Goal: Contribute content: Contribute content

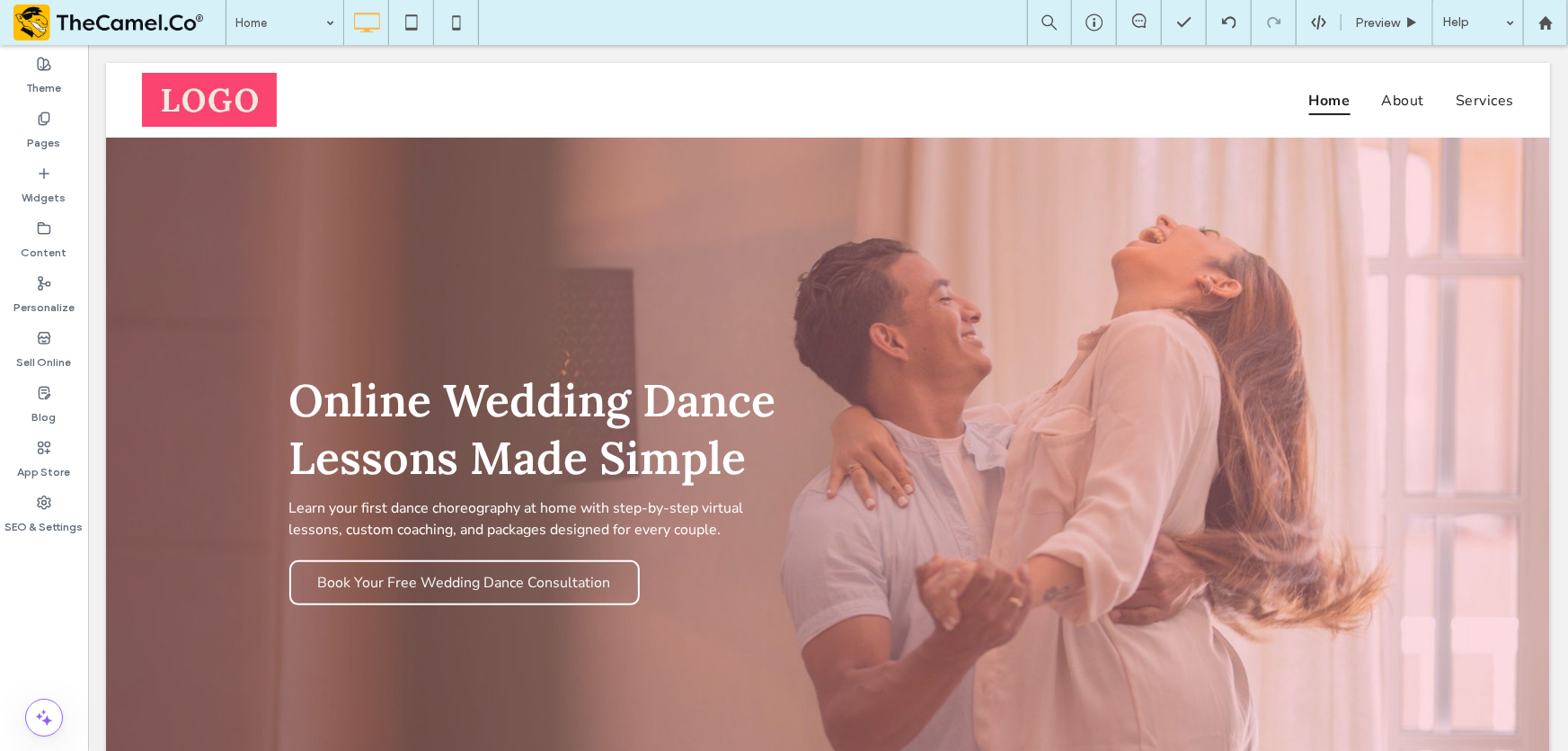
scroll to position [735, 0]
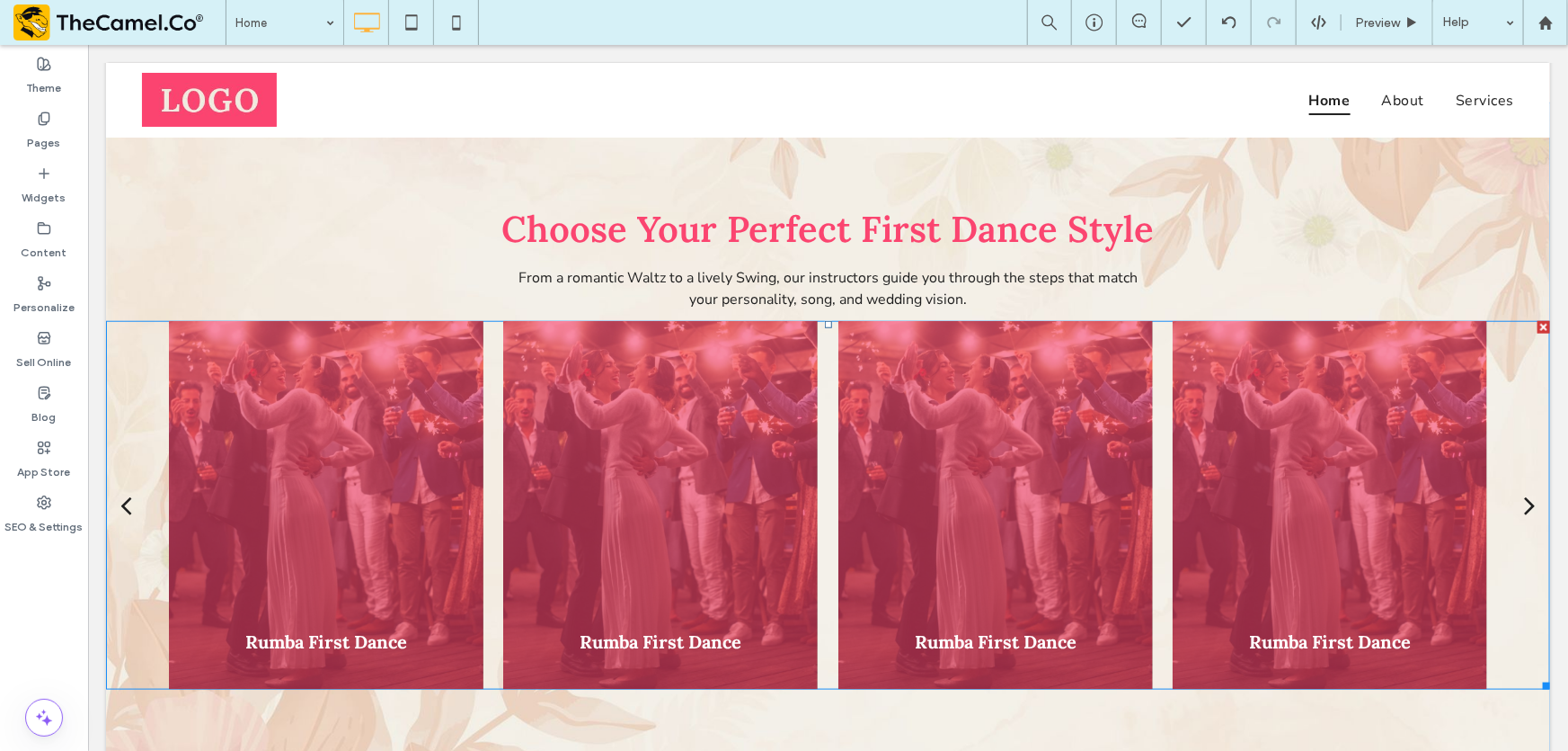
click at [520, 435] on div at bounding box center [659, 504] width 315 height 368
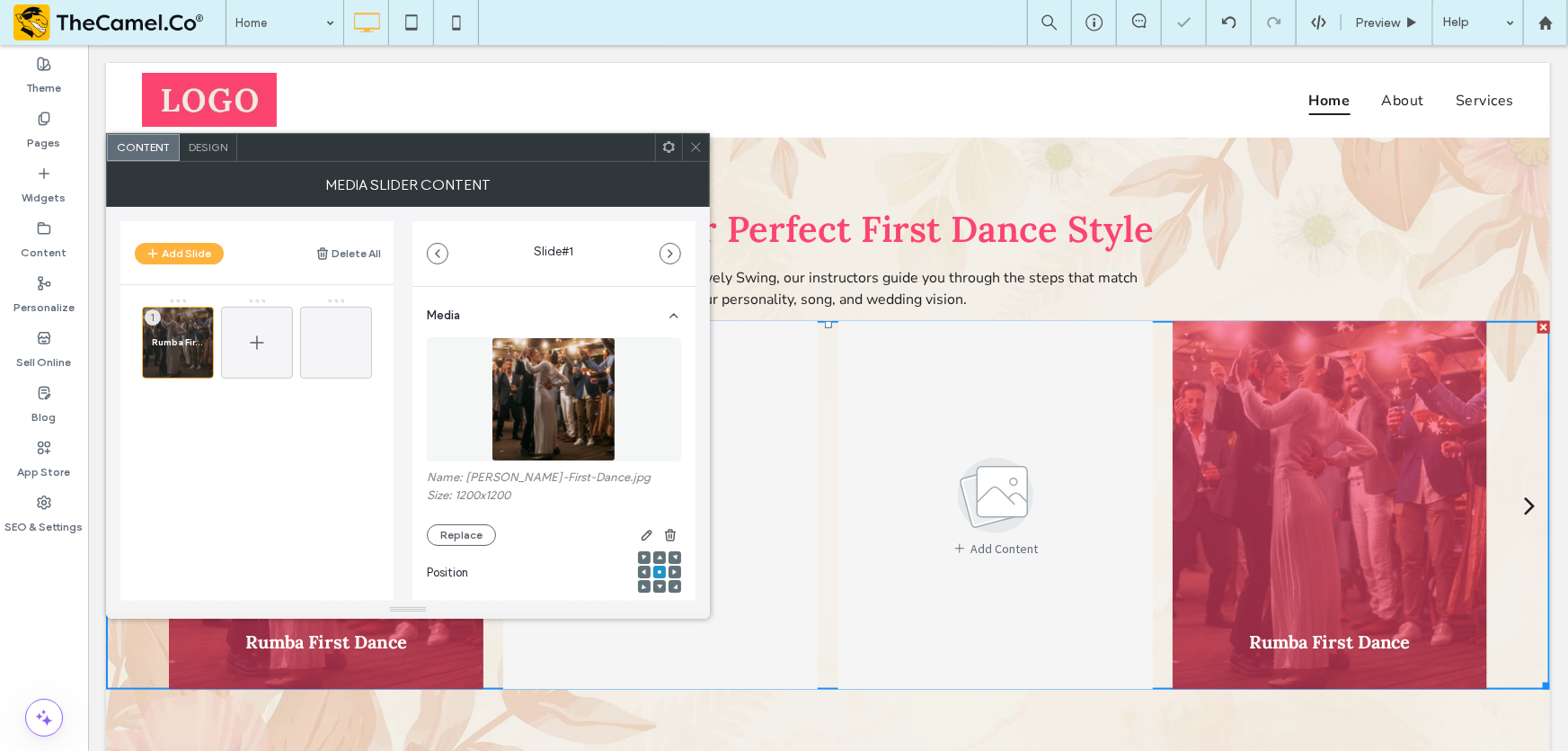
click at [246, 358] on span at bounding box center [257, 342] width 22 height 52
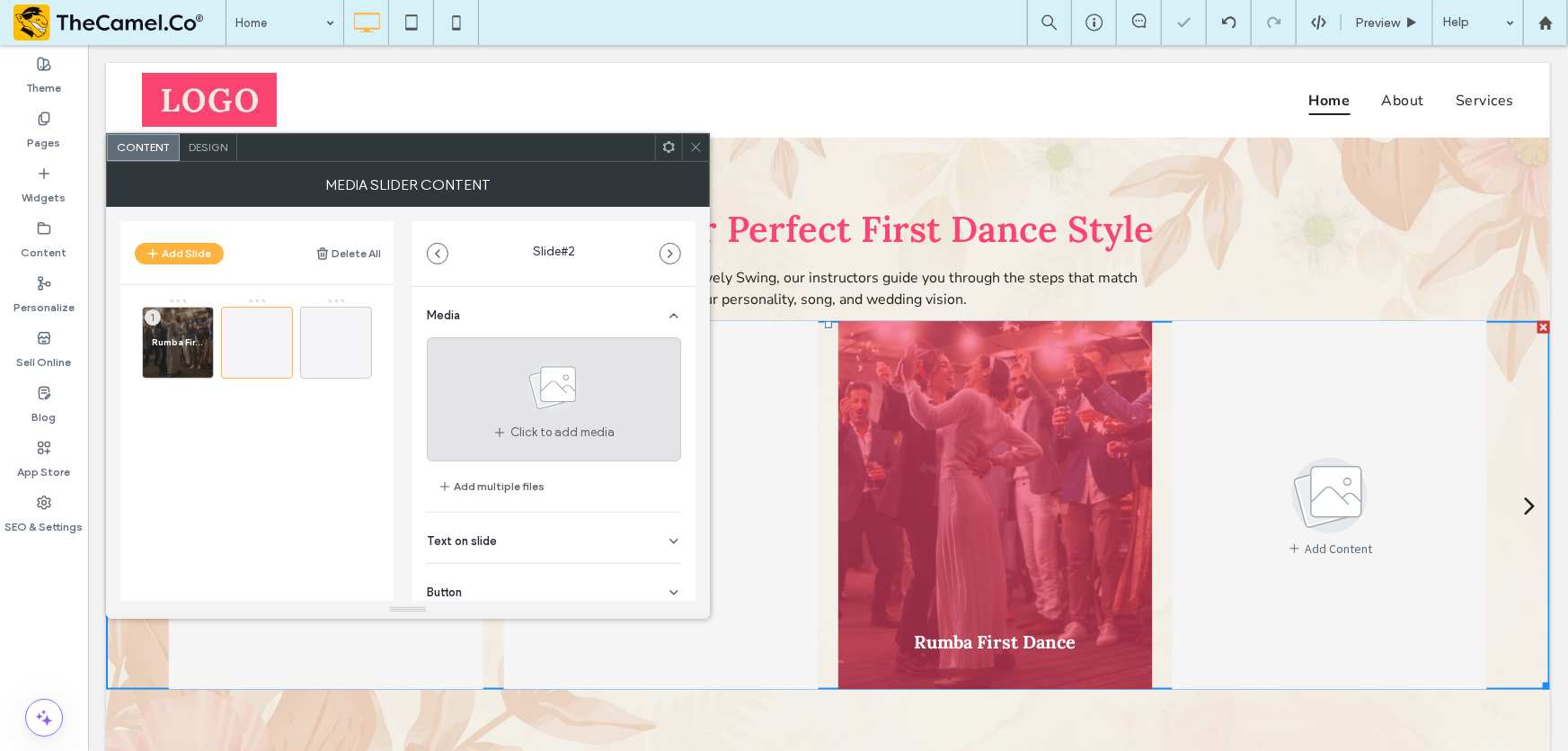
click at [528, 418] on span at bounding box center [553, 390] width 90 height 66
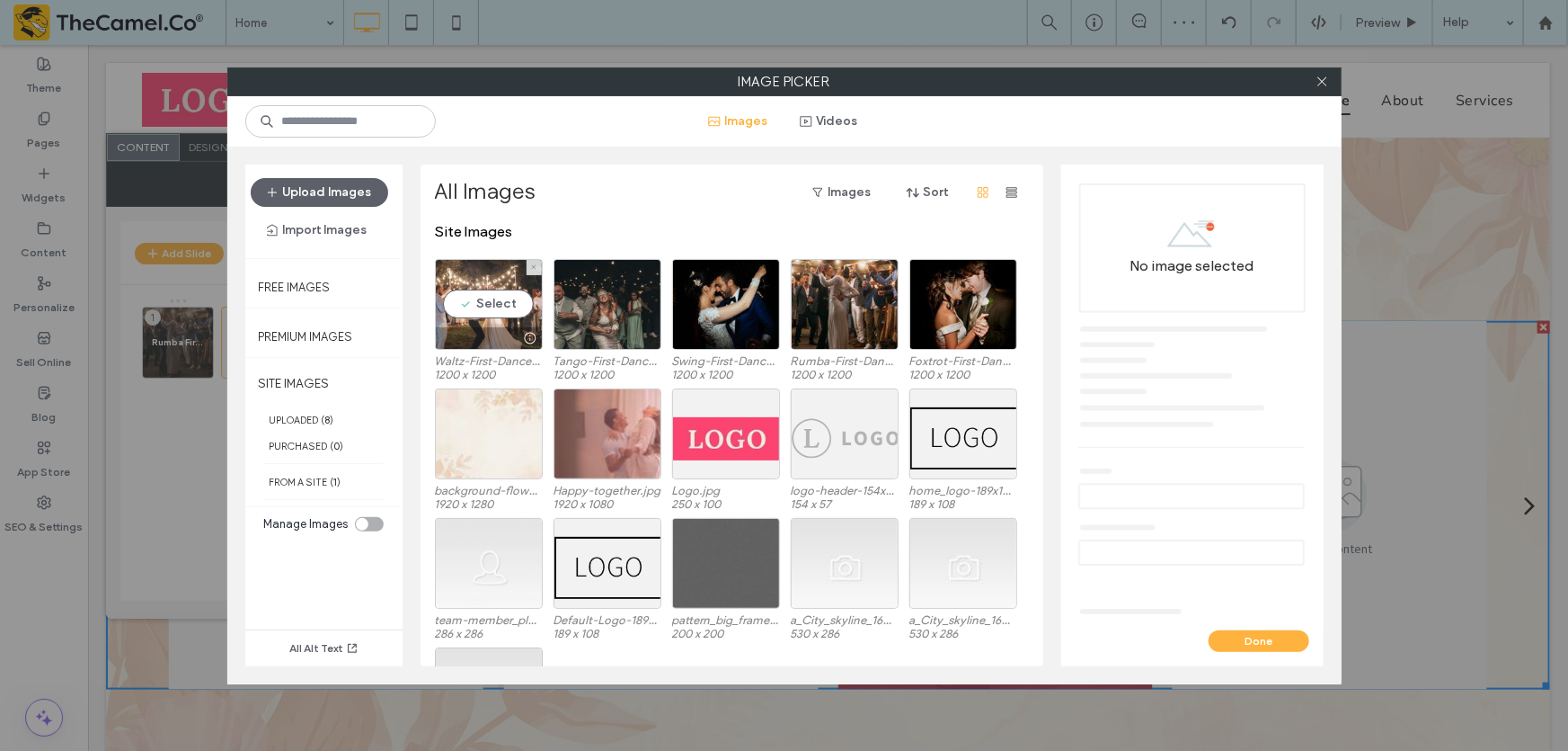
click at [485, 306] on div "Select" at bounding box center [489, 304] width 108 height 91
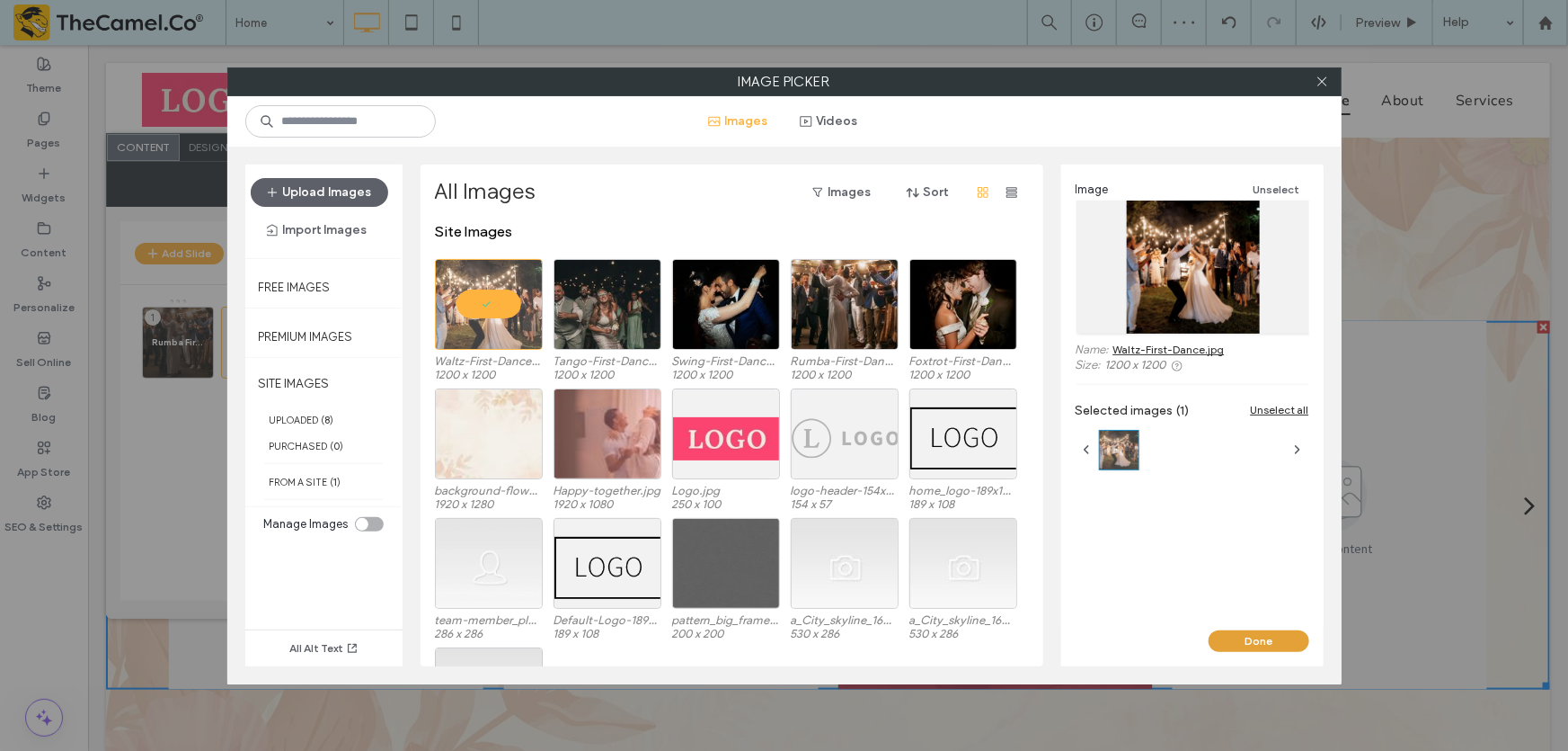
click at [1249, 637] on button "Done" at bounding box center [1259, 641] width 101 height 22
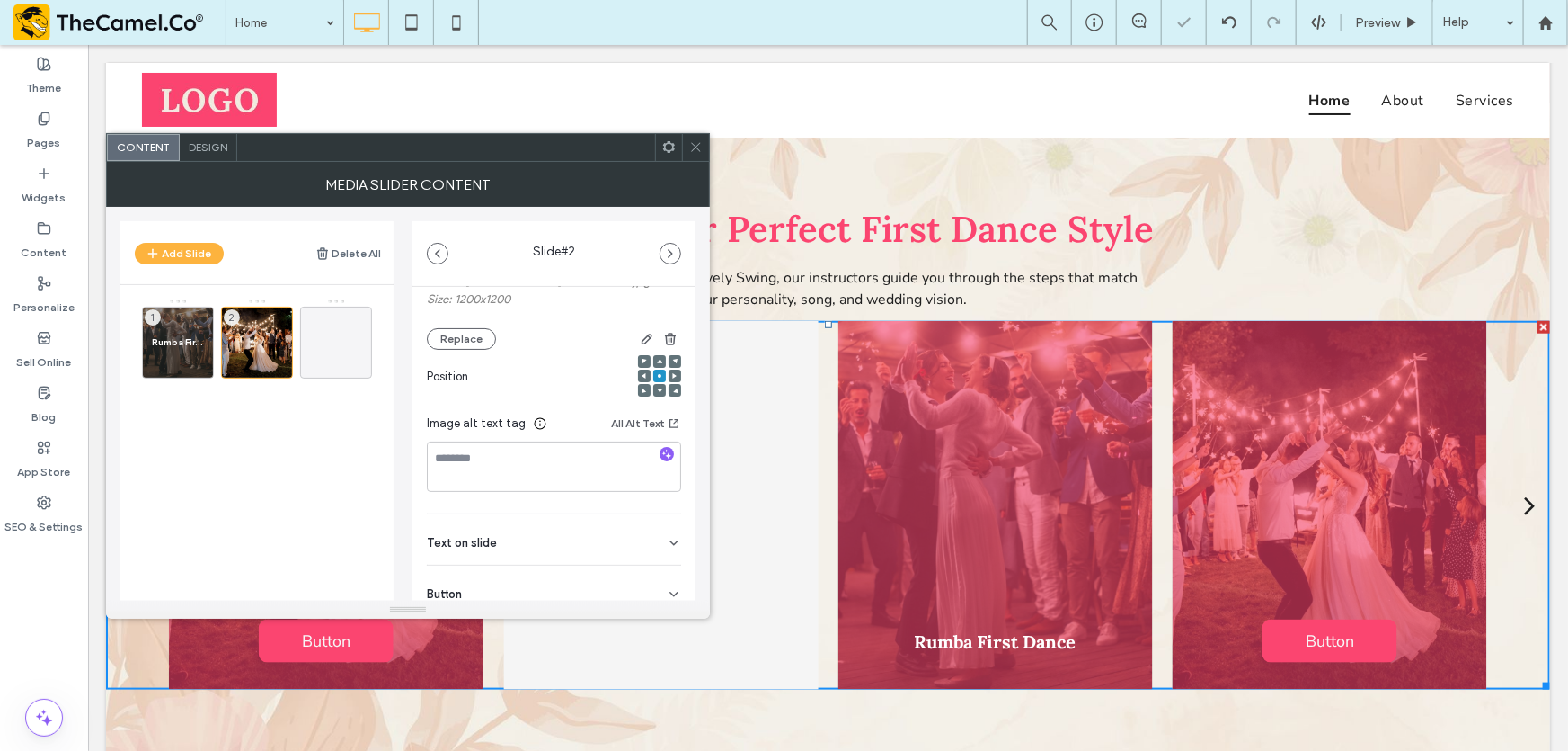
scroll to position [256, 0]
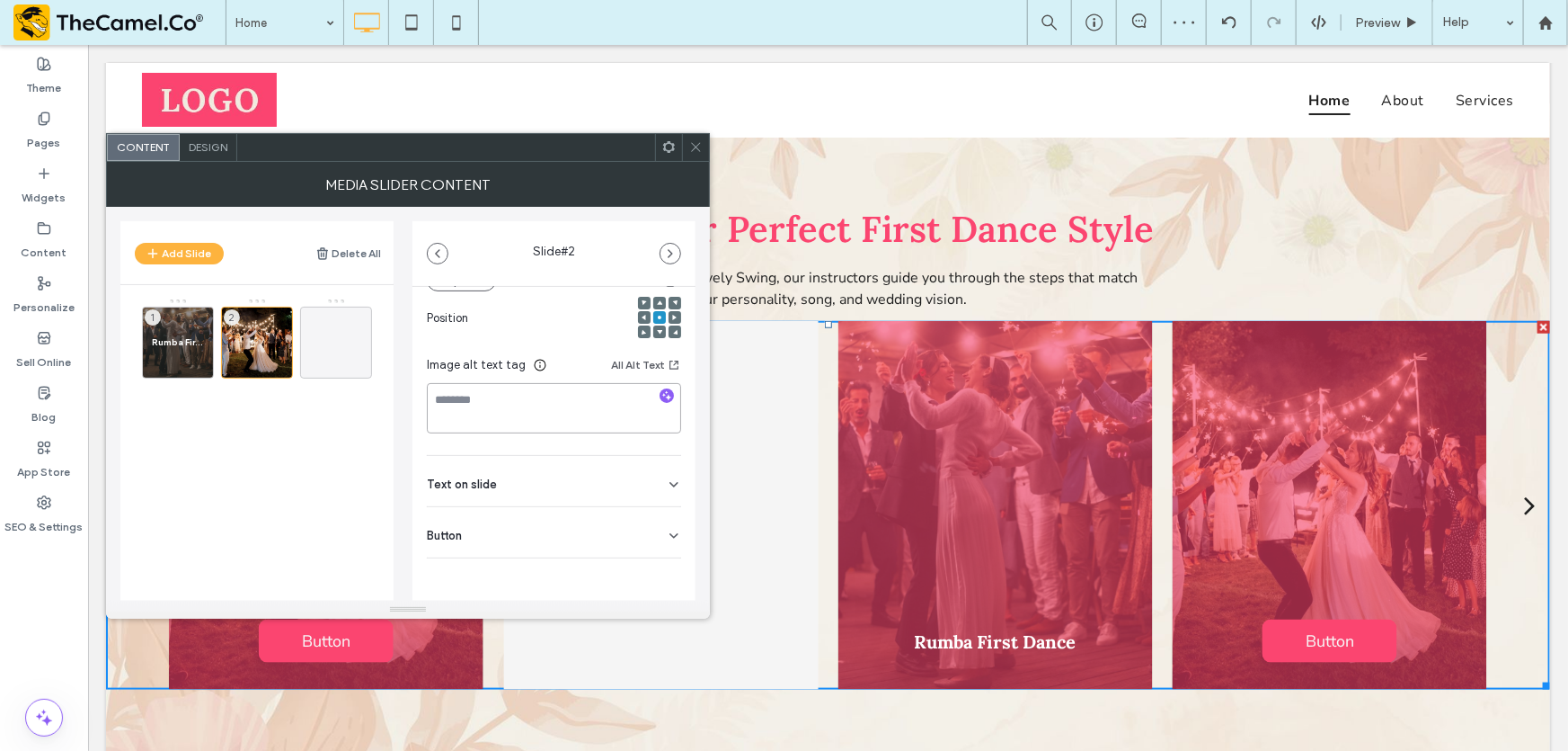
click at [526, 407] on textarea at bounding box center [553, 408] width 254 height 50
click at [526, 486] on div "Text on slide" at bounding box center [553, 480] width 254 height 50
click at [520, 510] on input at bounding box center [553, 520] width 254 height 31
paste input "**********"
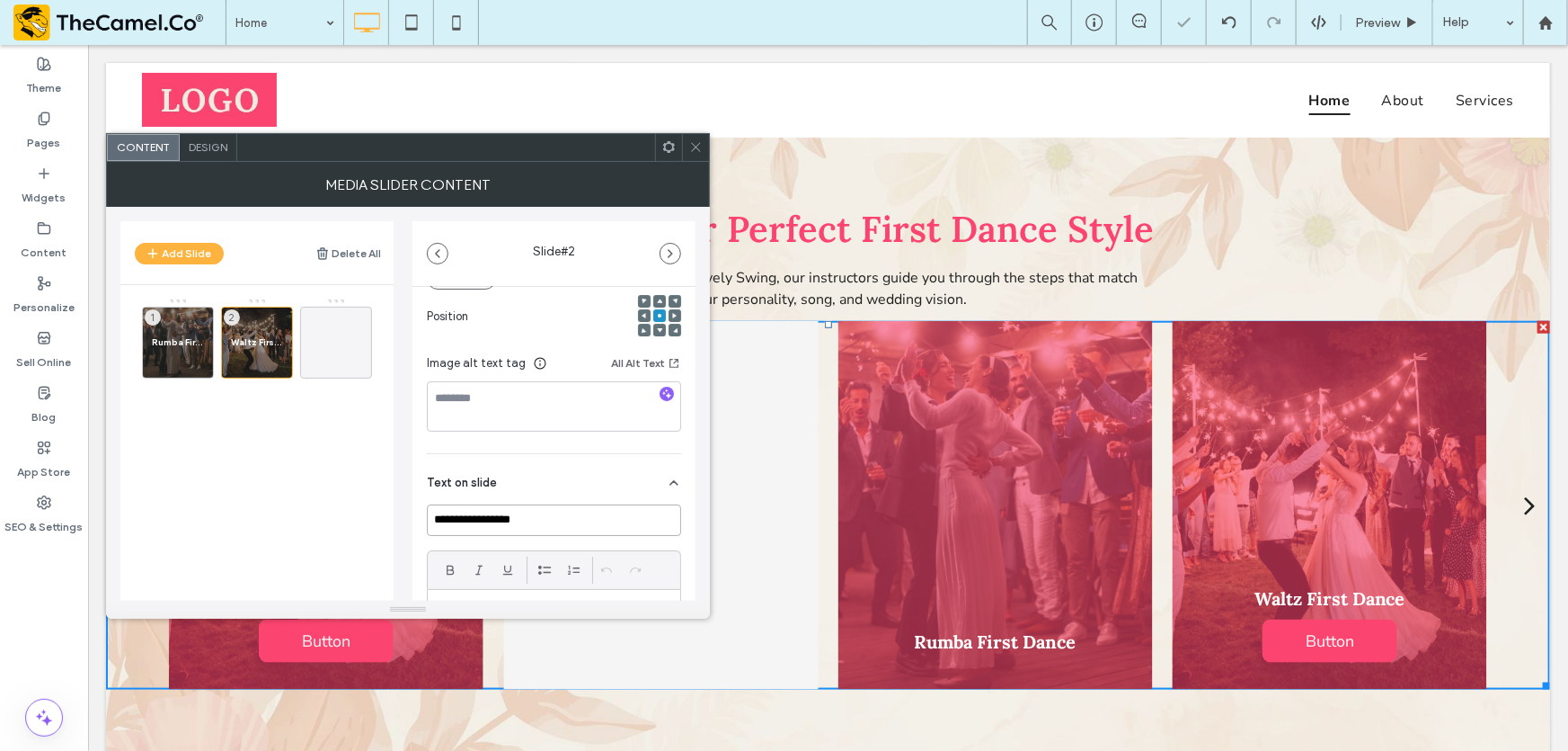
type input "**********"
click at [527, 447] on div "Name: [PERSON_NAME]-First-Dance.jpg Size: 1200x1200 Replace Position Image alt …" at bounding box center [553, 266] width 254 height 372
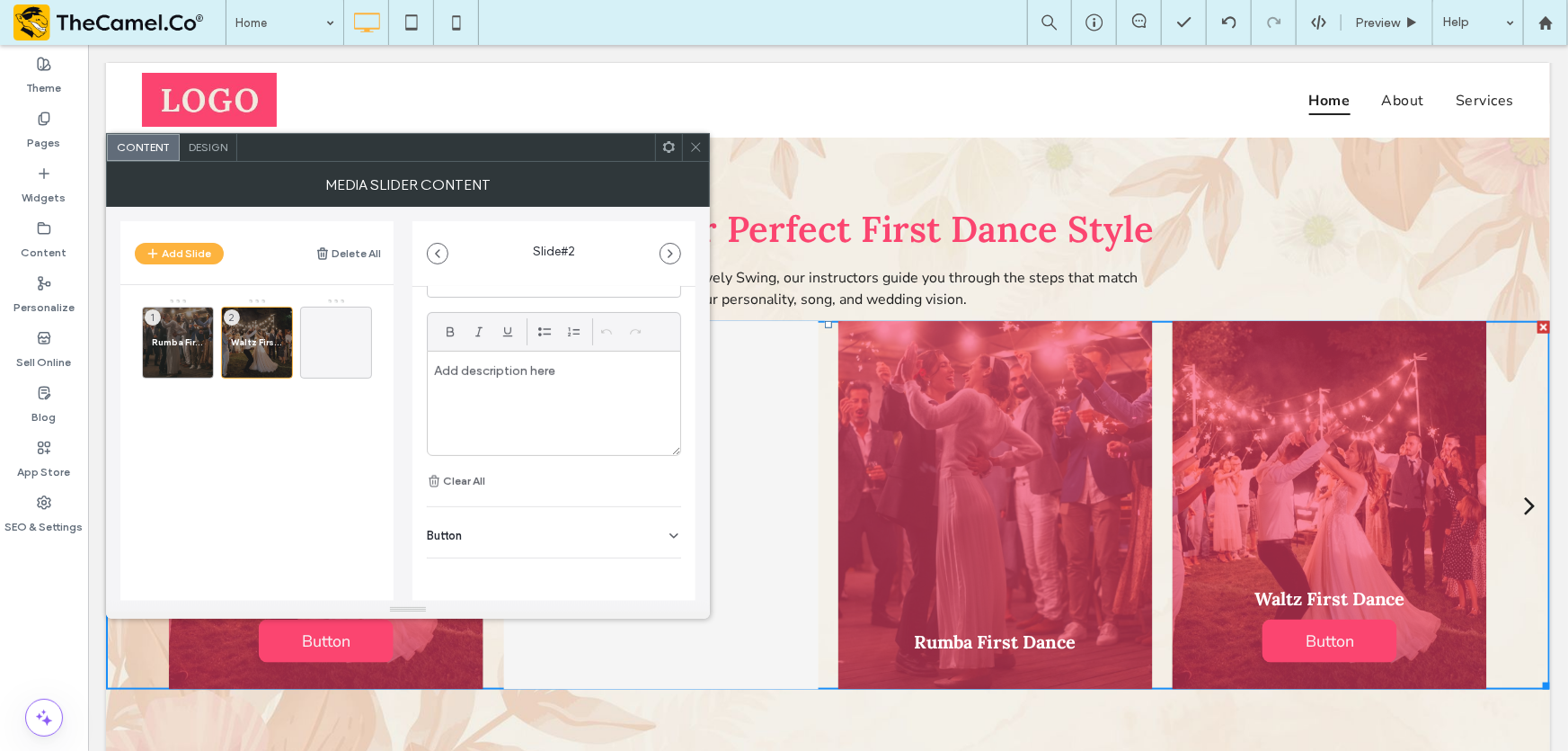
click at [557, 527] on div "Button" at bounding box center [553, 532] width 254 height 50
click at [660, 566] on icon at bounding box center [665, 572] width 17 height 17
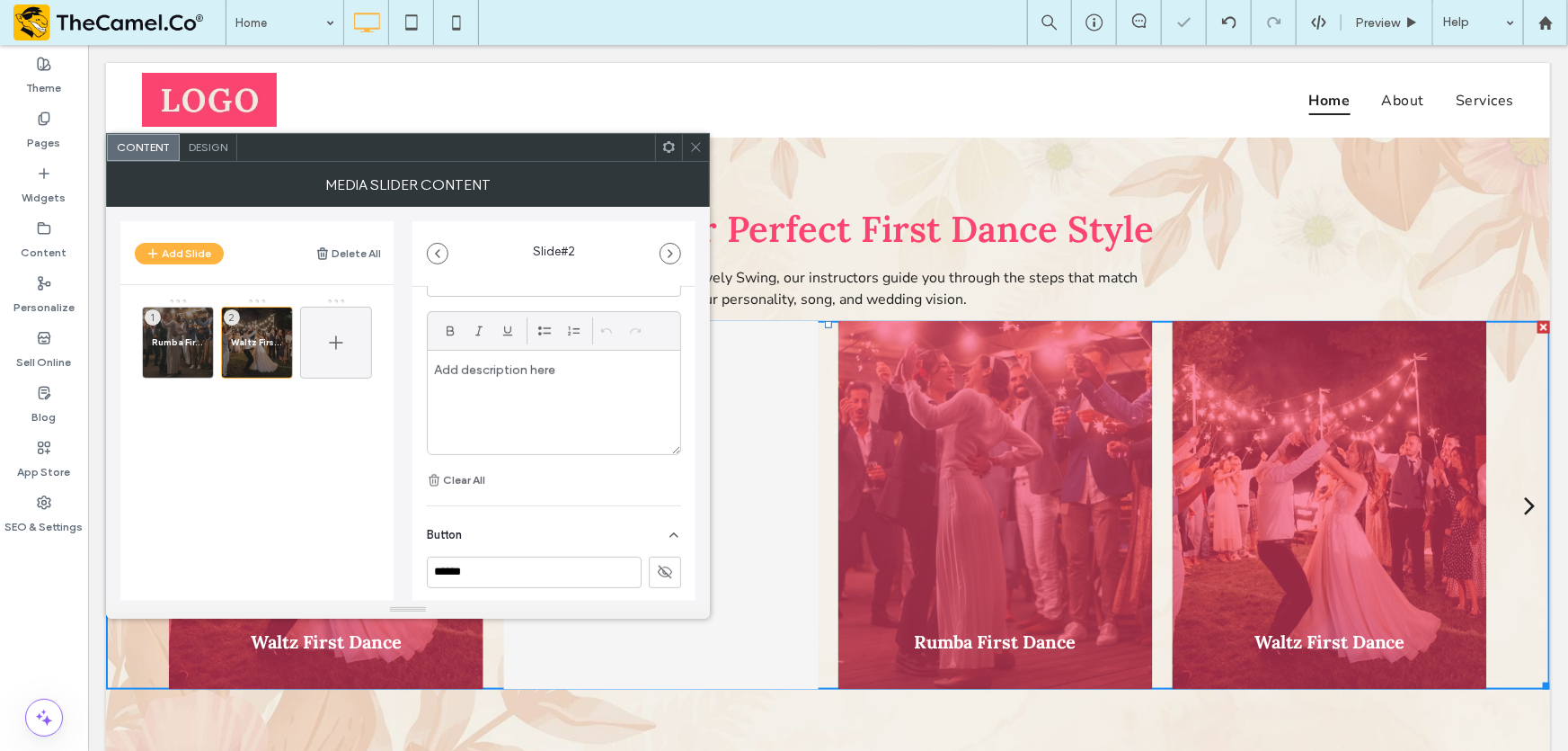
click at [335, 337] on icon at bounding box center [336, 342] width 22 height 22
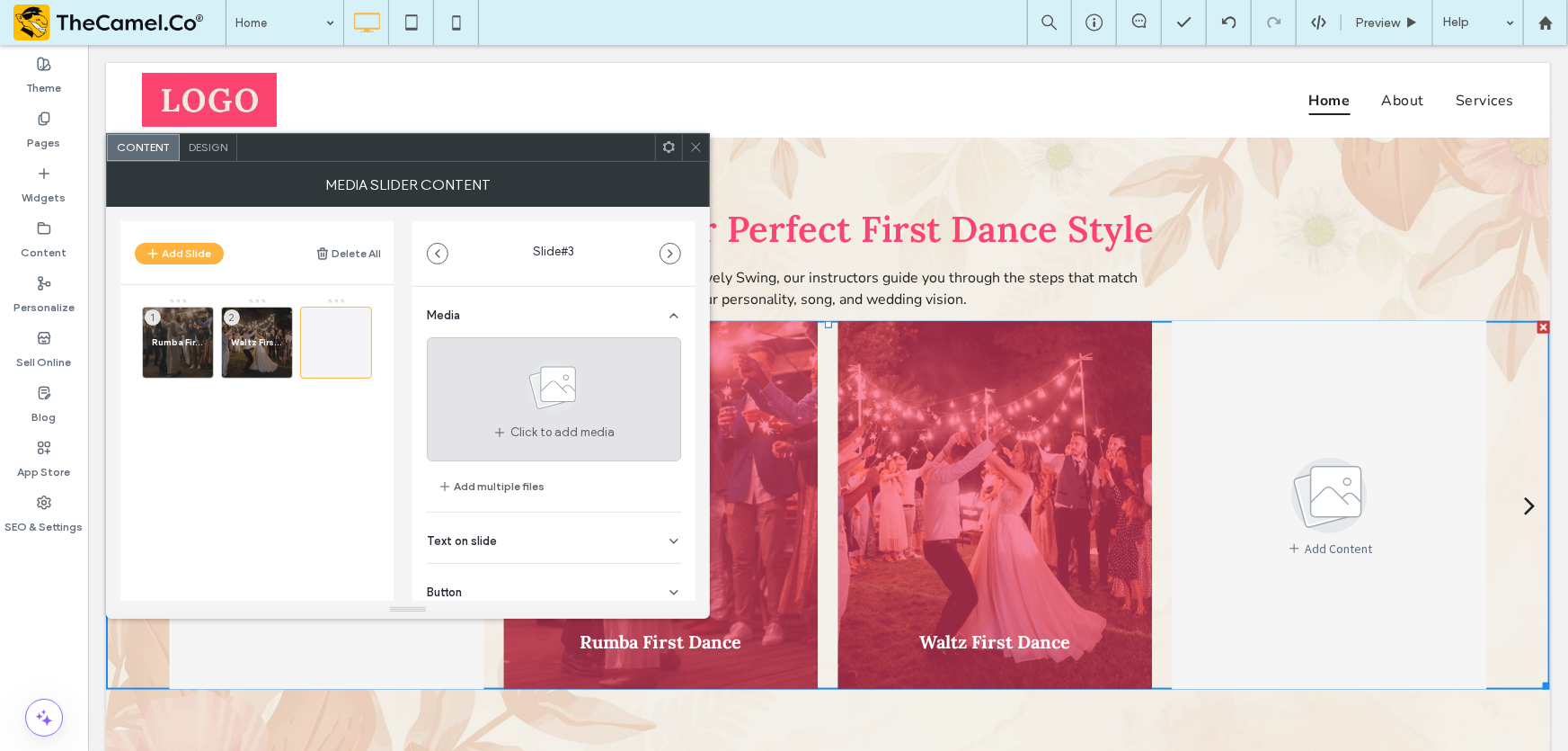
click at [539, 397] on use at bounding box center [554, 387] width 52 height 52
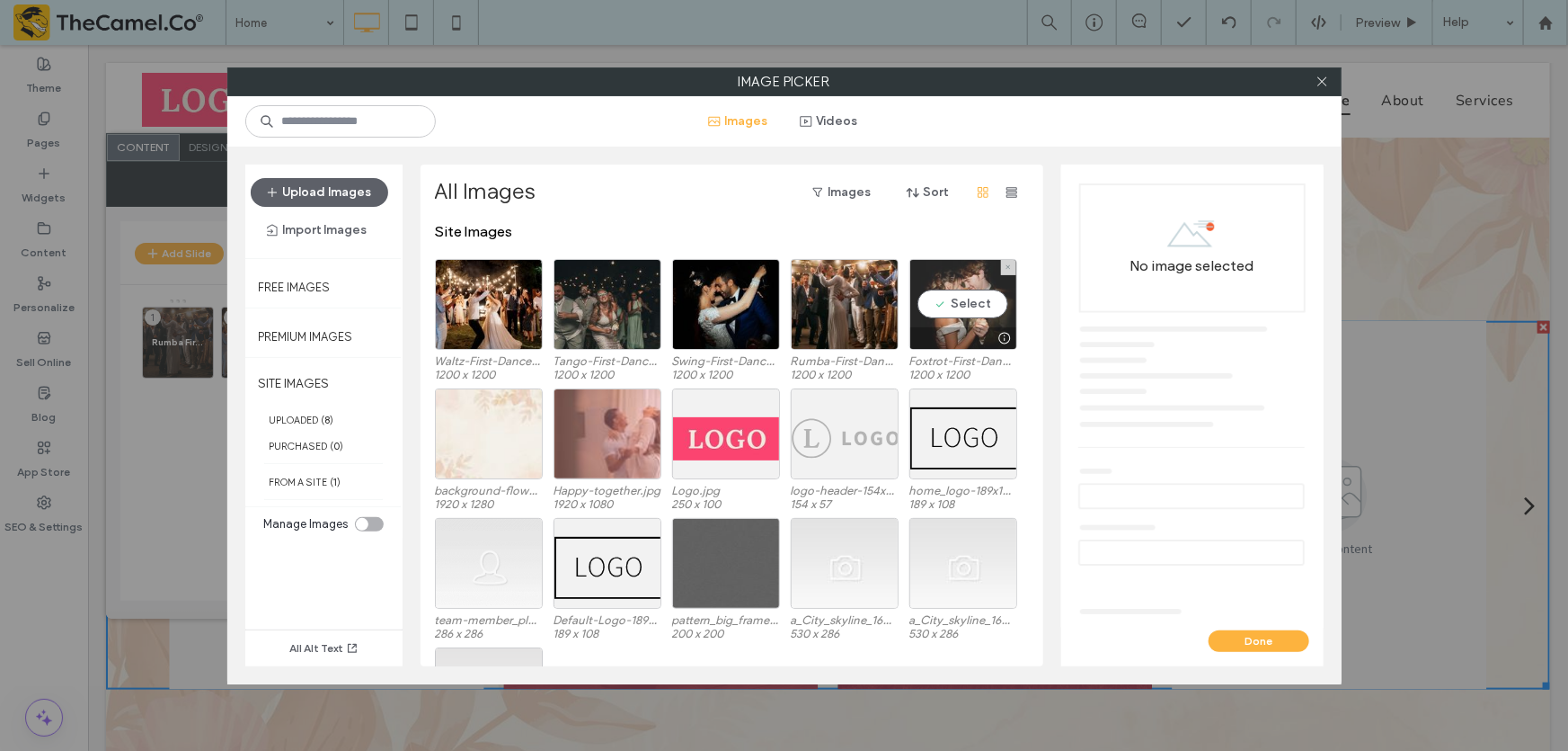
click at [944, 299] on div "Select" at bounding box center [963, 304] width 108 height 91
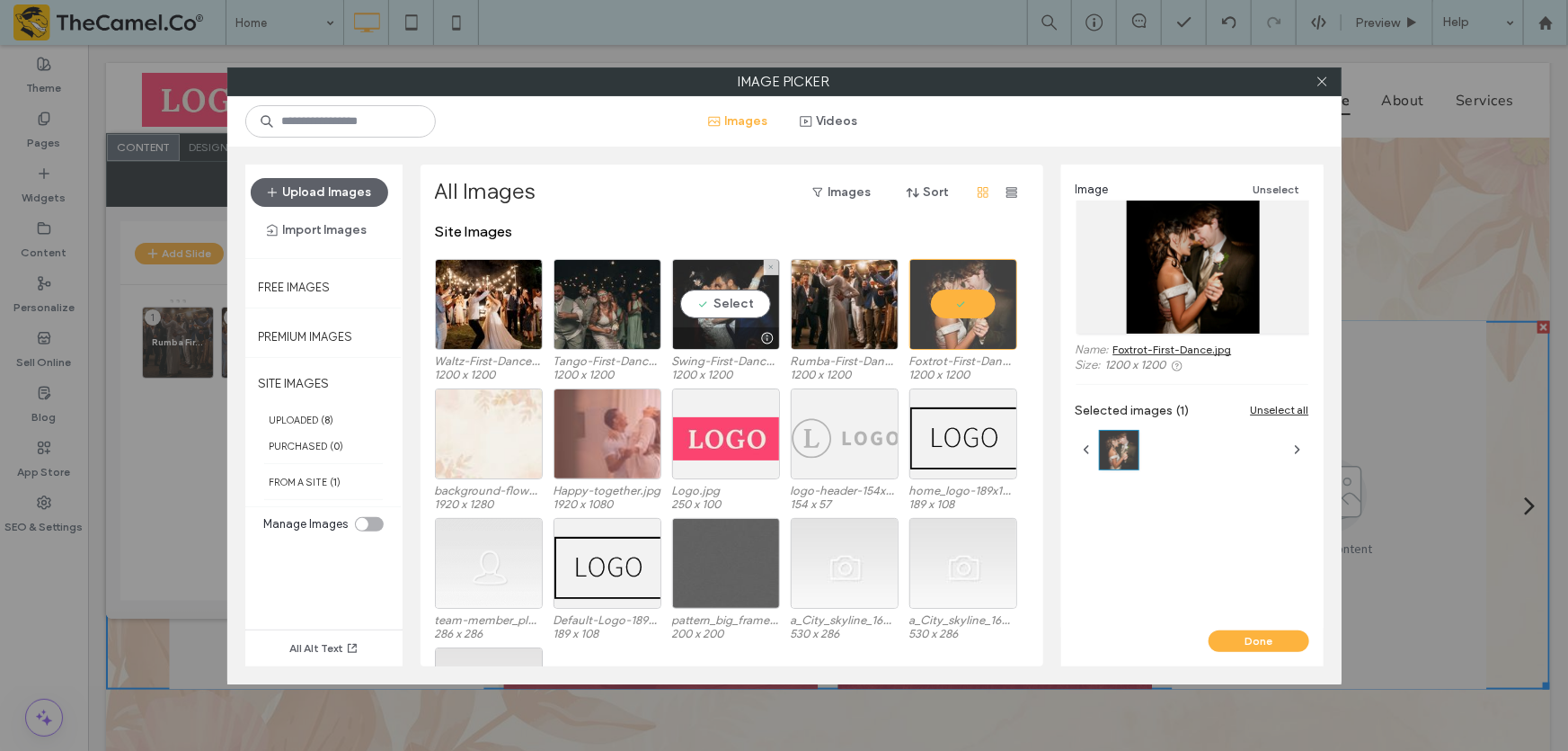
click at [718, 301] on div "Select" at bounding box center [726, 304] width 108 height 91
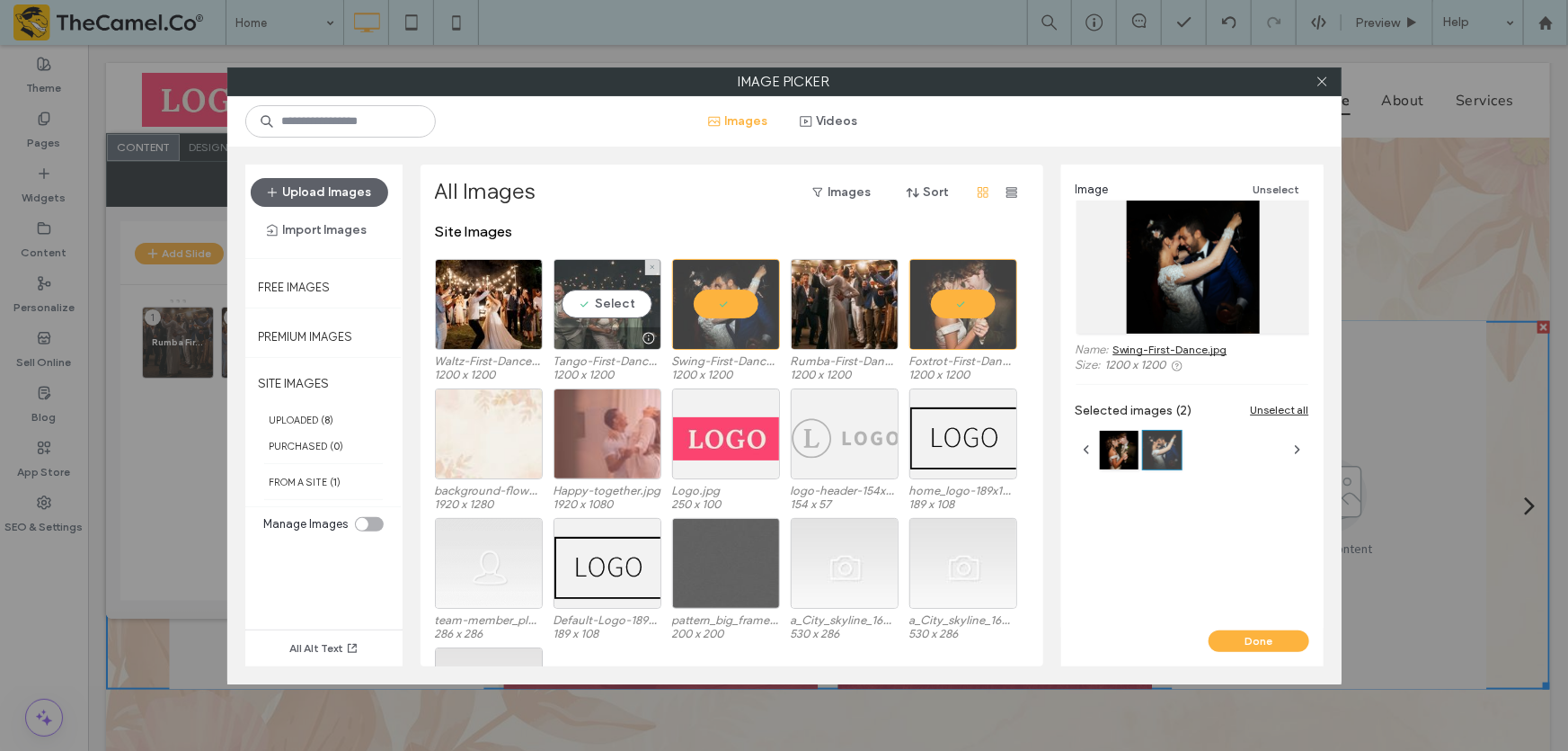
click at [612, 313] on div "Select" at bounding box center [607, 304] width 108 height 91
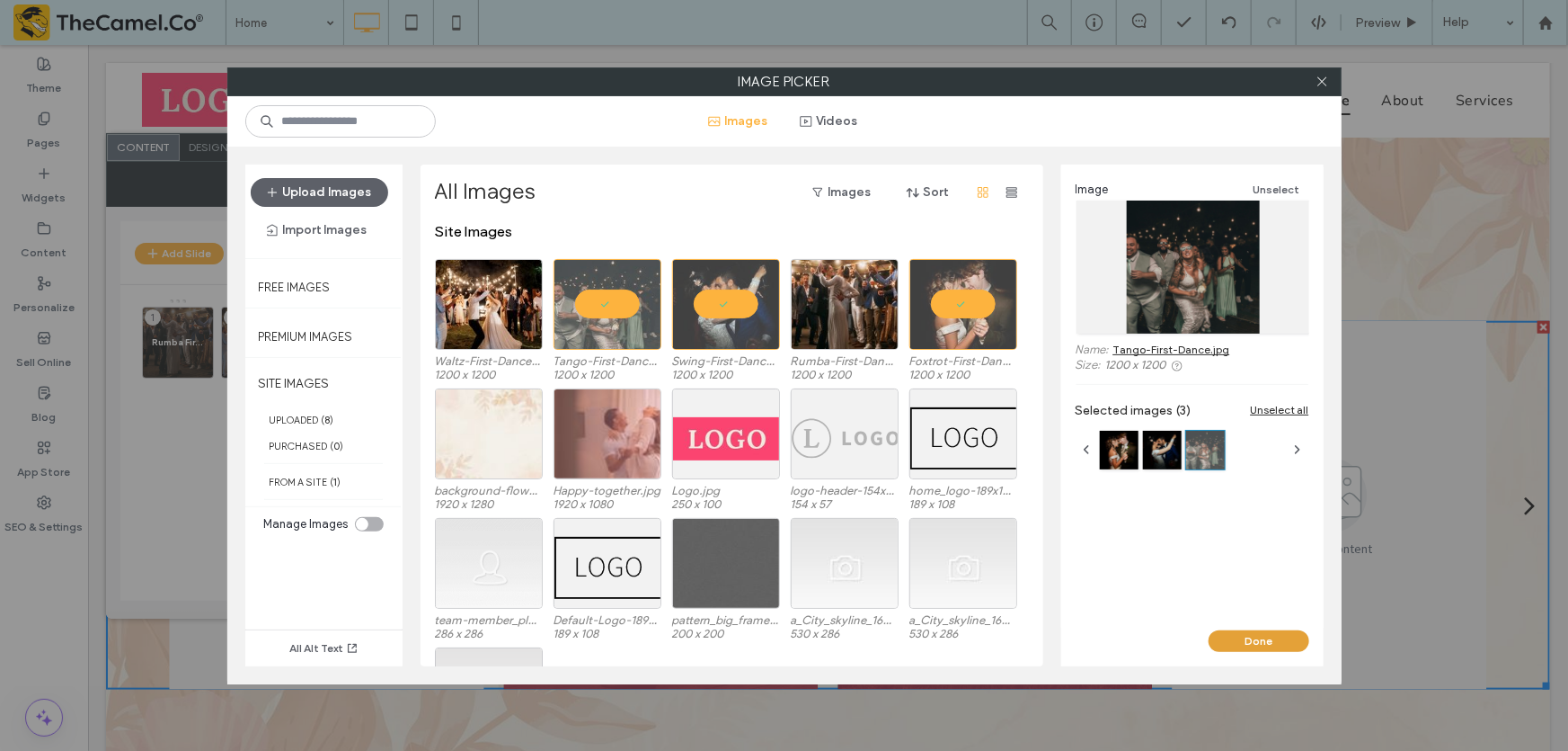
drag, startPoint x: 1231, startPoint y: 641, endPoint x: 1137, endPoint y: 594, distance: 105.1
click at [1231, 641] on button "Done" at bounding box center [1259, 641] width 101 height 22
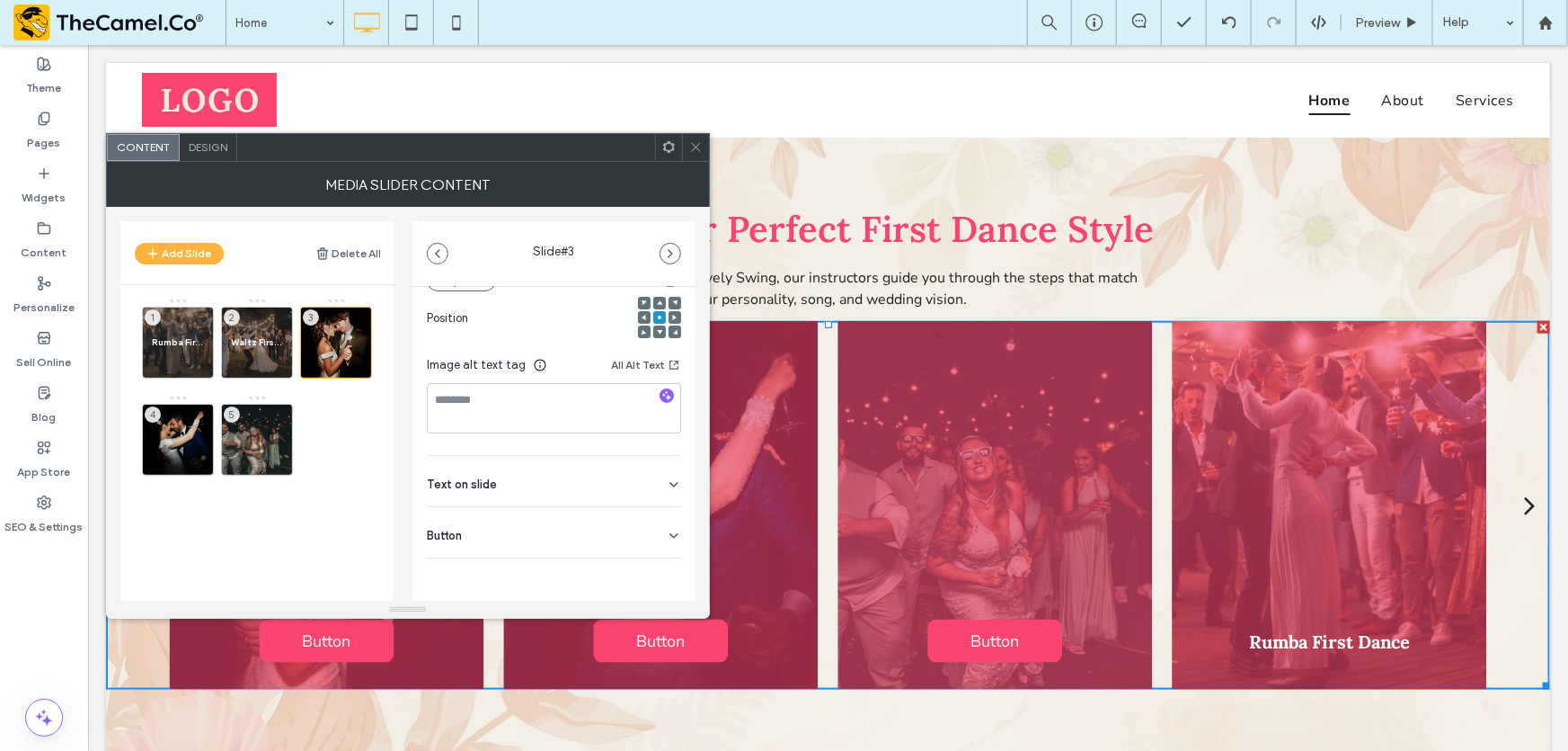
click at [548, 531] on div "Button" at bounding box center [553, 532] width 254 height 50
click at [541, 486] on div "Text on slide" at bounding box center [553, 479] width 254 height 50
click at [499, 516] on input at bounding box center [553, 520] width 254 height 31
paste input "**********"
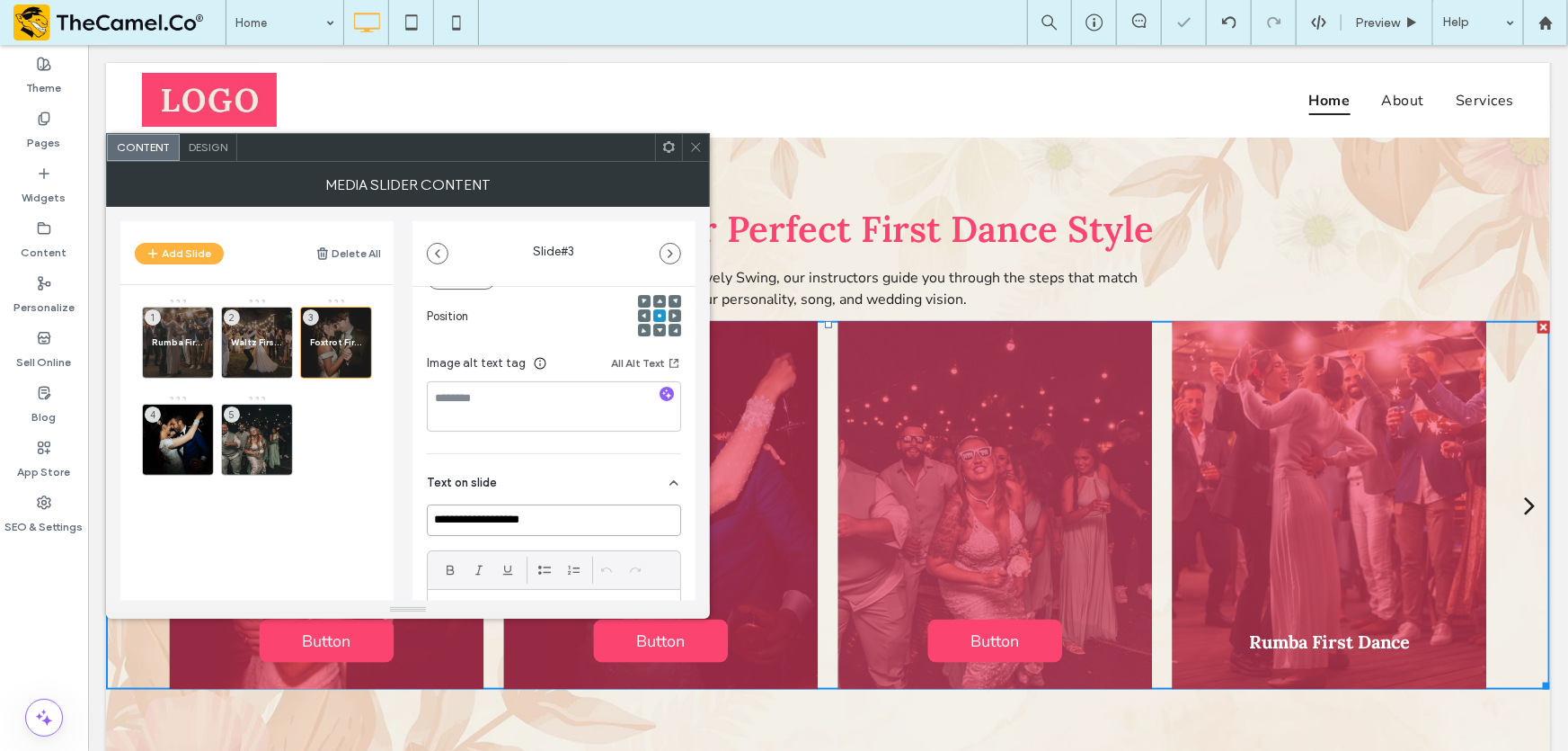
type input "**********"
click at [517, 469] on div "Text on slide" at bounding box center [553, 479] width 254 height 50
click at [518, 472] on div "Text on slide" at bounding box center [553, 479] width 254 height 50
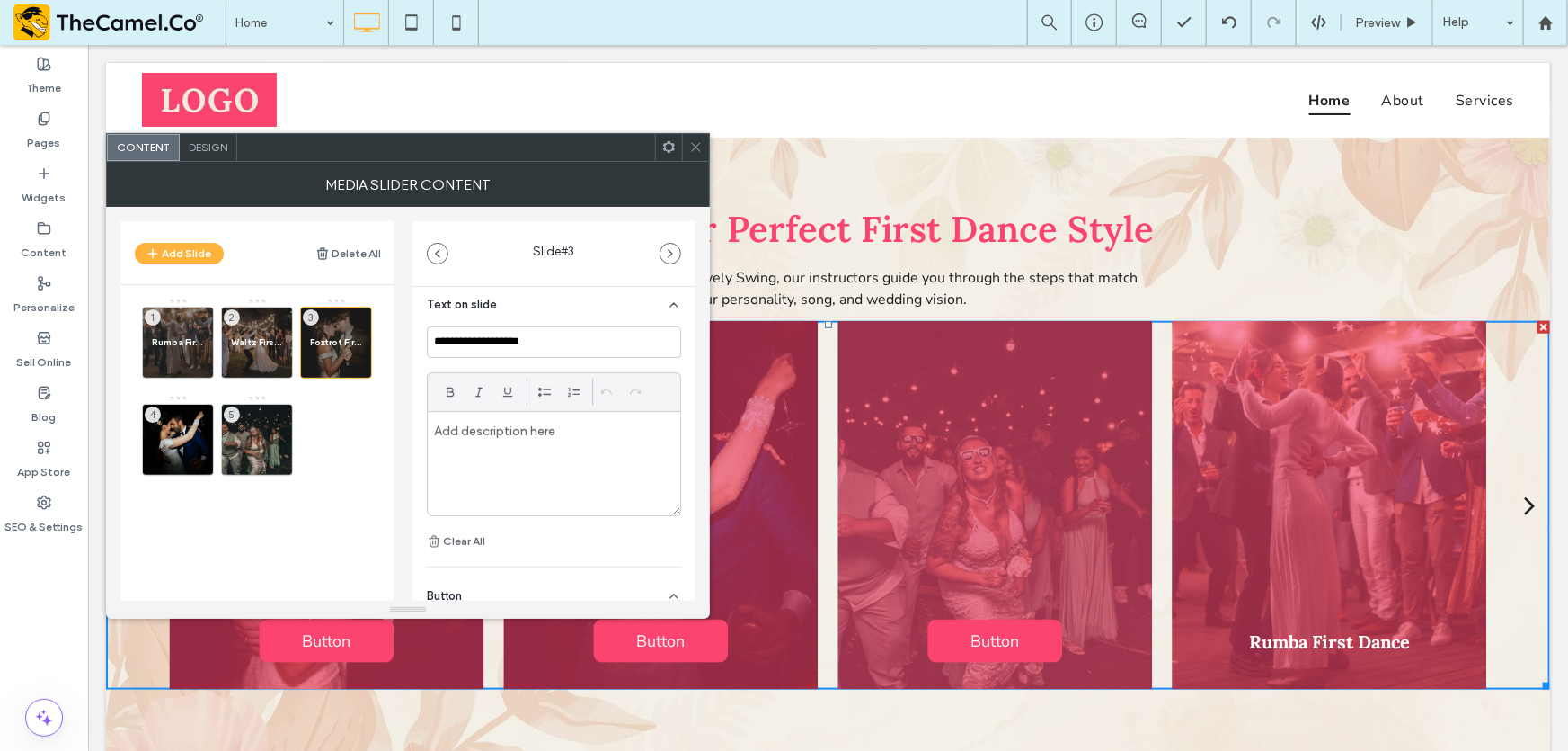
scroll to position [501, 0]
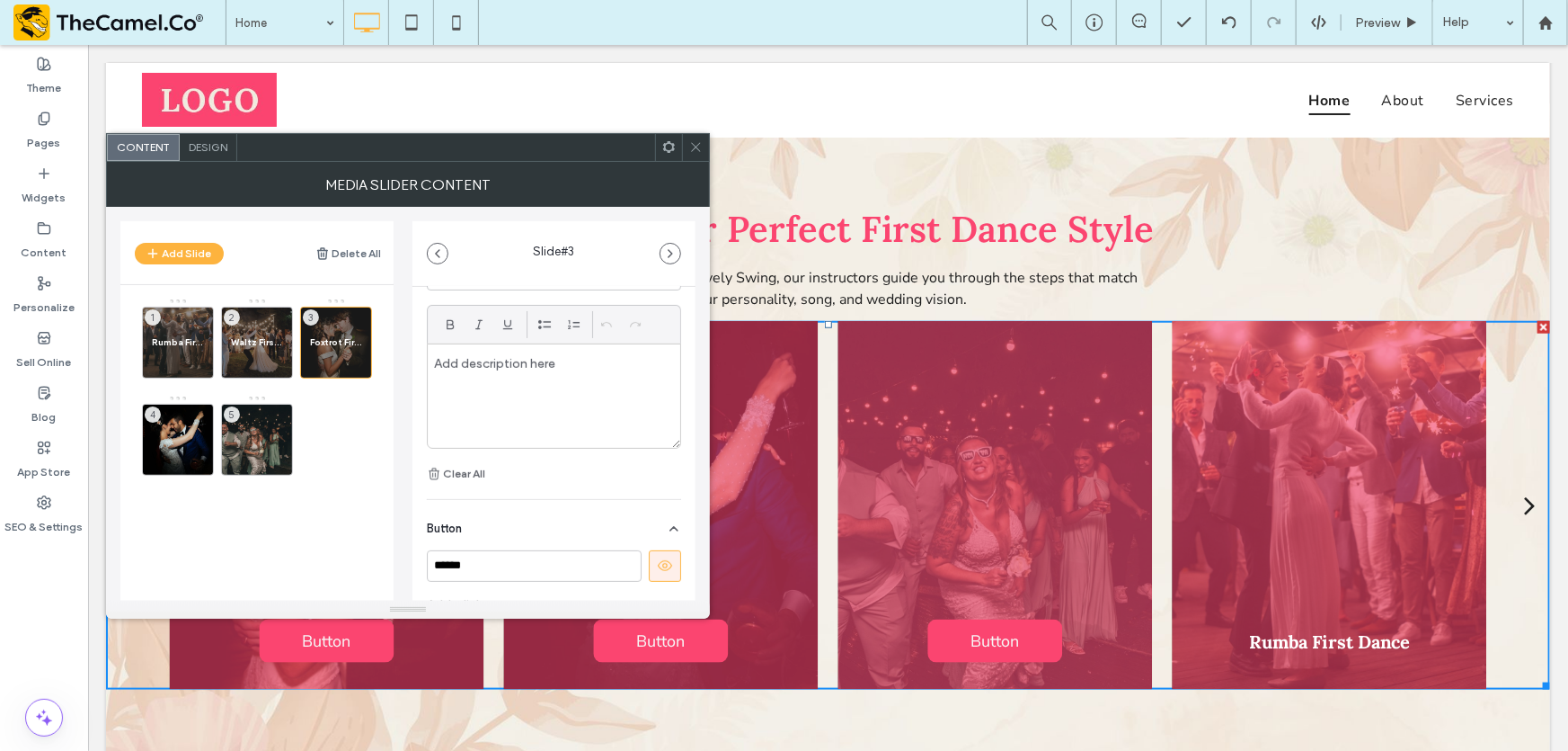
click at [659, 566] on icon at bounding box center [665, 566] width 17 height 17
click at [164, 458] on div at bounding box center [178, 465] width 70 height 20
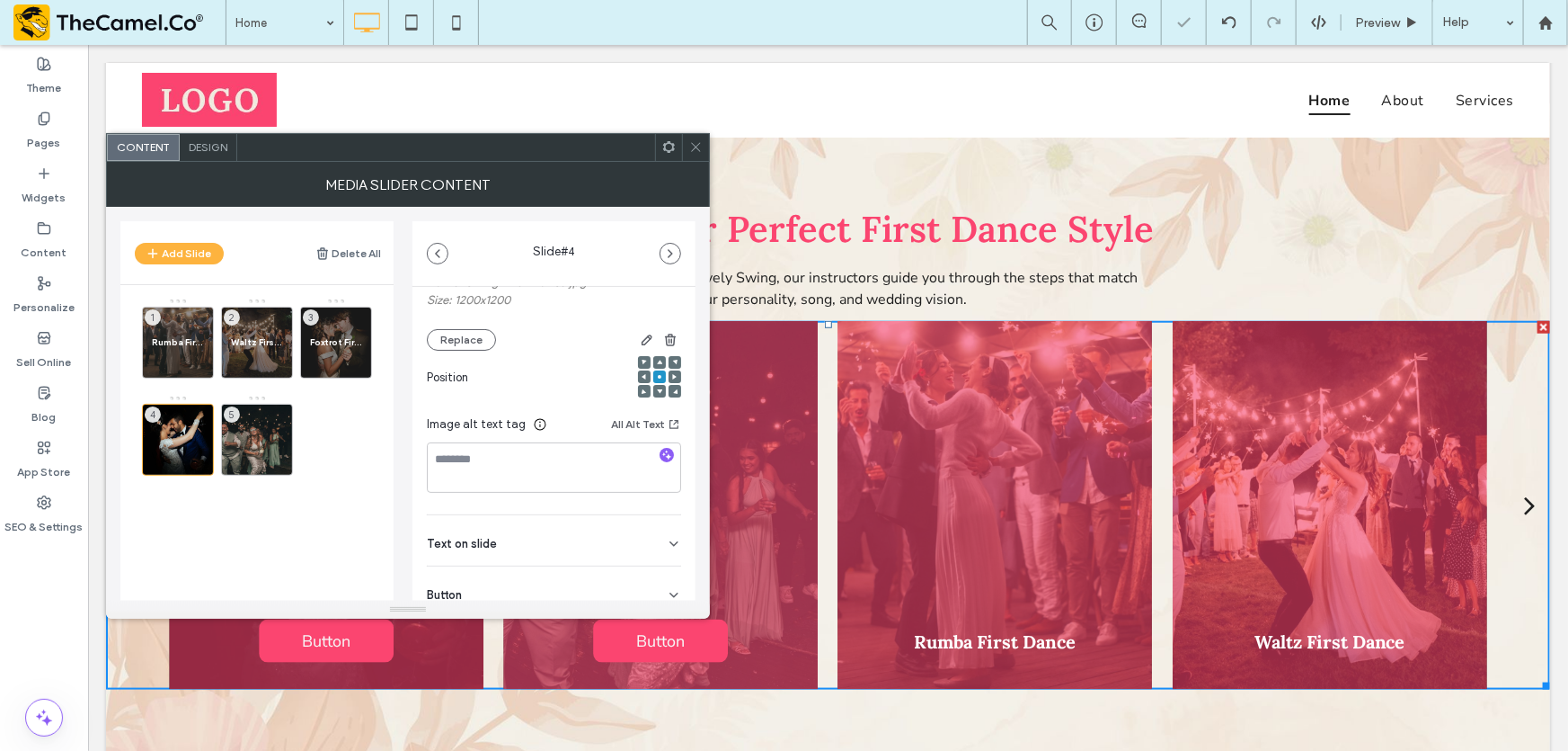
scroll to position [244, 0]
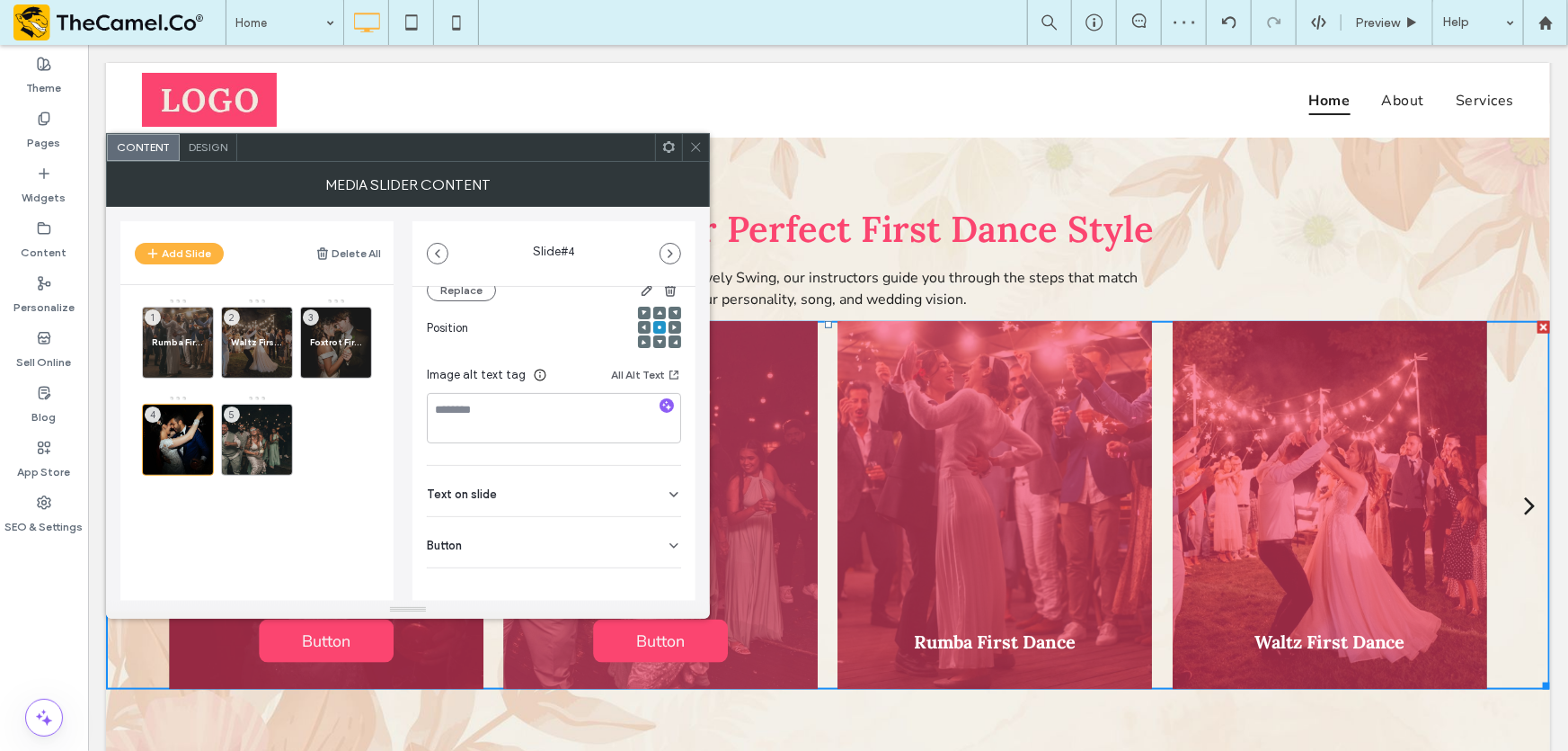
click at [541, 488] on div "Text on slide" at bounding box center [553, 490] width 254 height 50
click at [539, 522] on input at bounding box center [553, 532] width 254 height 31
paste input "**********"
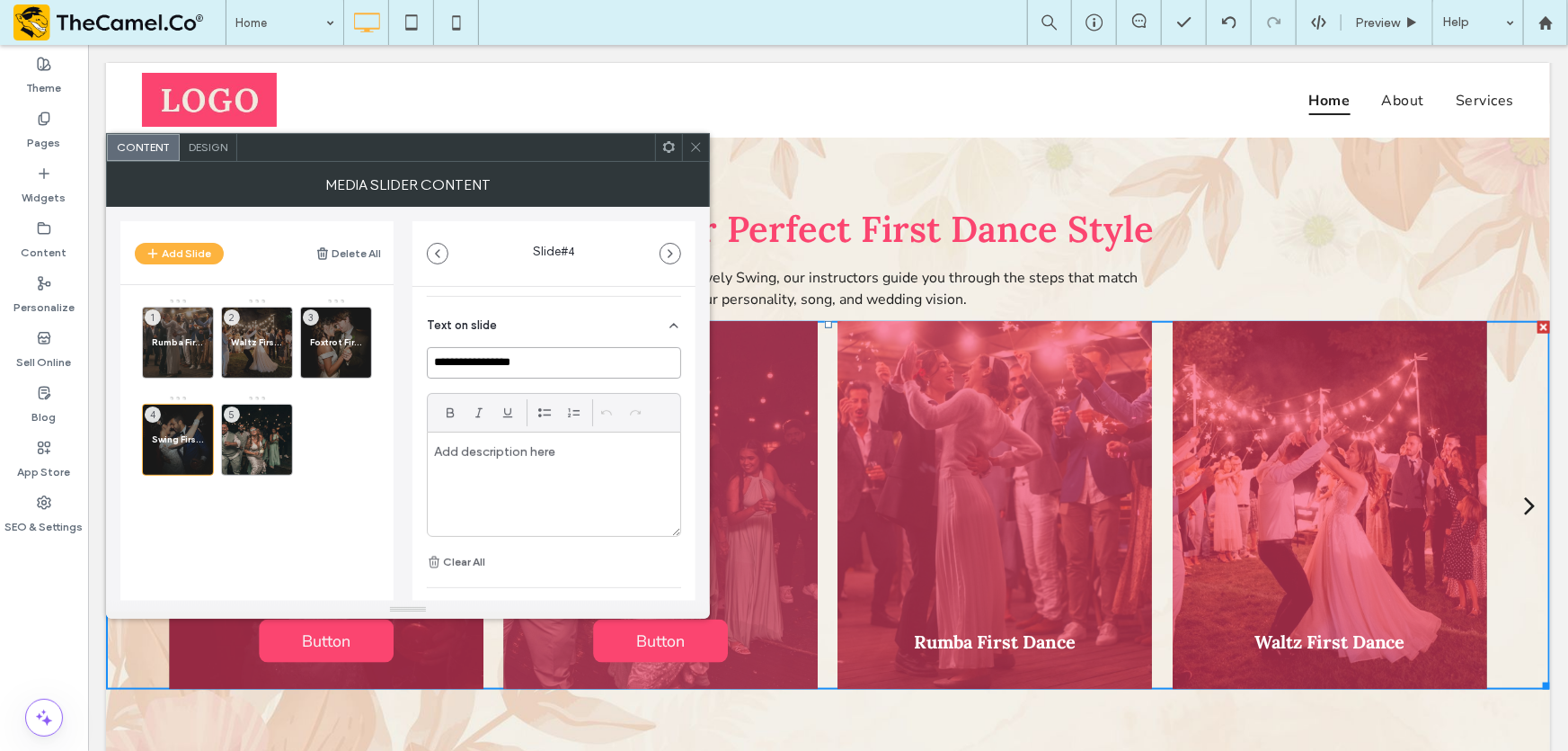
type input "**********"
click at [568, 535] on div at bounding box center [553, 484] width 252 height 104
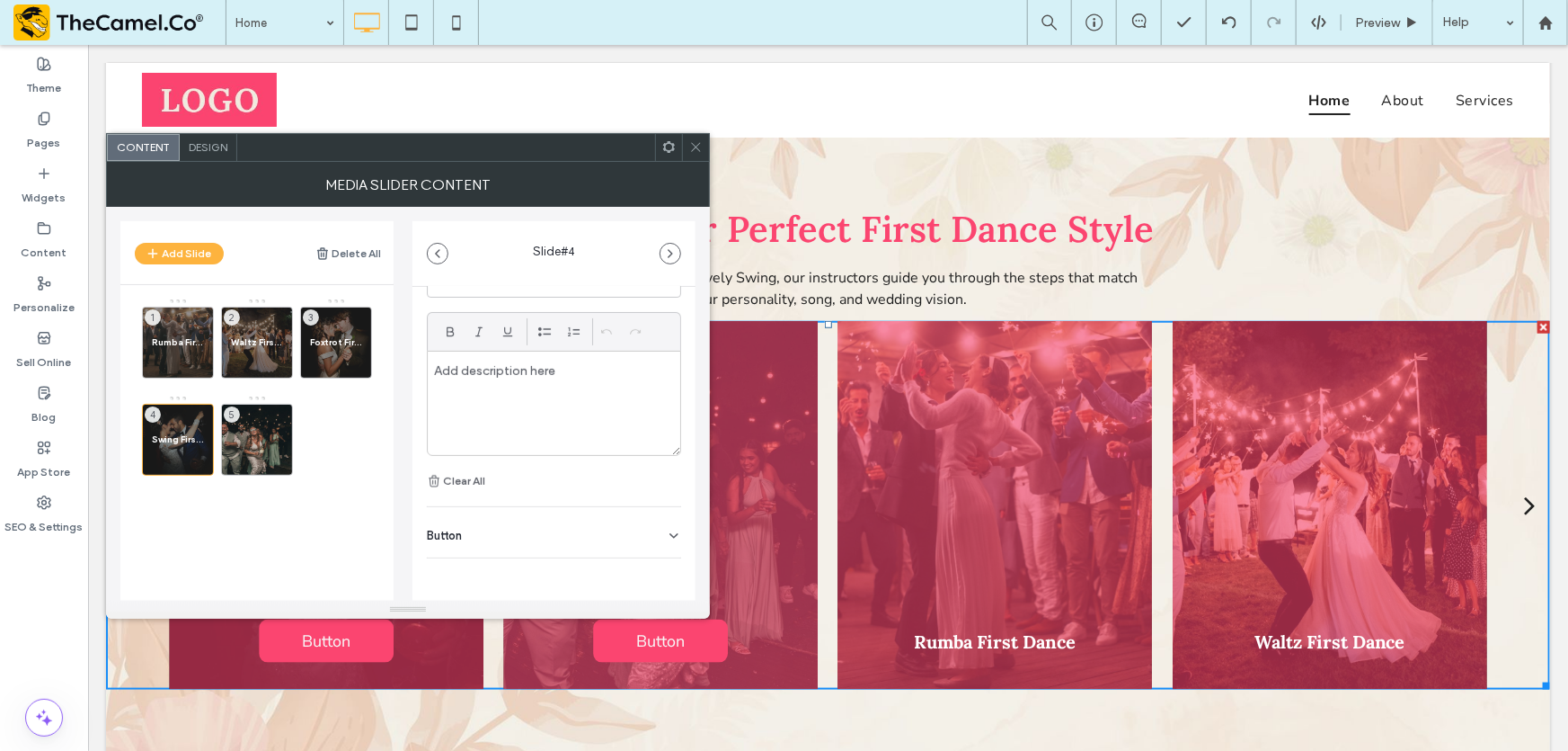
click at [563, 541] on div "Button" at bounding box center [553, 532] width 254 height 50
click at [659, 574] on icon at bounding box center [665, 572] width 17 height 17
click at [259, 433] on div "5" at bounding box center [257, 440] width 72 height 72
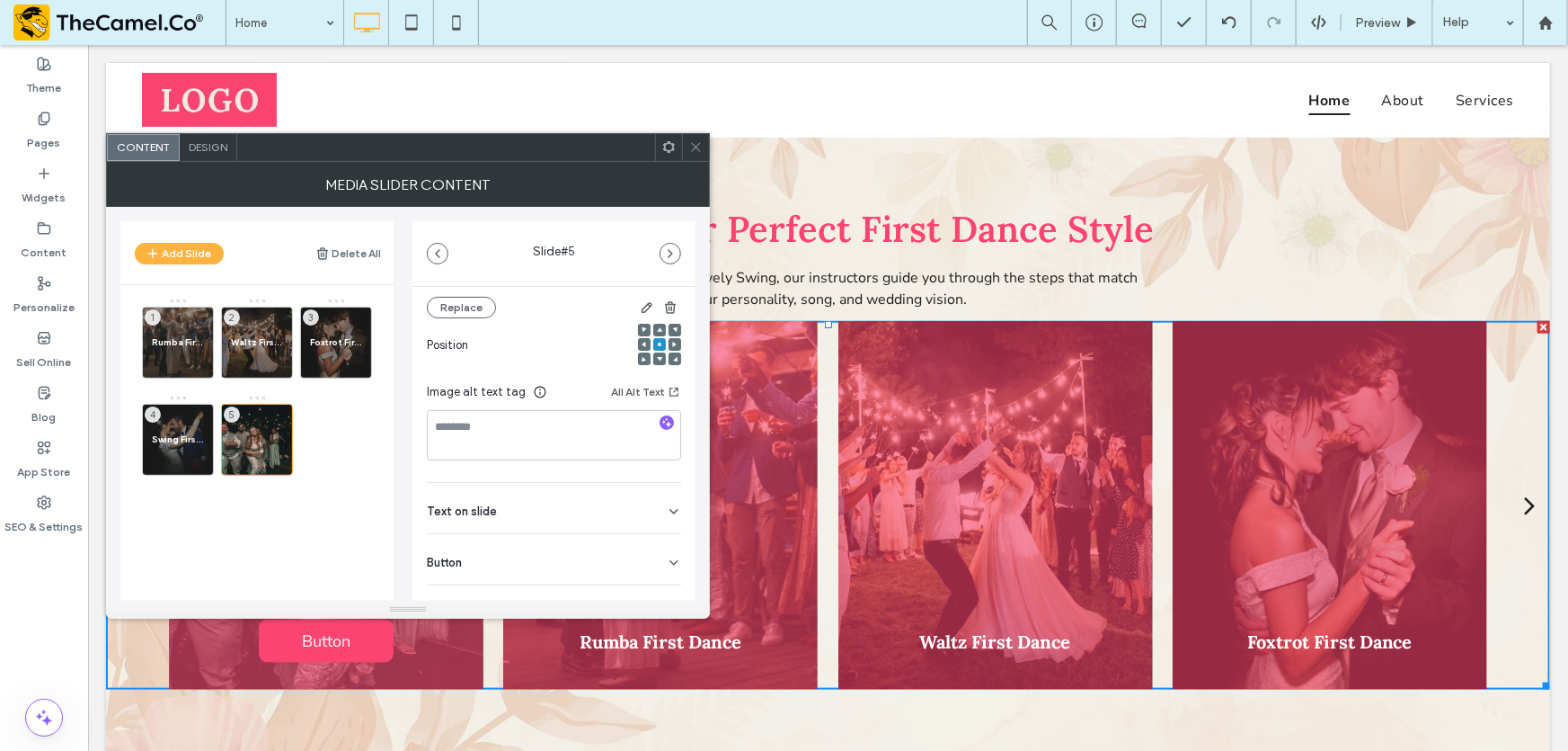
scroll to position [256, 0]
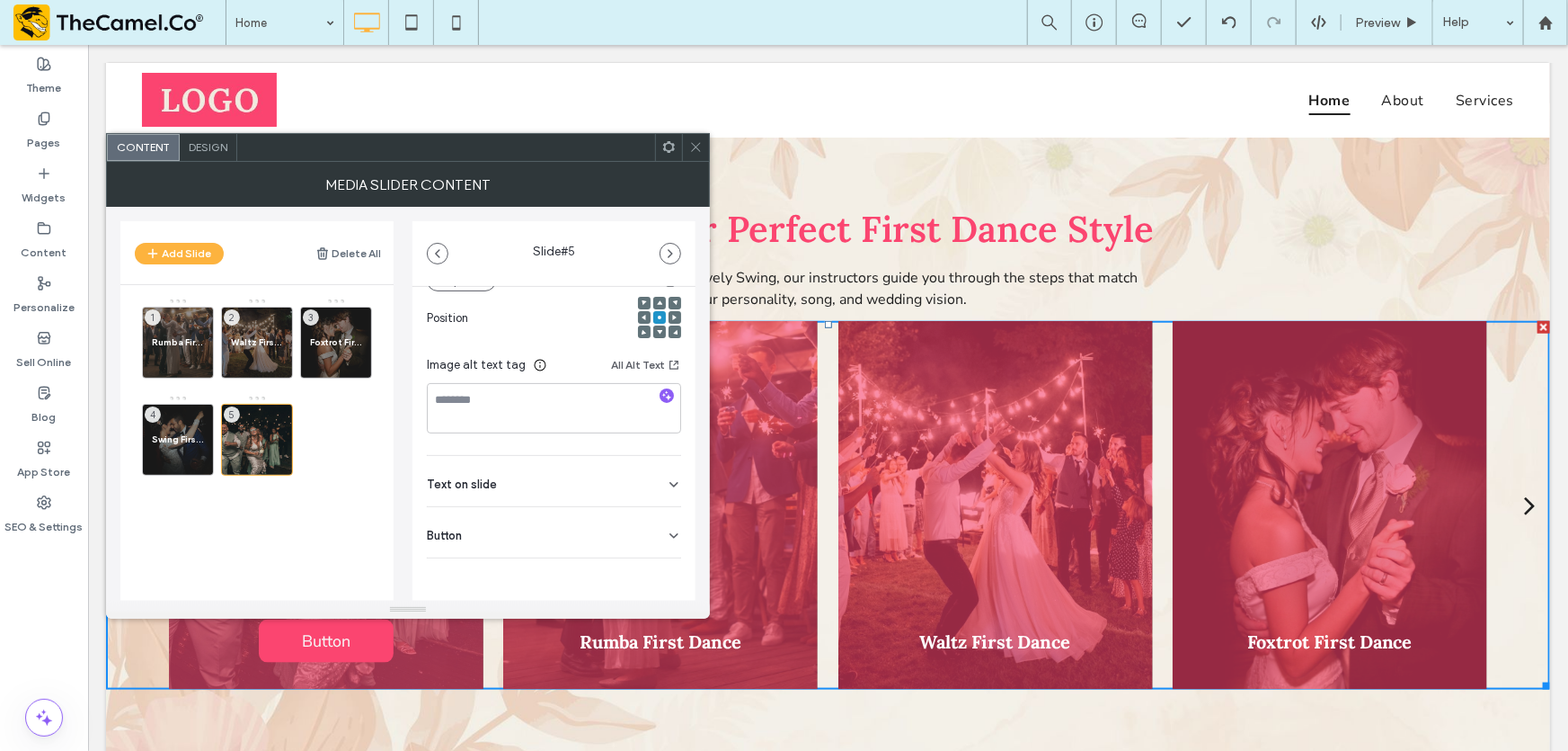
click at [549, 491] on div "Text on slide" at bounding box center [553, 480] width 254 height 50
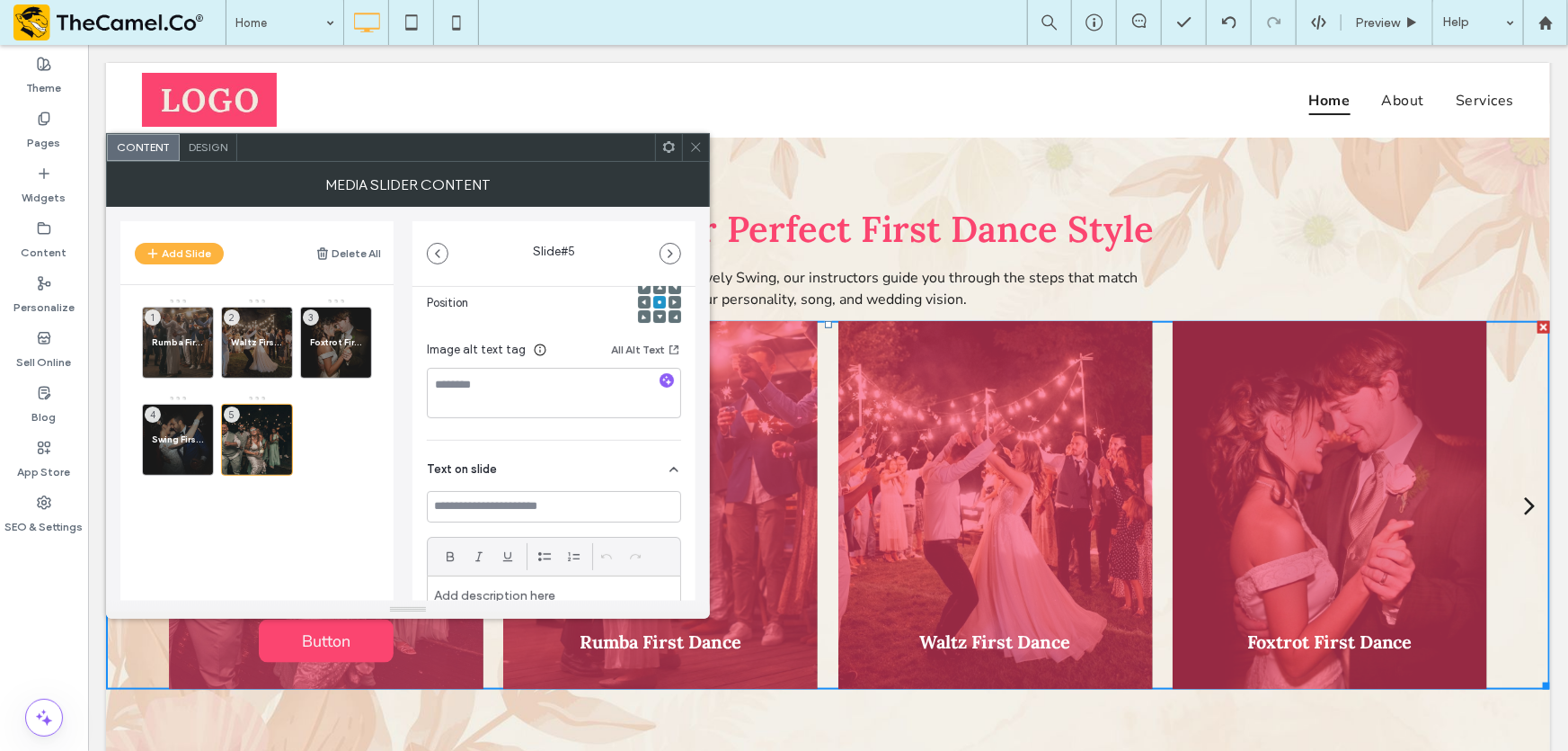
scroll to position [338, 0]
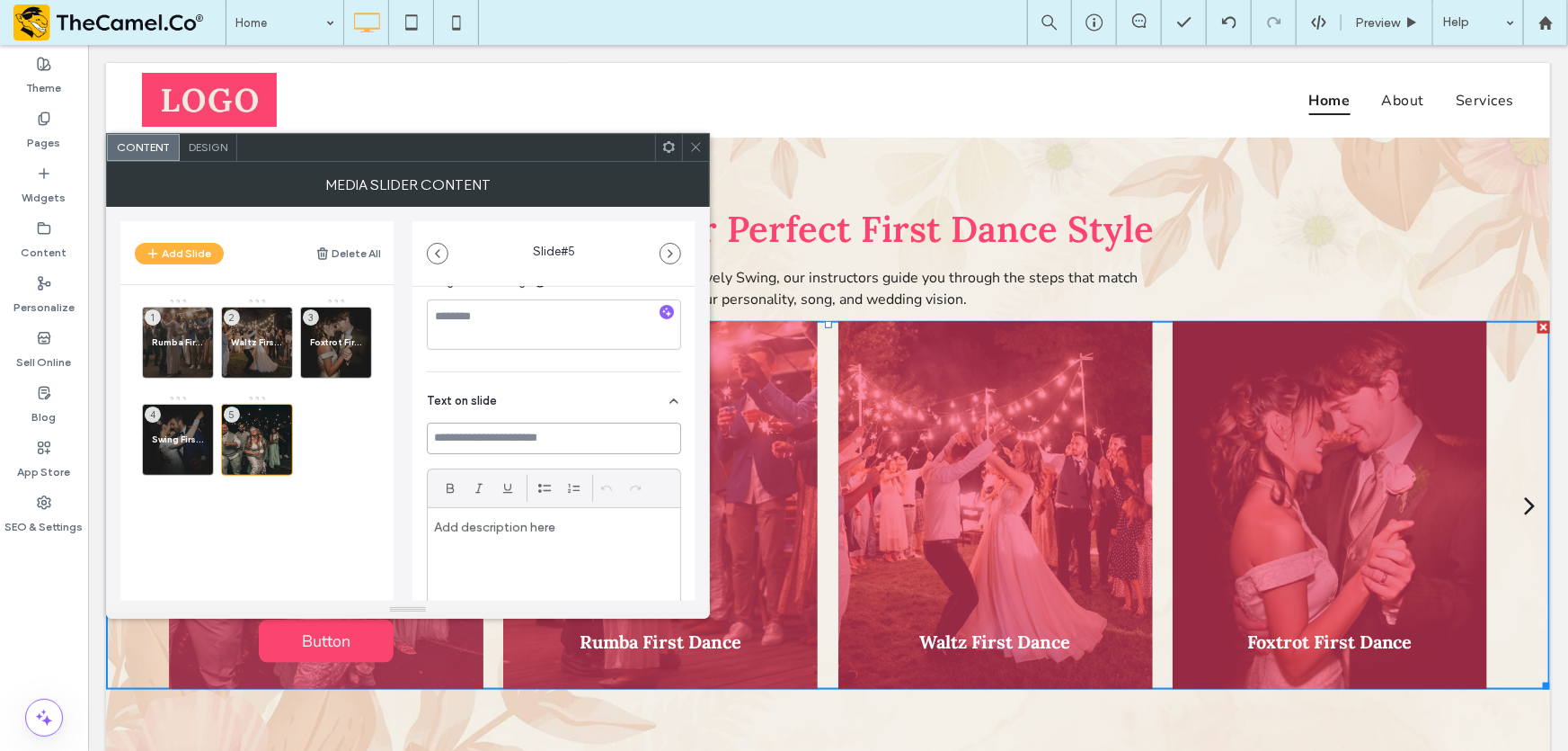
click at [523, 439] on input at bounding box center [553, 438] width 254 height 31
paste input "**********"
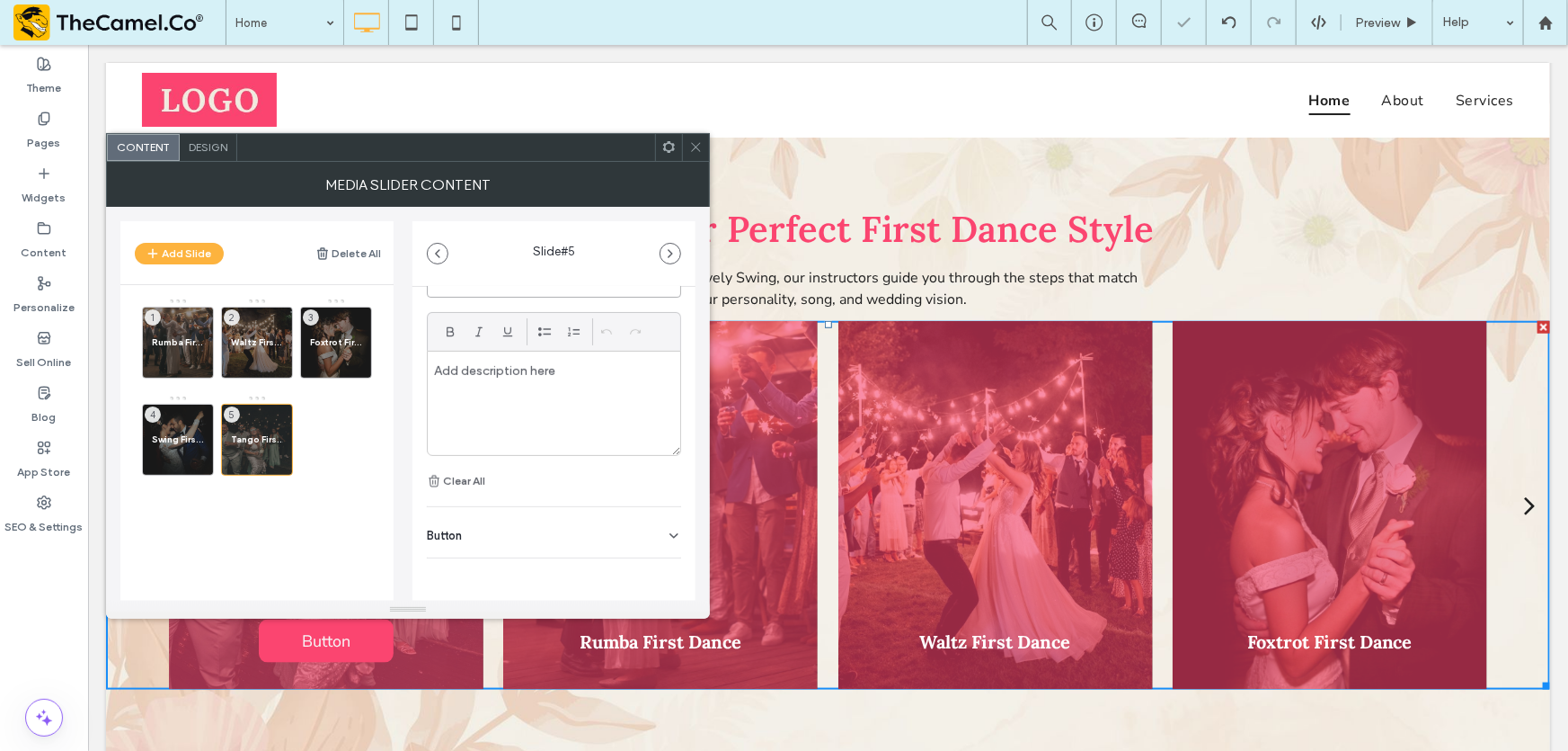
type input "**********"
click at [604, 532] on div "Button" at bounding box center [553, 532] width 254 height 50
click at [649, 557] on button at bounding box center [664, 567] width 32 height 31
click at [689, 145] on icon at bounding box center [695, 147] width 14 height 14
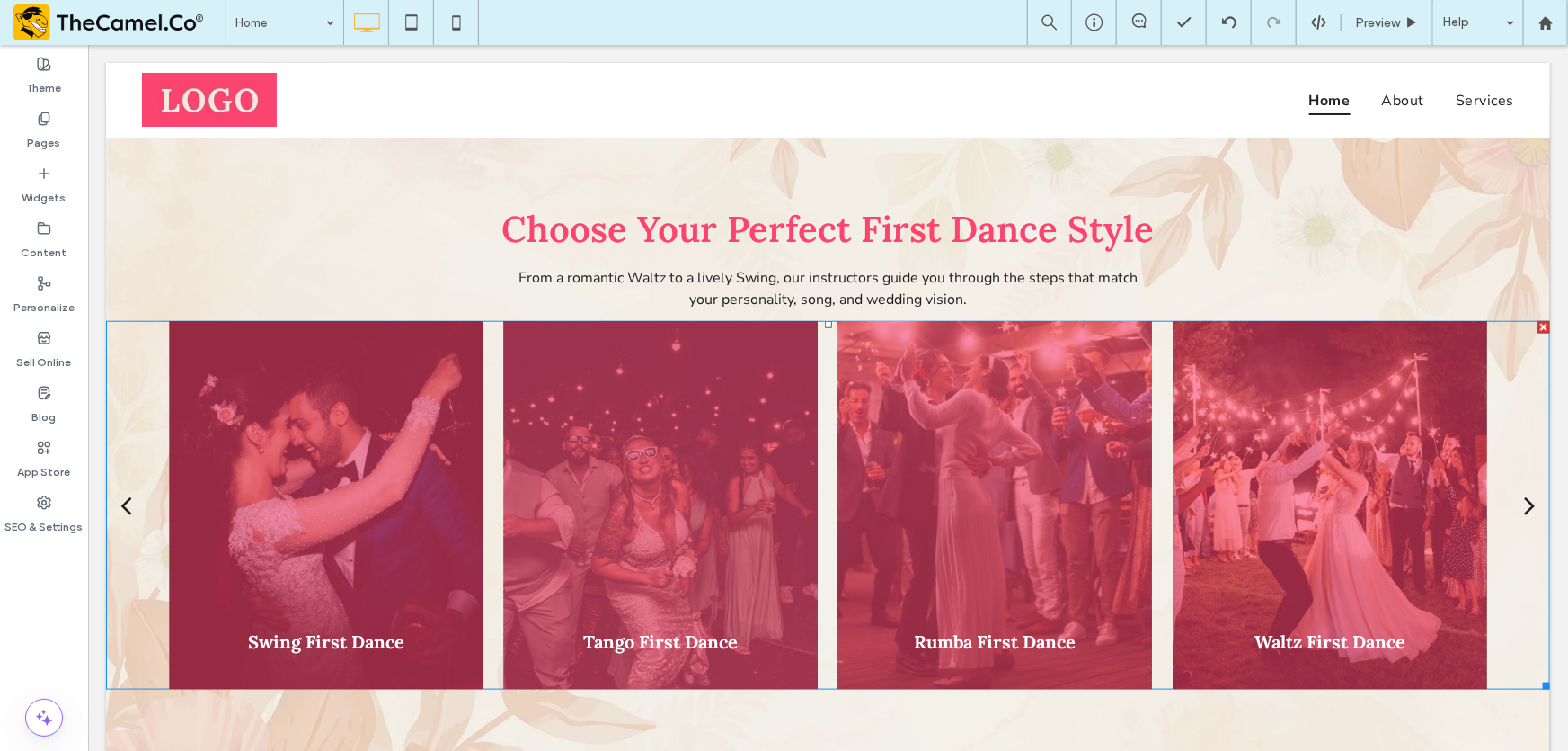
click at [688, 538] on div at bounding box center [659, 504] width 315 height 368
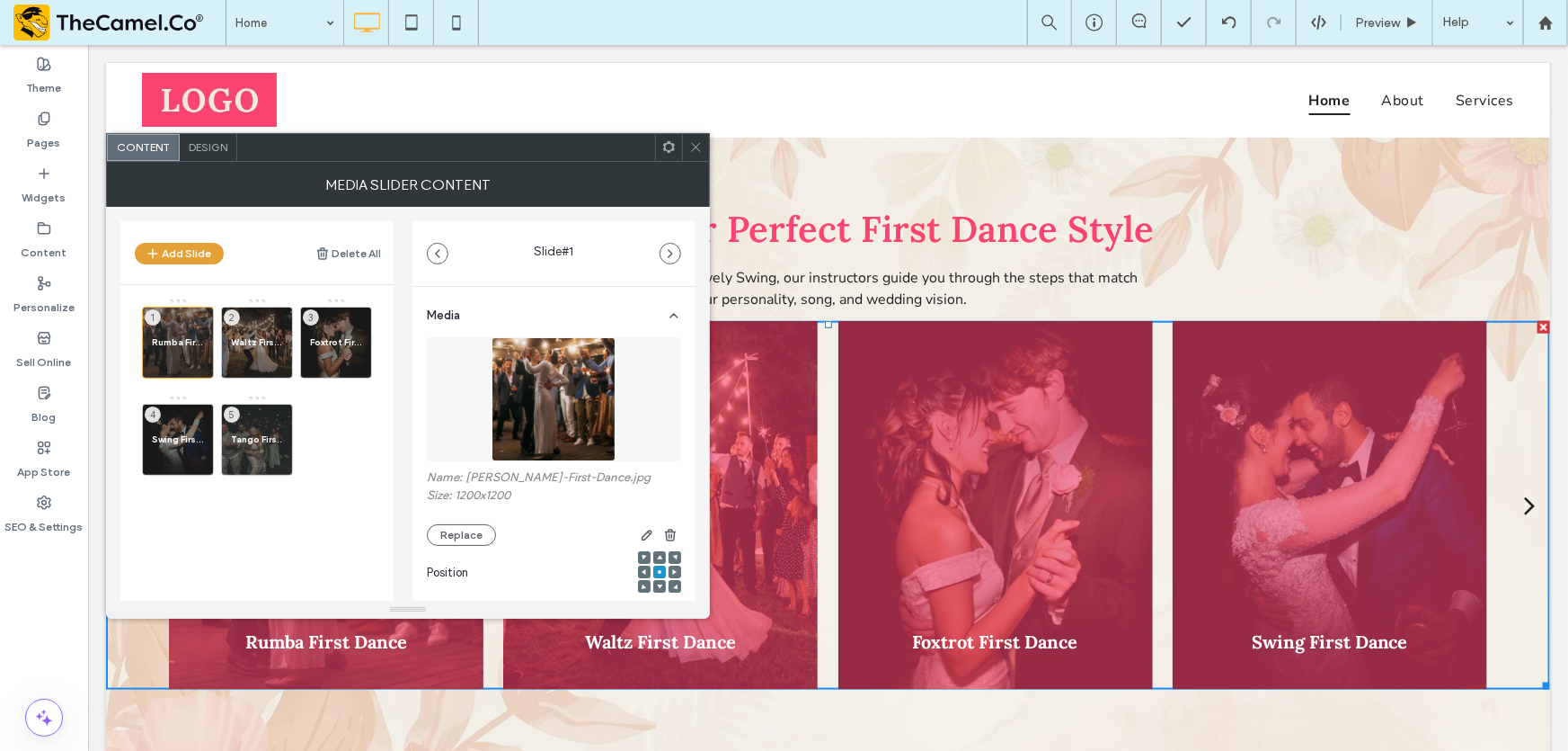
click at [183, 251] on button "Add Slide" at bounding box center [179, 253] width 89 height 22
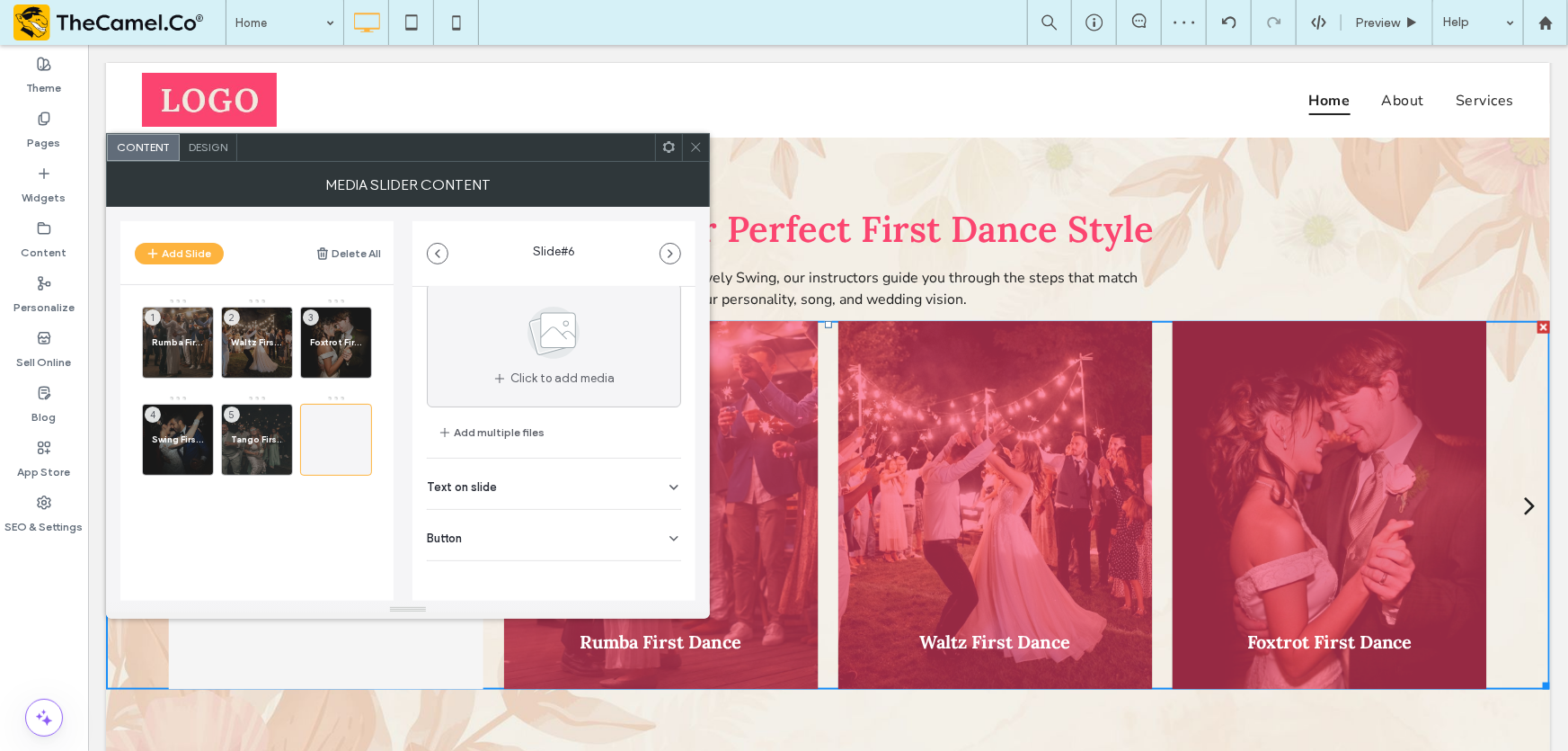
scroll to position [56, 0]
click at [525, 492] on div "Text on slide" at bounding box center [553, 481] width 254 height 50
click at [518, 521] on input at bounding box center [553, 522] width 254 height 31
paste input "*******"
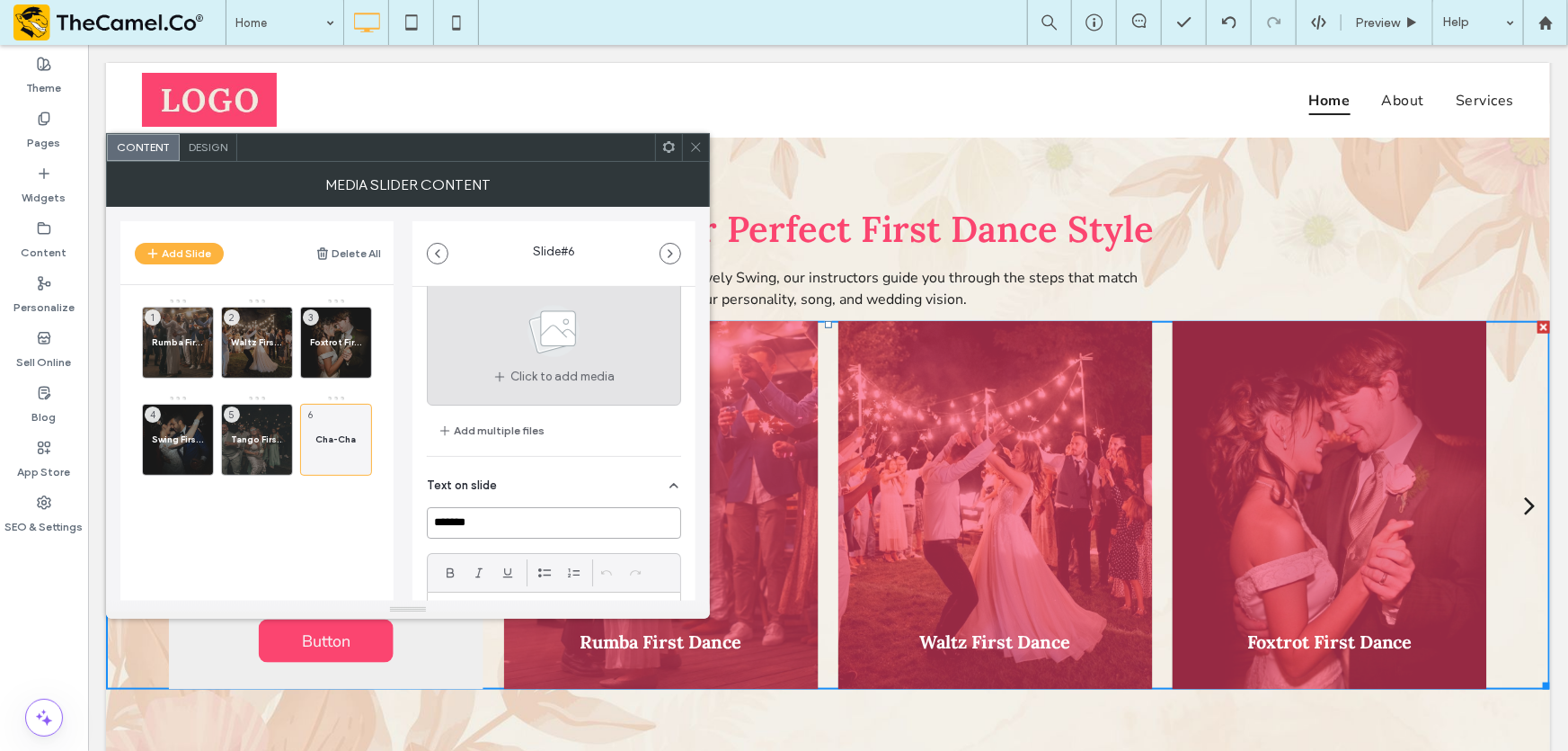
type input "*******"
click at [518, 368] on span "Click to add media" at bounding box center [562, 377] width 105 height 18
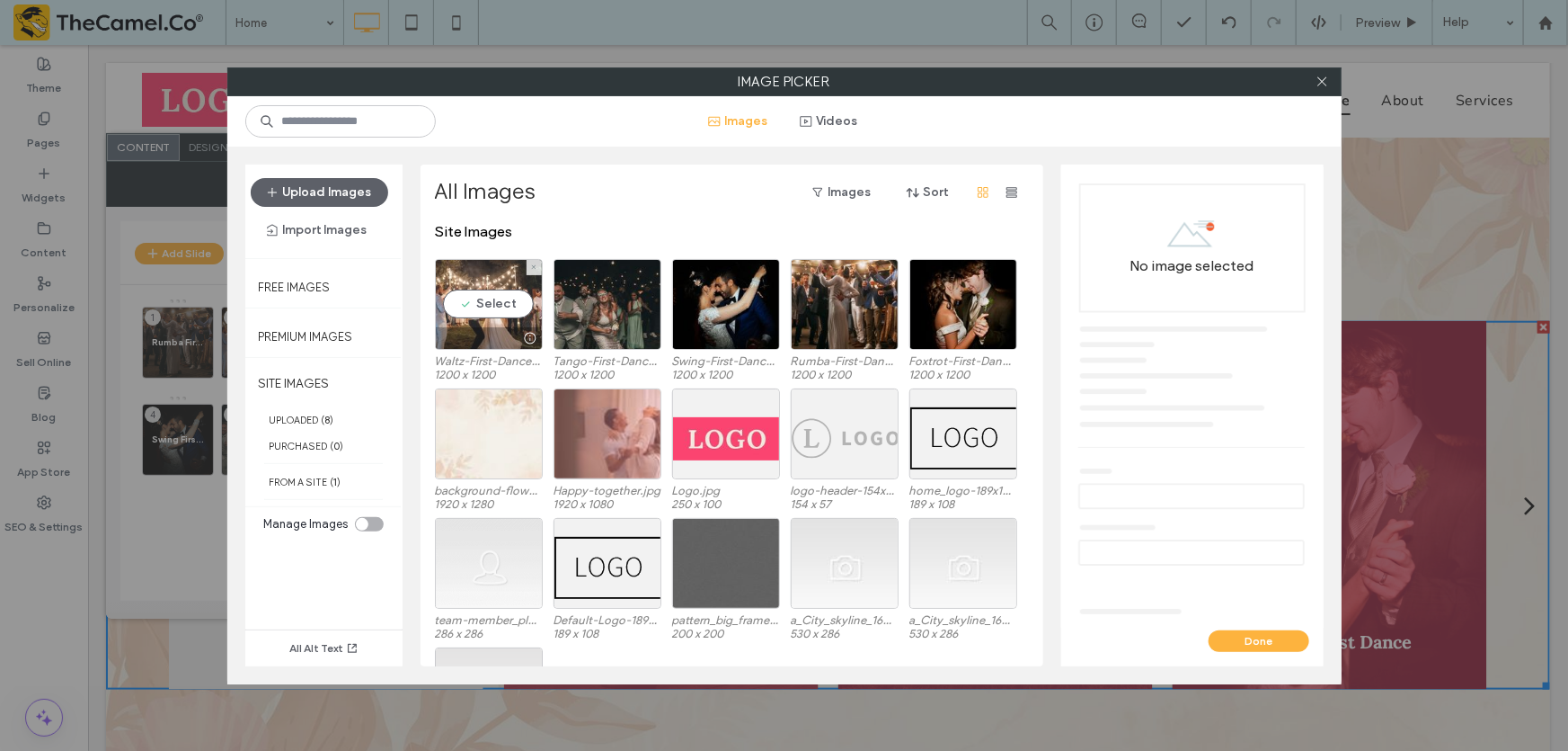
click at [490, 308] on div "Select" at bounding box center [489, 304] width 108 height 91
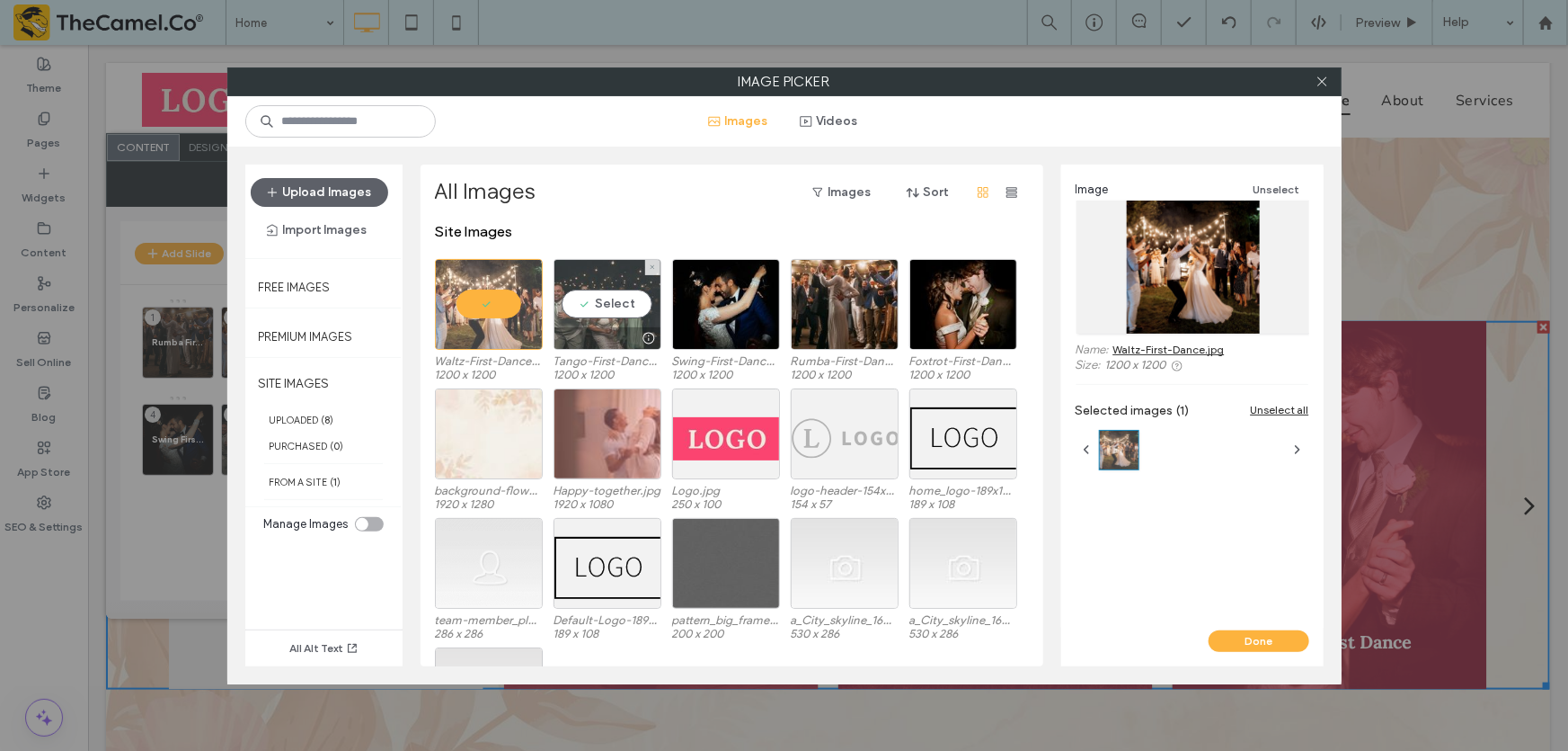
click at [599, 305] on div "Select" at bounding box center [607, 304] width 108 height 91
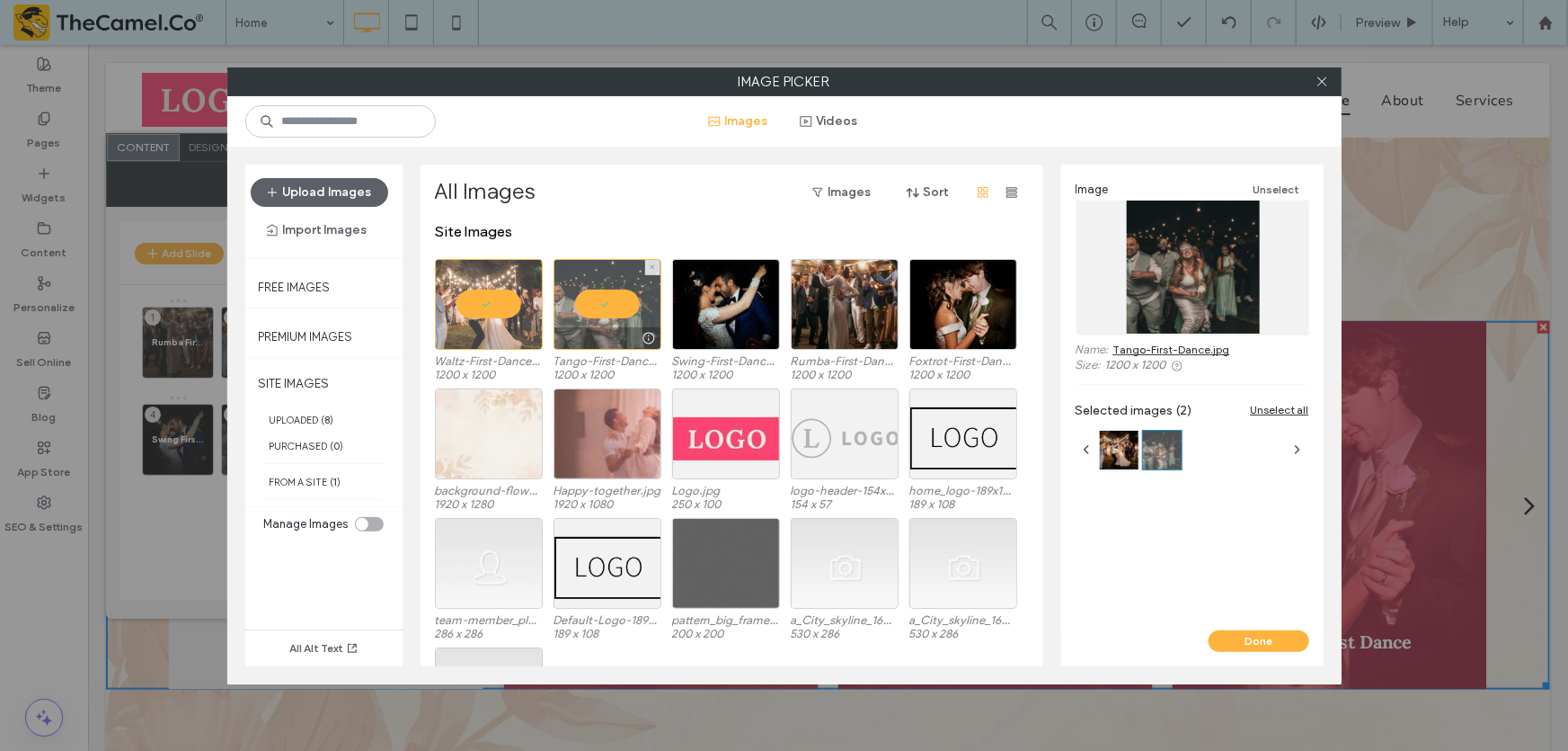
click at [607, 310] on div at bounding box center [607, 304] width 108 height 91
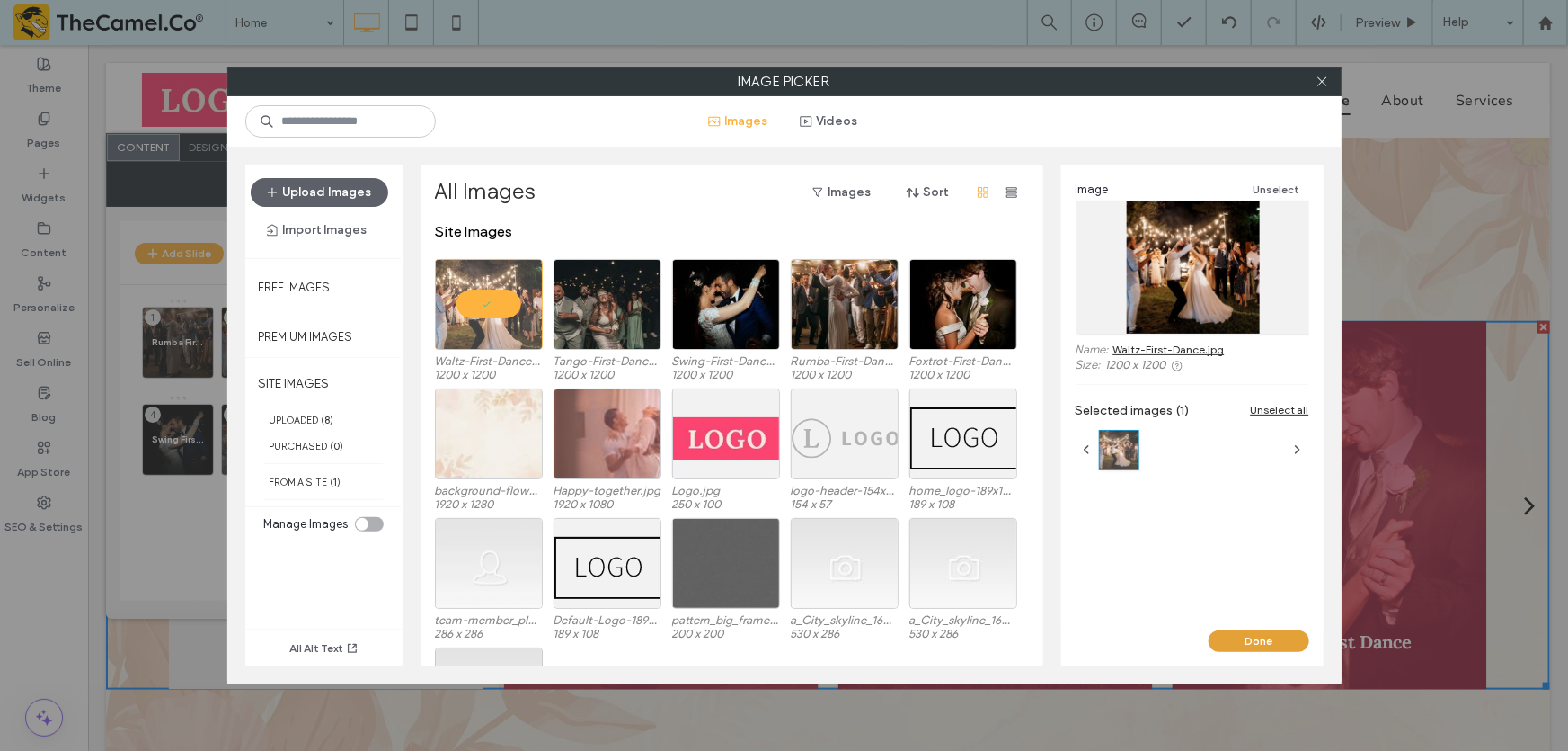
click at [1242, 641] on button "Done" at bounding box center [1259, 641] width 101 height 22
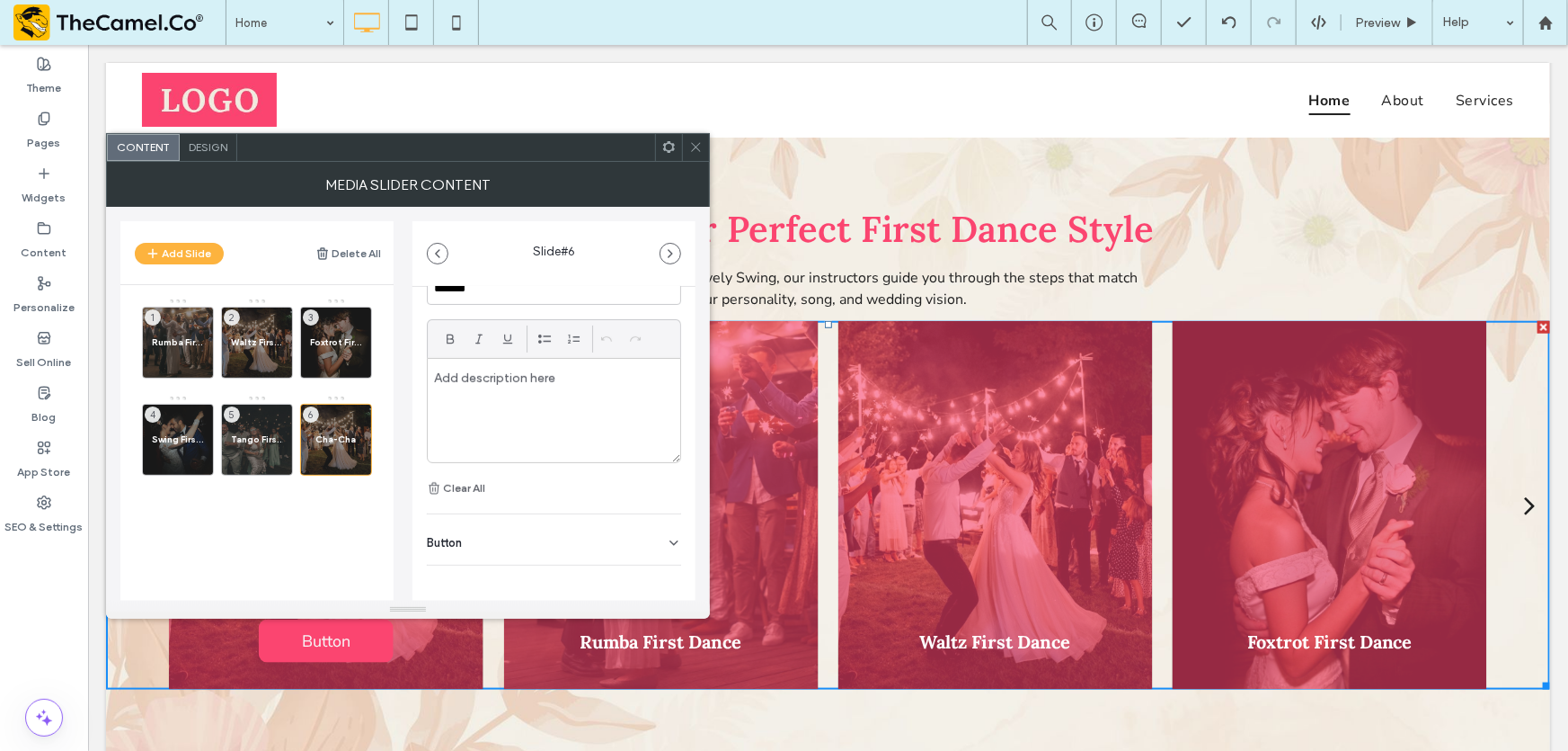
scroll to position [496, 0]
click at [261, 447] on div "Tango First Dance 5" at bounding box center [257, 440] width 72 height 72
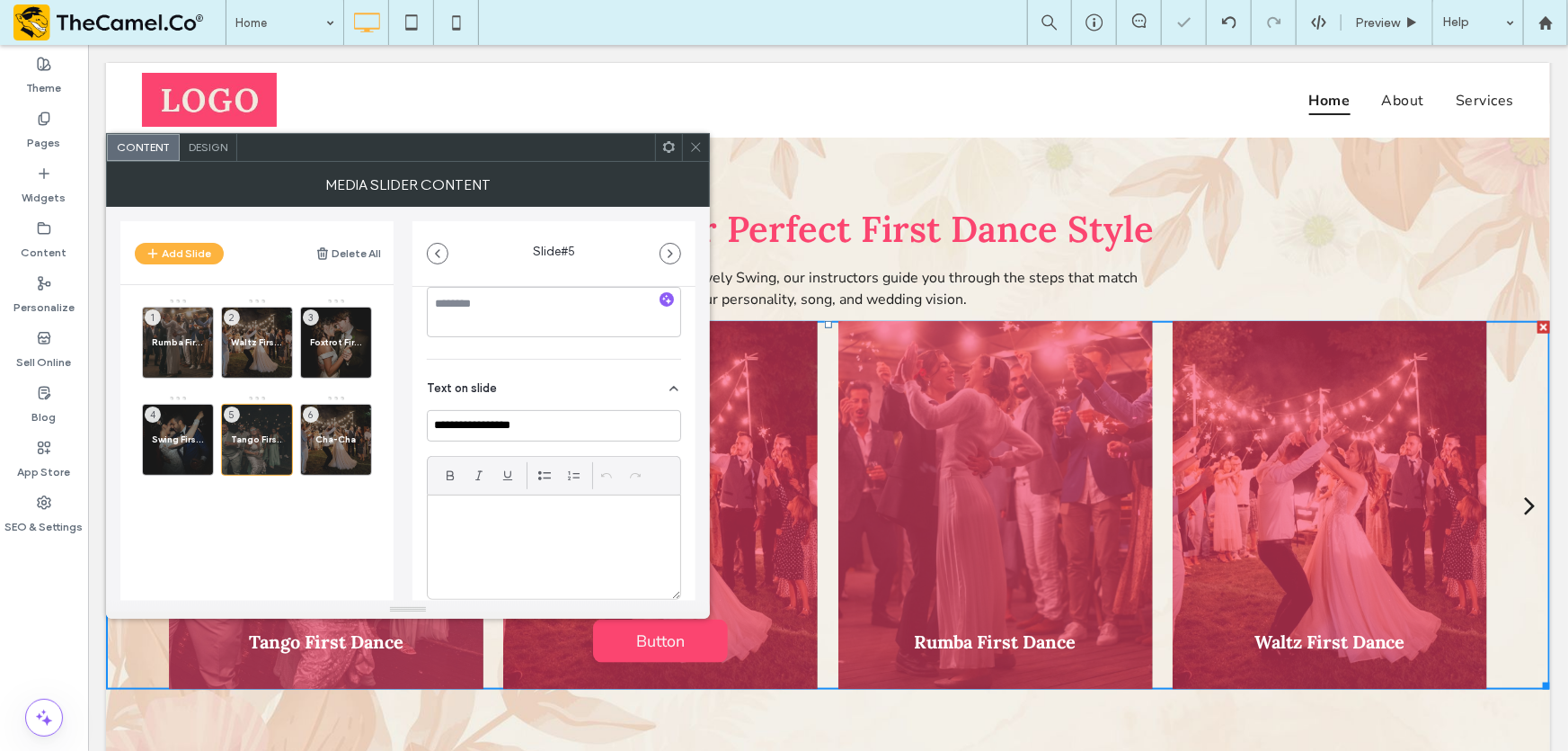
scroll to position [409, 0]
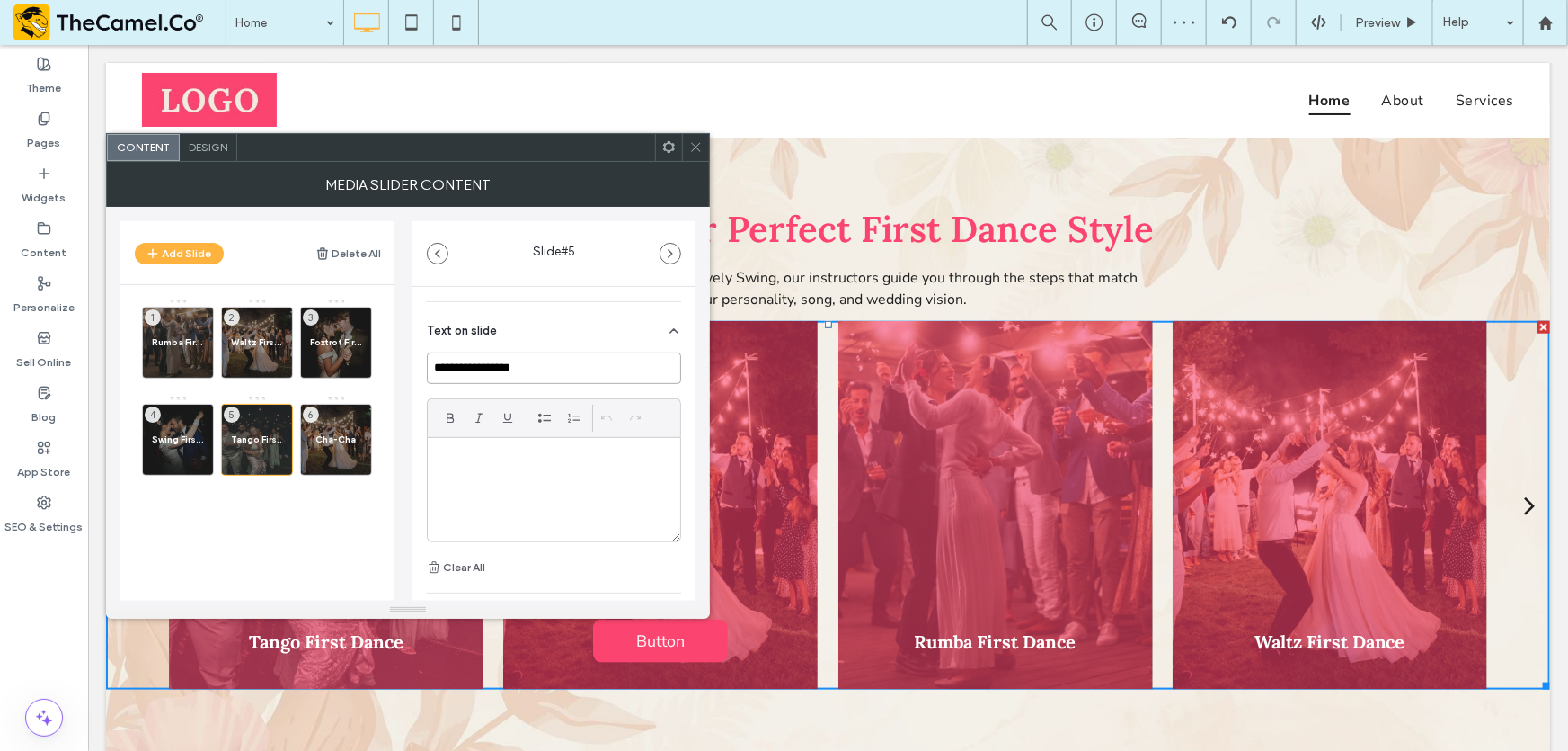
drag, startPoint x: 541, startPoint y: 371, endPoint x: 473, endPoint y: 377, distance: 68.3
click at [473, 377] on input "**********" at bounding box center [553, 368] width 254 height 31
click at [344, 433] on span "Cha-Cha" at bounding box center [336, 439] width 52 height 12
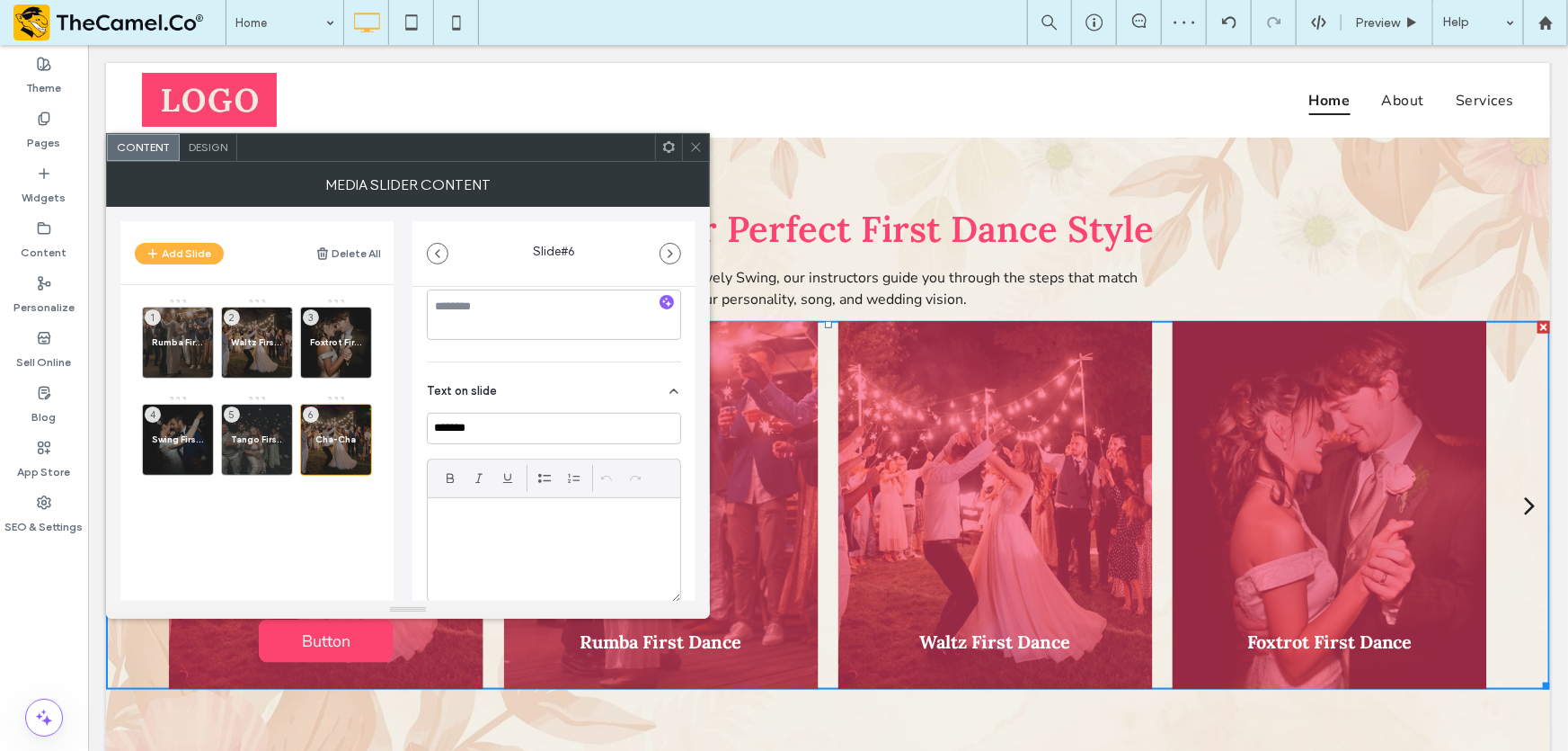
scroll to position [332, 0]
click at [531, 449] on input "*******" at bounding box center [553, 443] width 254 height 31
paste input "**********"
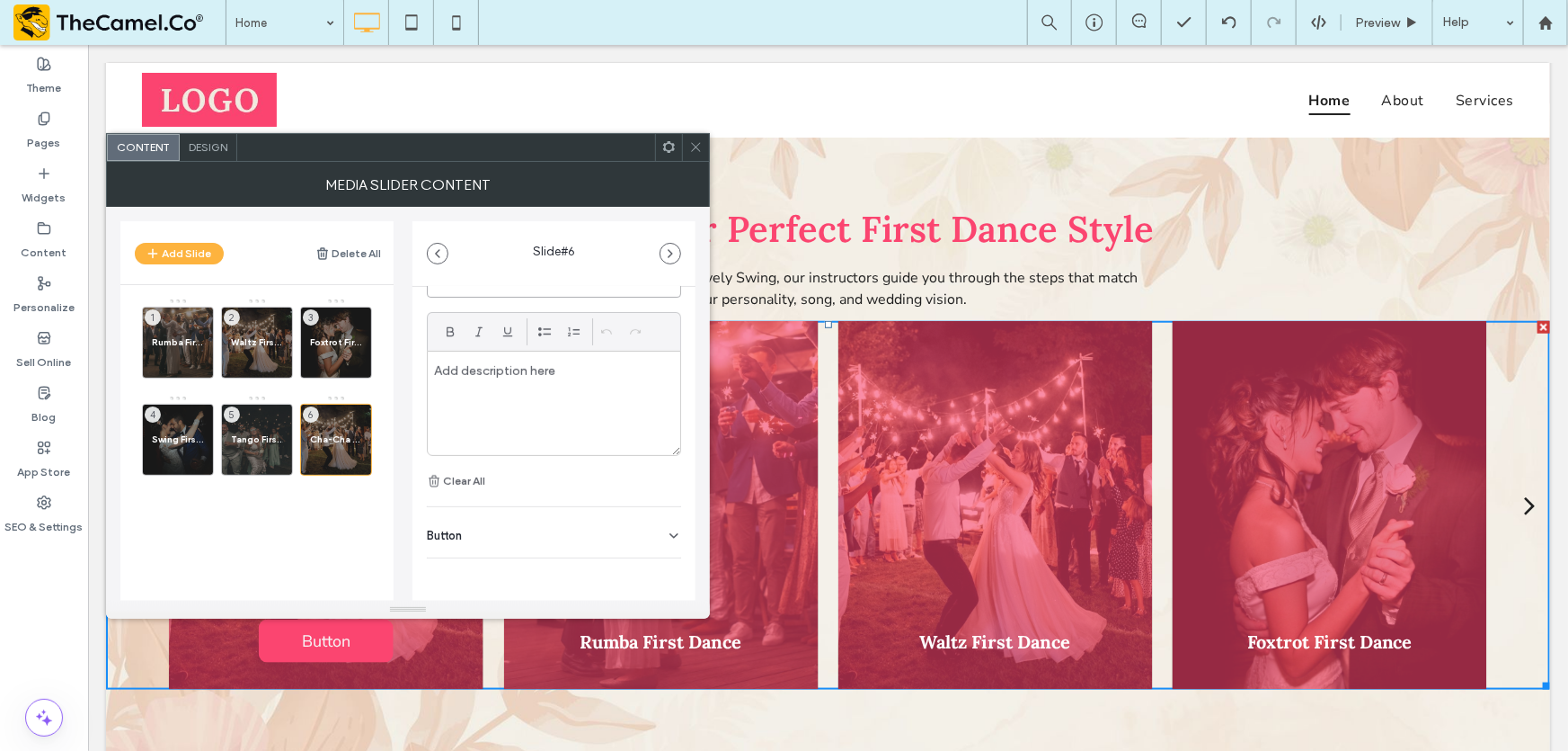
type input "**********"
click at [566, 535] on div "Button" at bounding box center [553, 532] width 254 height 50
click at [657, 562] on icon at bounding box center [665, 567] width 17 height 17
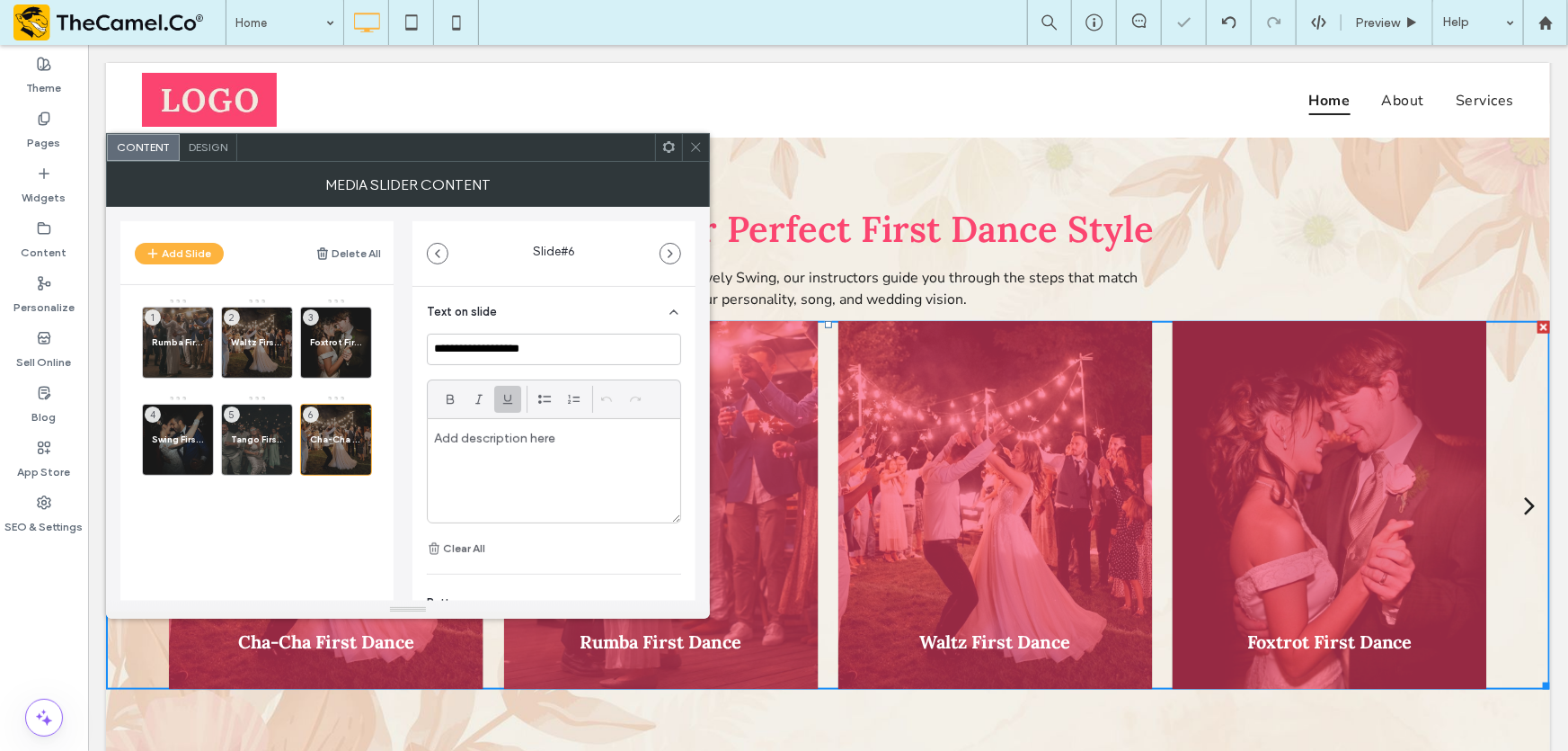
scroll to position [336, 0]
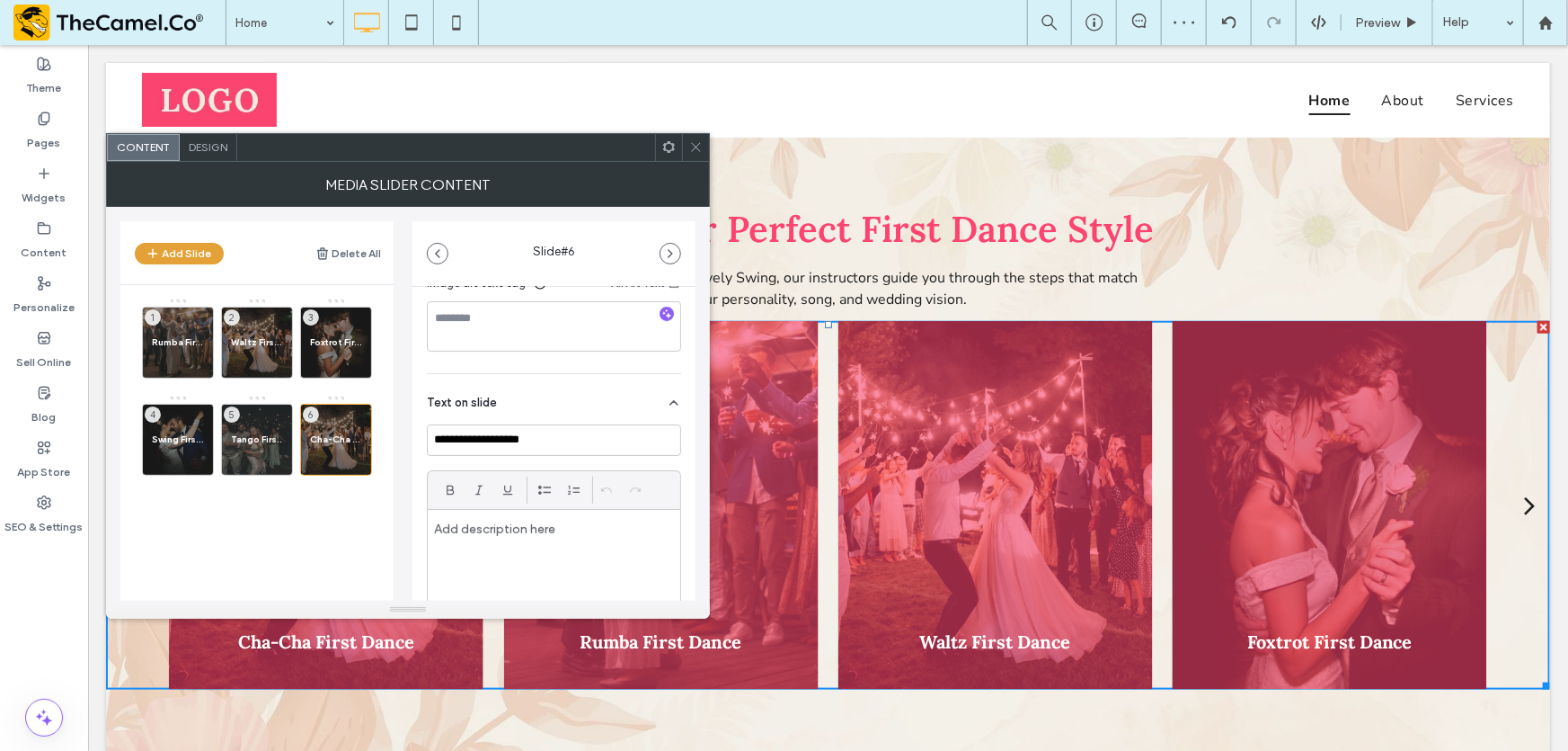
click at [182, 259] on button "Add Slide" at bounding box center [179, 253] width 89 height 22
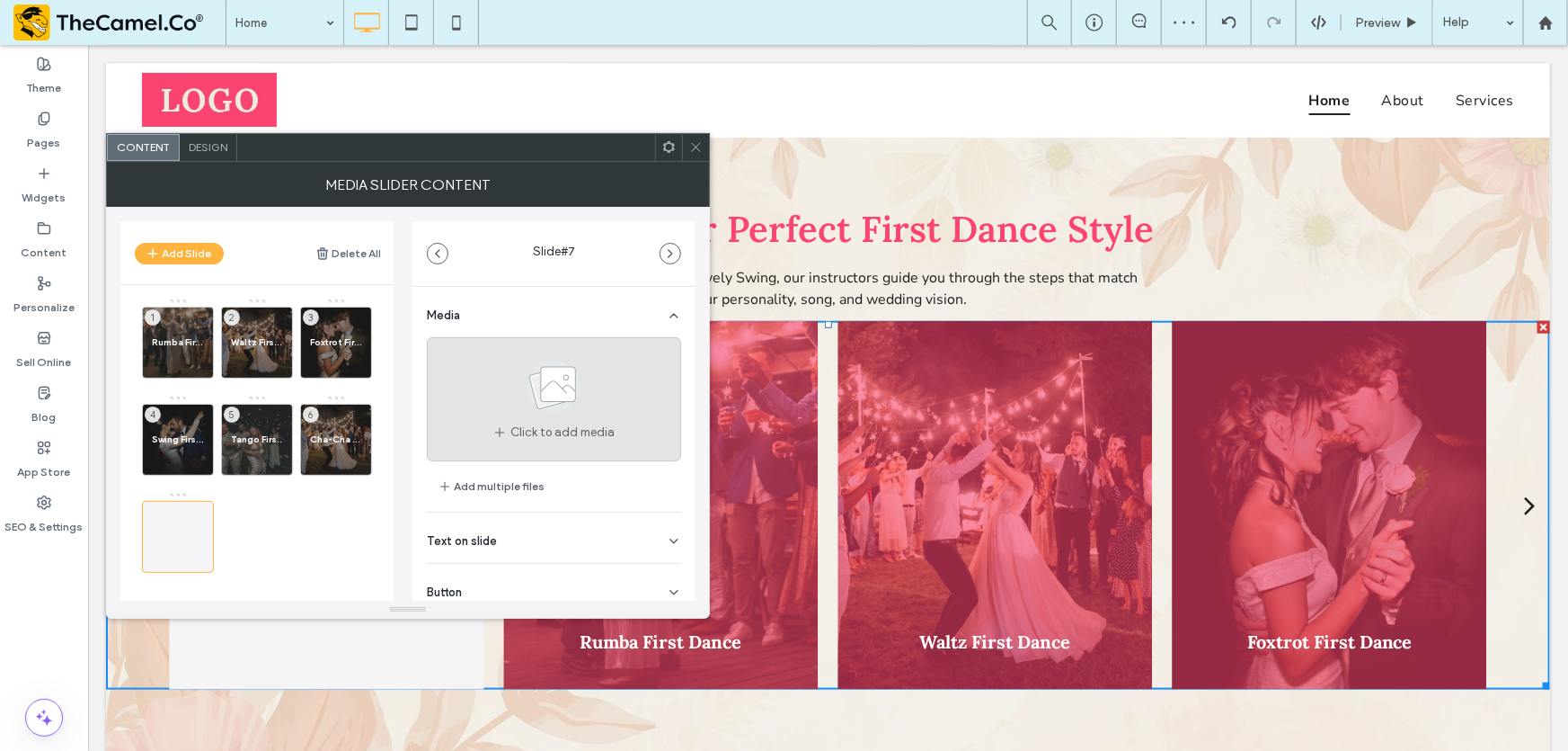
click at [533, 408] on icon at bounding box center [553, 387] width 90 height 60
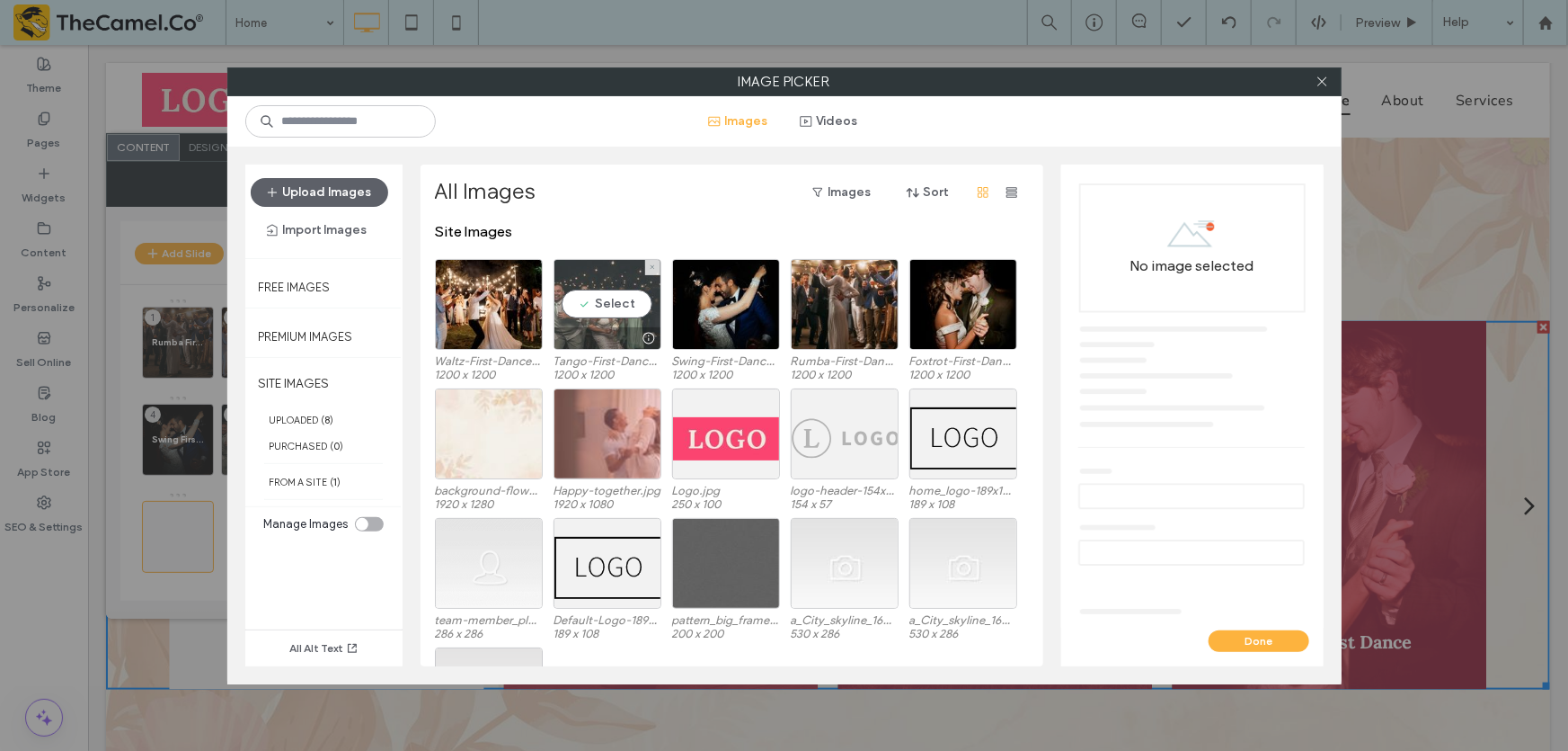
click at [582, 308] on div "Select" at bounding box center [607, 304] width 108 height 91
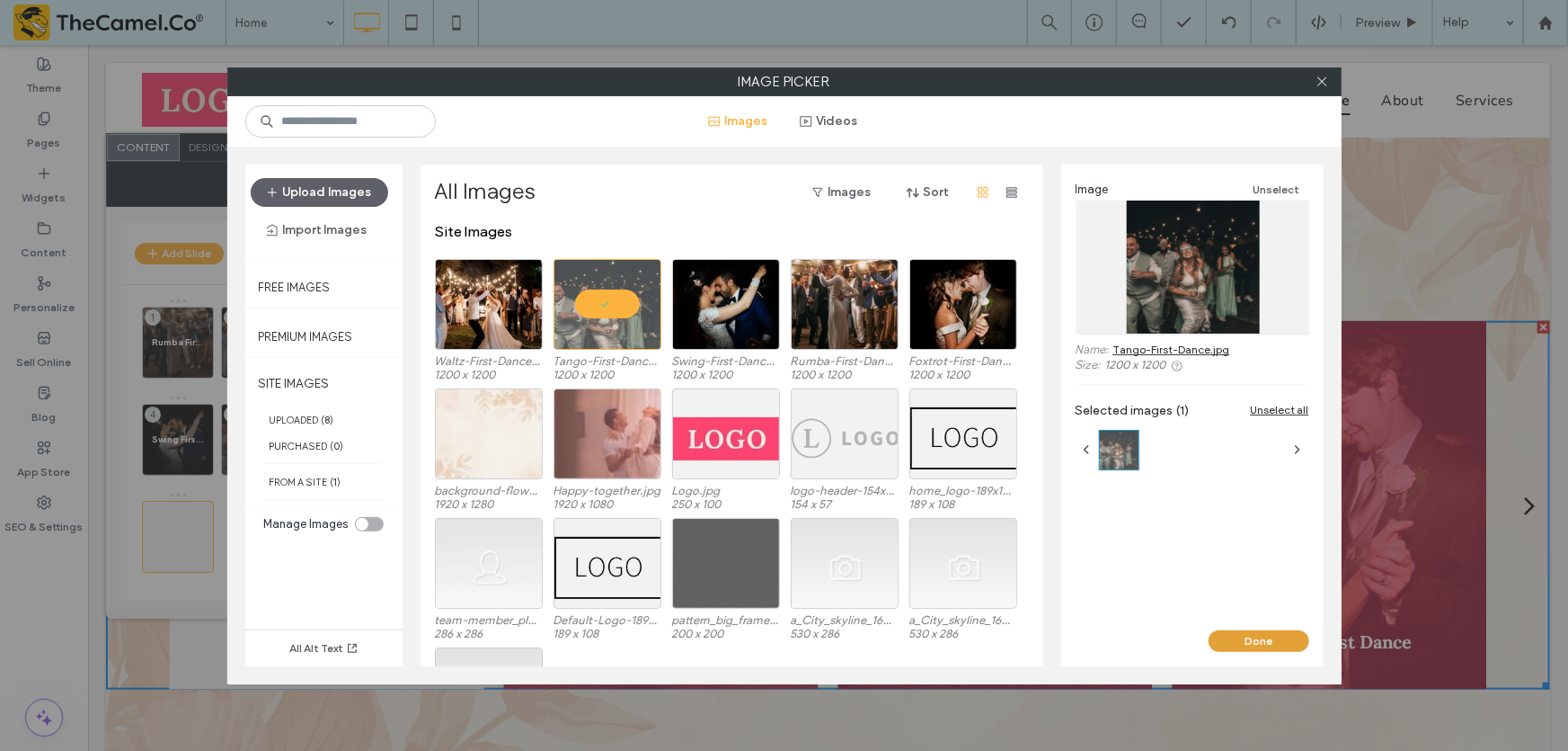
click at [1235, 638] on button "Done" at bounding box center [1259, 641] width 101 height 22
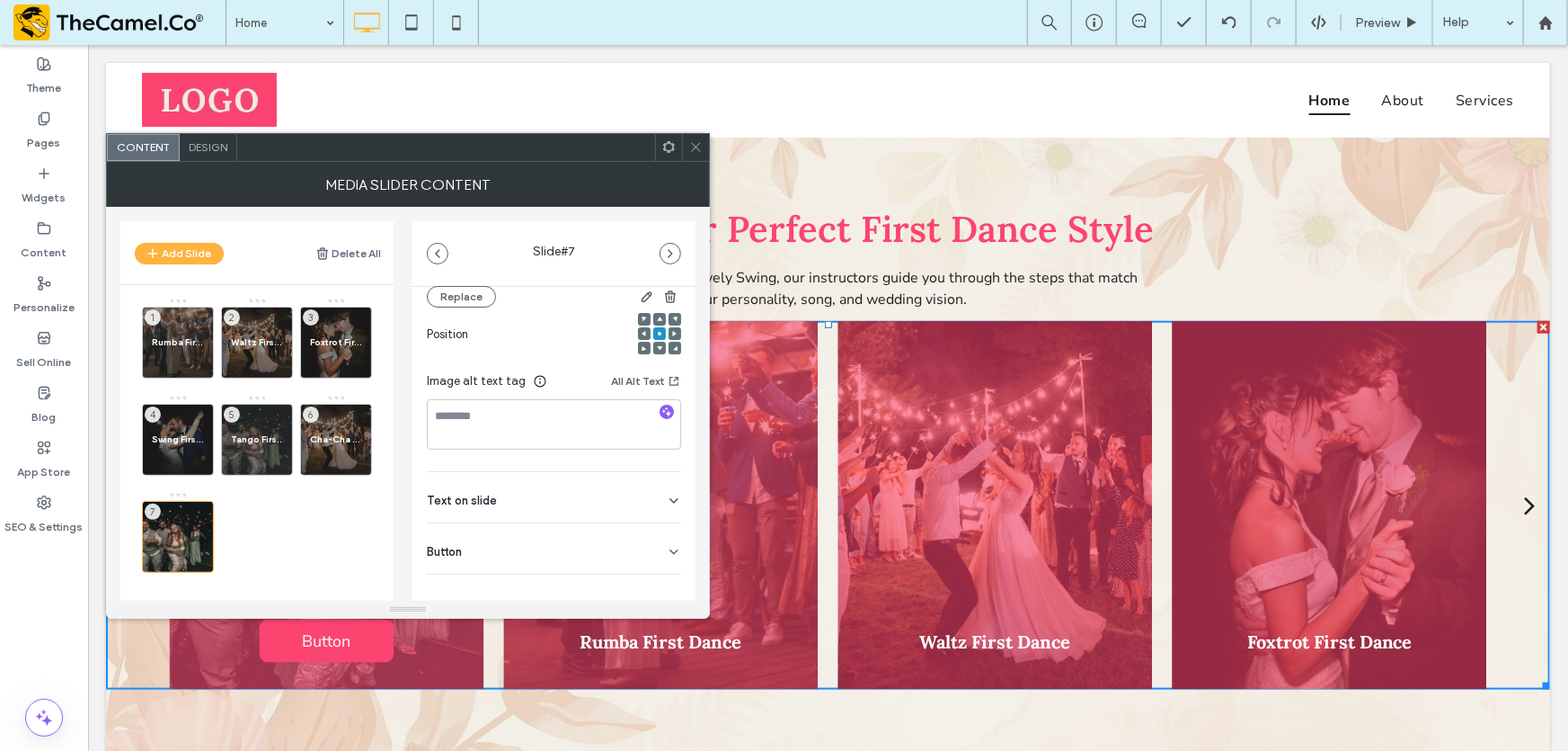
scroll to position [256, 0]
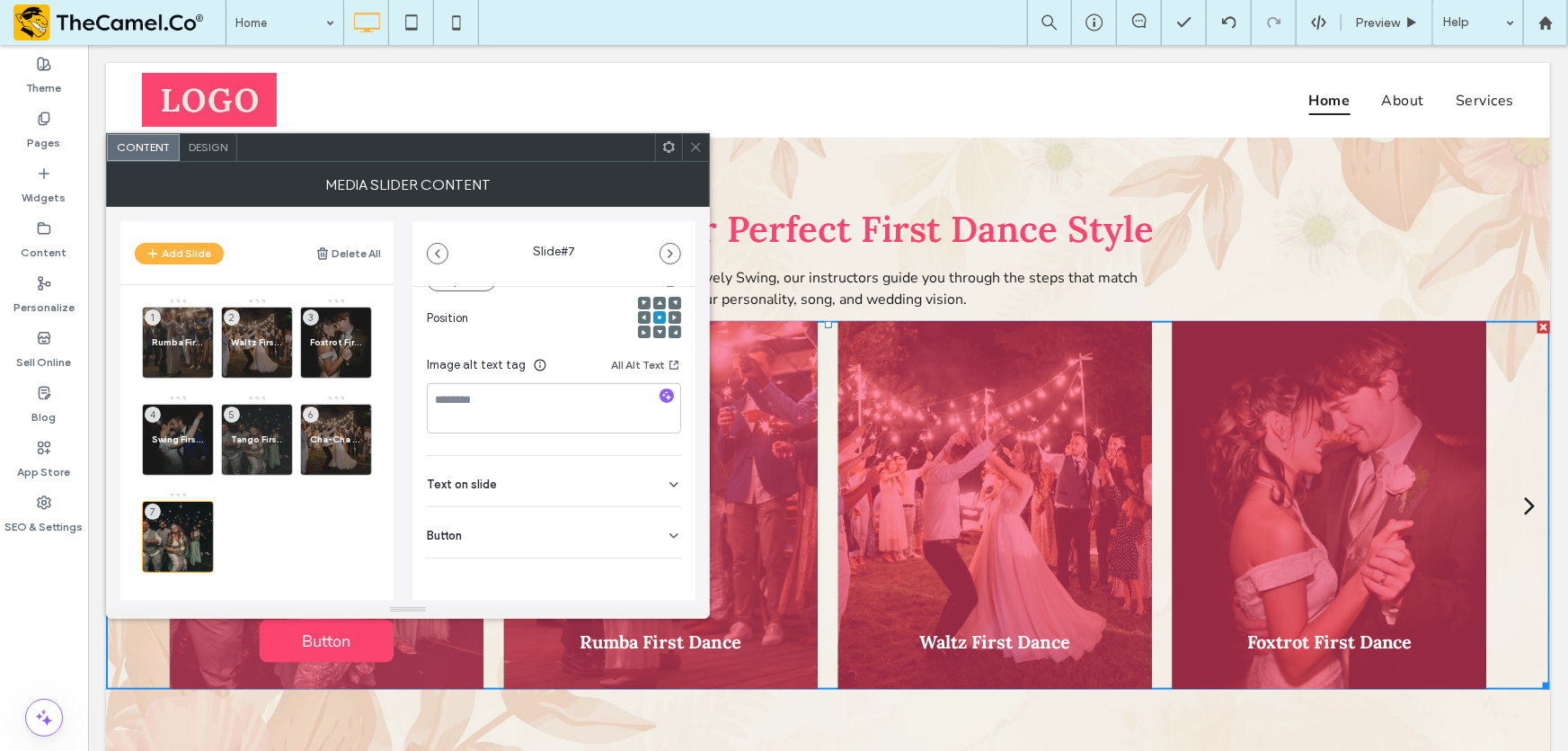
click at [529, 486] on div "Text on slide" at bounding box center [553, 480] width 254 height 50
click at [523, 519] on input at bounding box center [553, 520] width 254 height 31
paste input "*****"
type input "*****"
drag, startPoint x: 326, startPoint y: 443, endPoint x: 351, endPoint y: 474, distance: 39.8
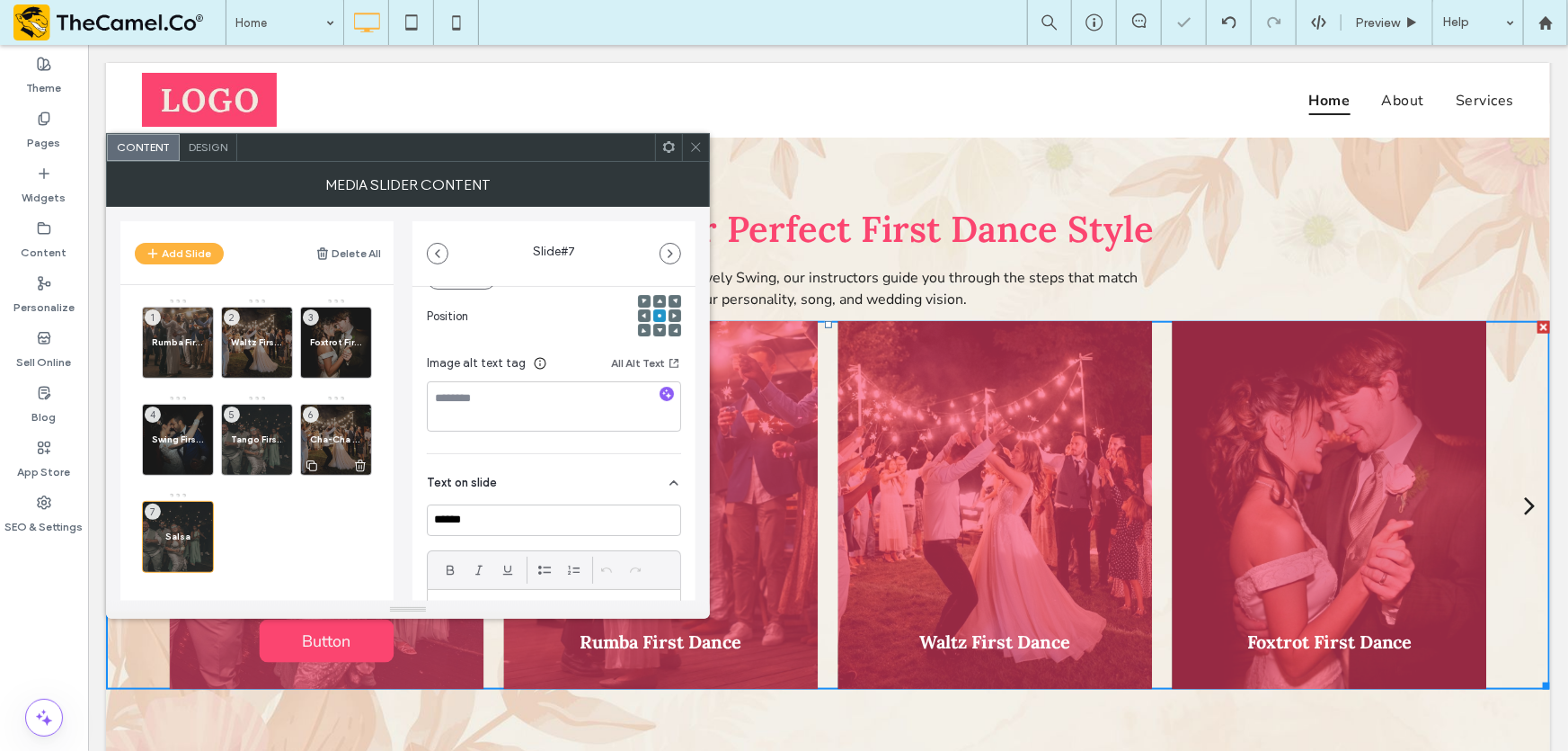
click at [326, 442] on span "Cha-Cha First Dance" at bounding box center [336, 439] width 52 height 12
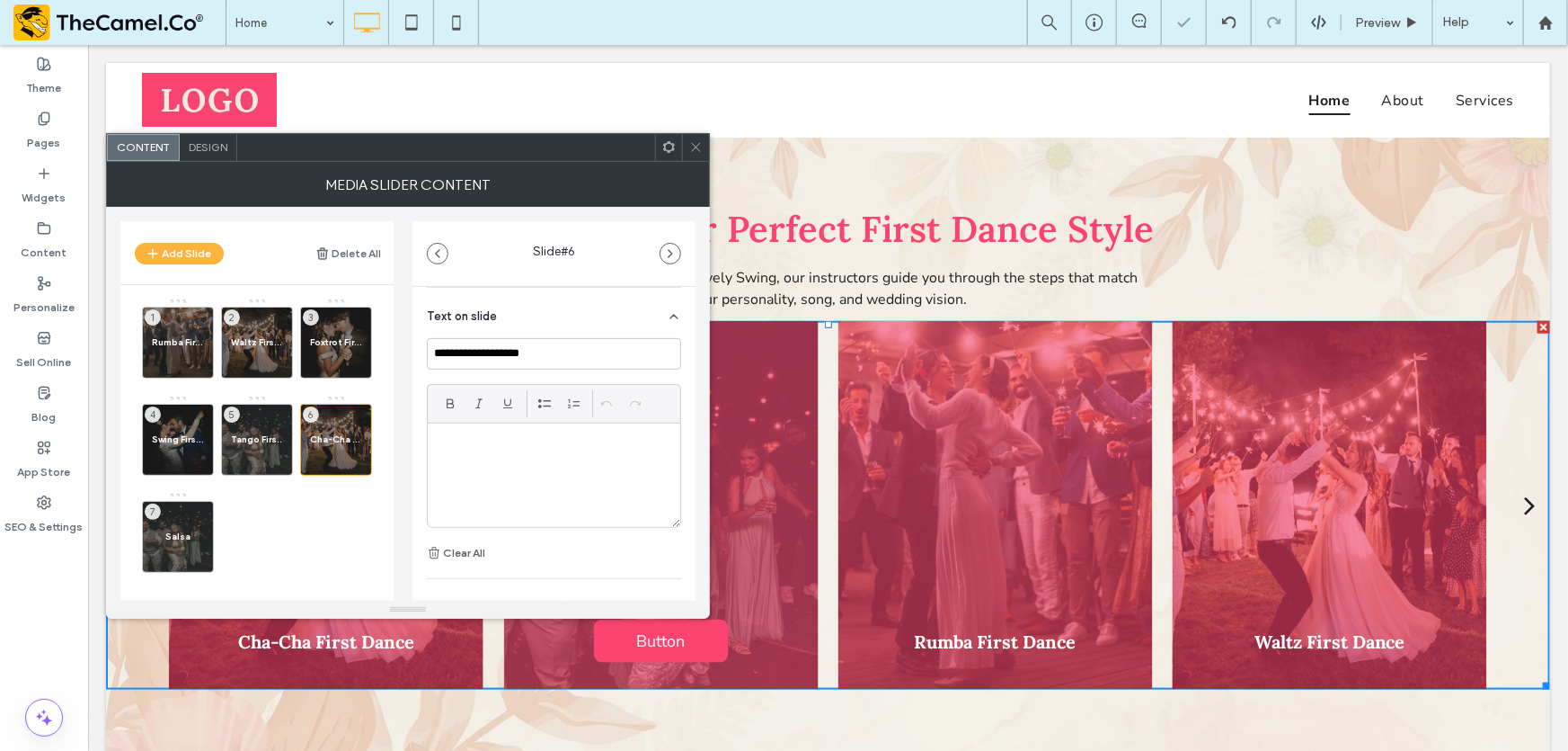
scroll to position [413, 0]
drag, startPoint x: 552, startPoint y: 363, endPoint x: 489, endPoint y: 365, distance: 63.0
click at [489, 365] on input "**********" at bounding box center [553, 363] width 254 height 31
click at [180, 540] on span "Salsa" at bounding box center [177, 536] width 52 height 12
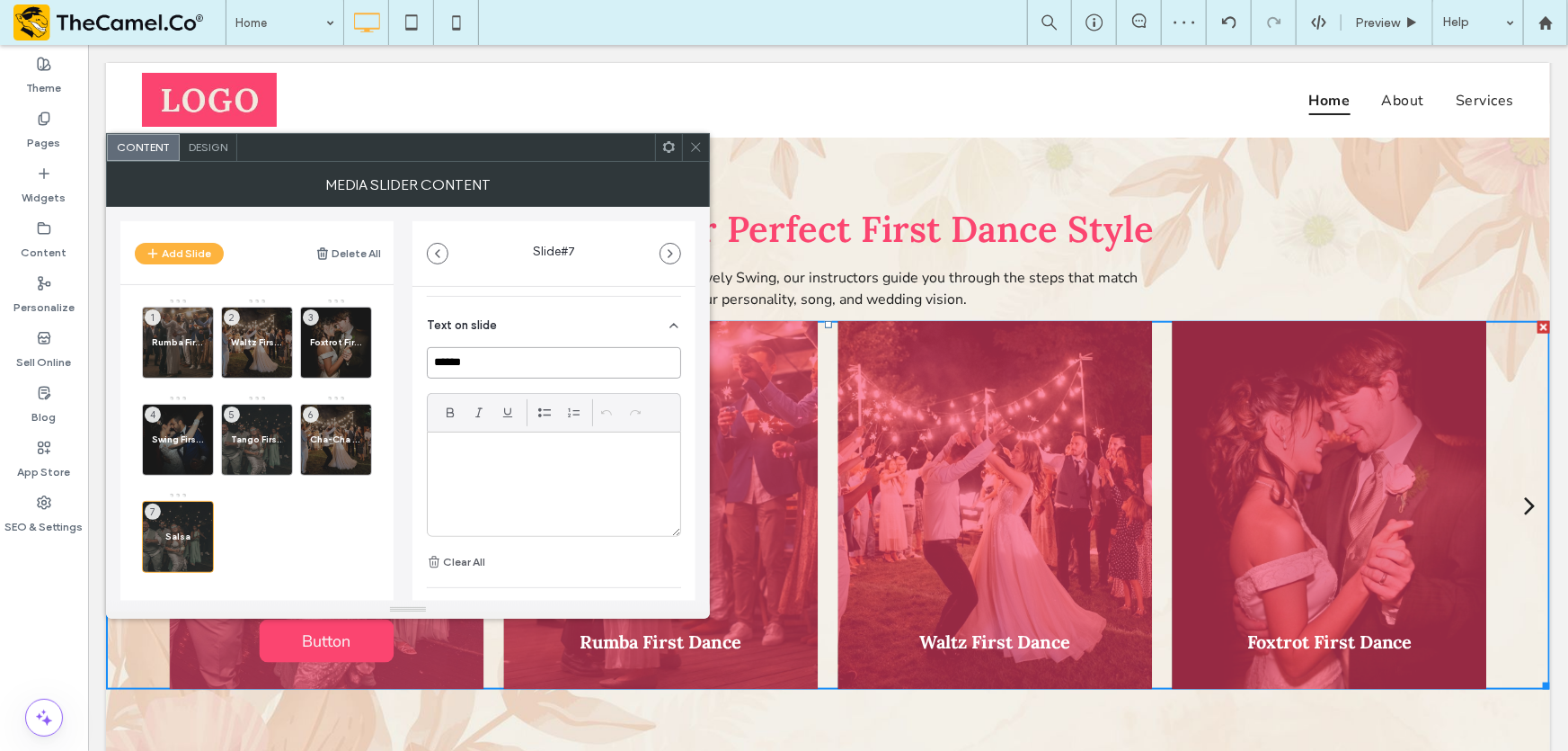
click at [514, 364] on input "*****" at bounding box center [553, 363] width 254 height 31
paste input "**********"
type input "**********"
click at [693, 144] on use at bounding box center [695, 148] width 9 height 9
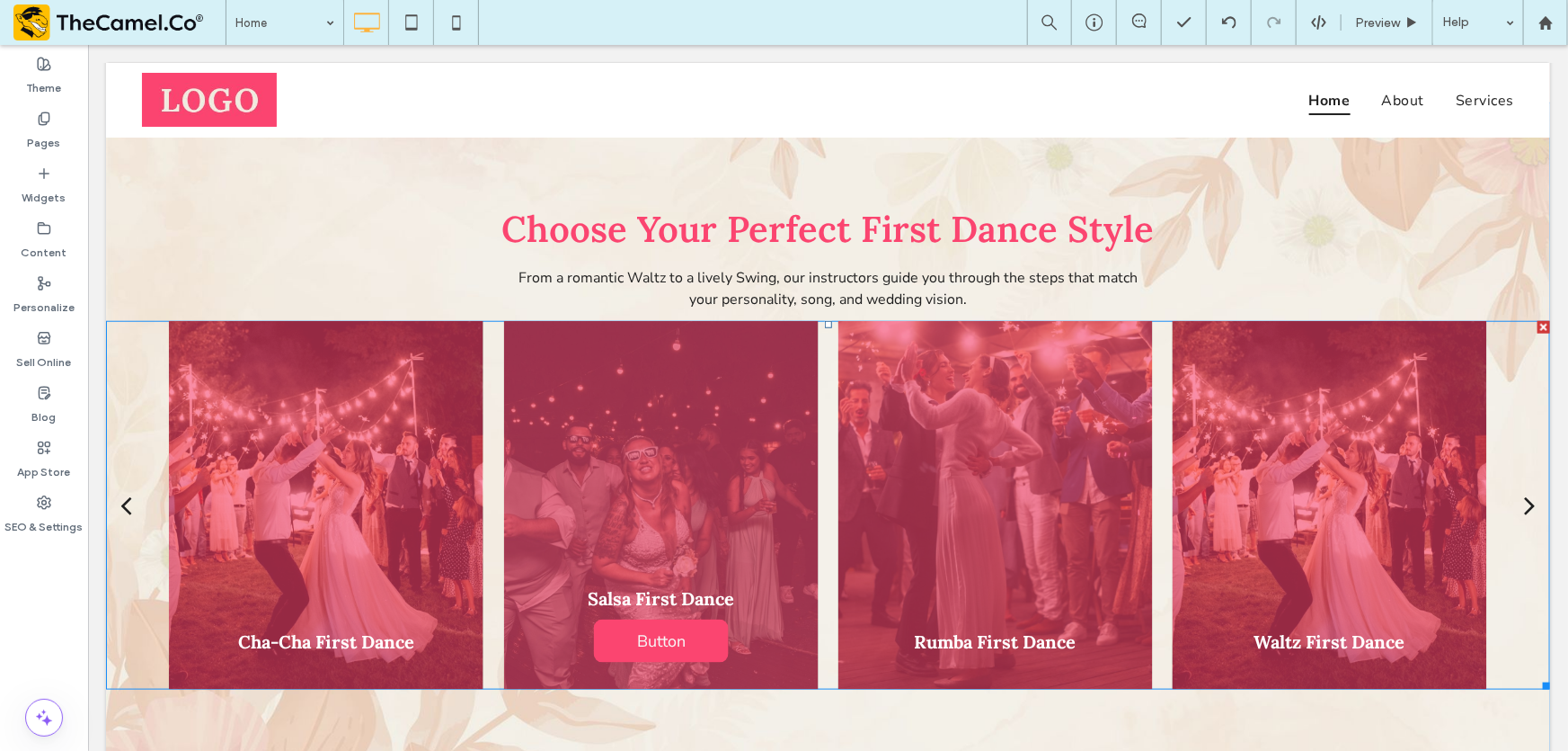
click at [590, 468] on div at bounding box center [659, 504] width 315 height 368
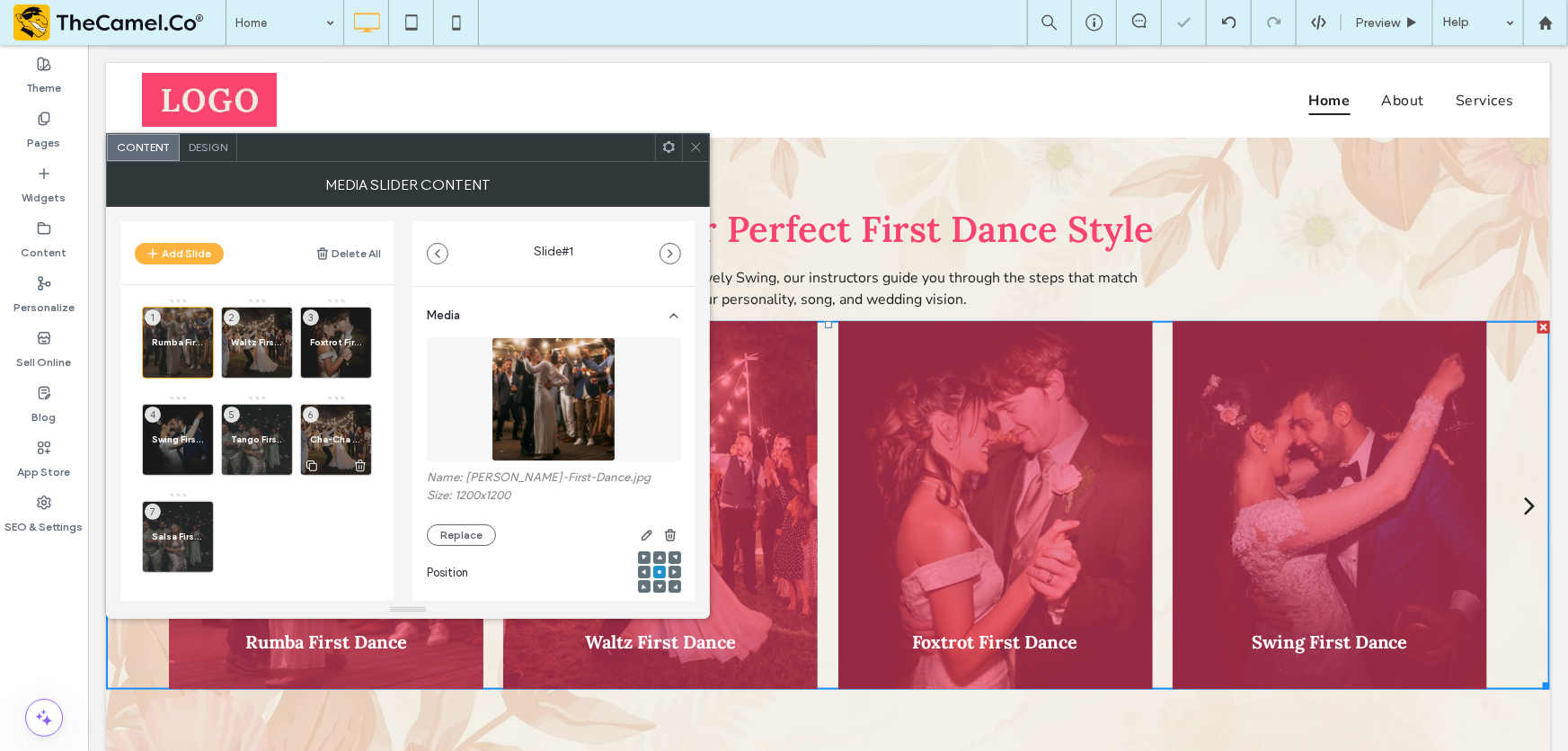
click at [340, 427] on div "Cha-Cha First Dance 6" at bounding box center [336, 440] width 72 height 72
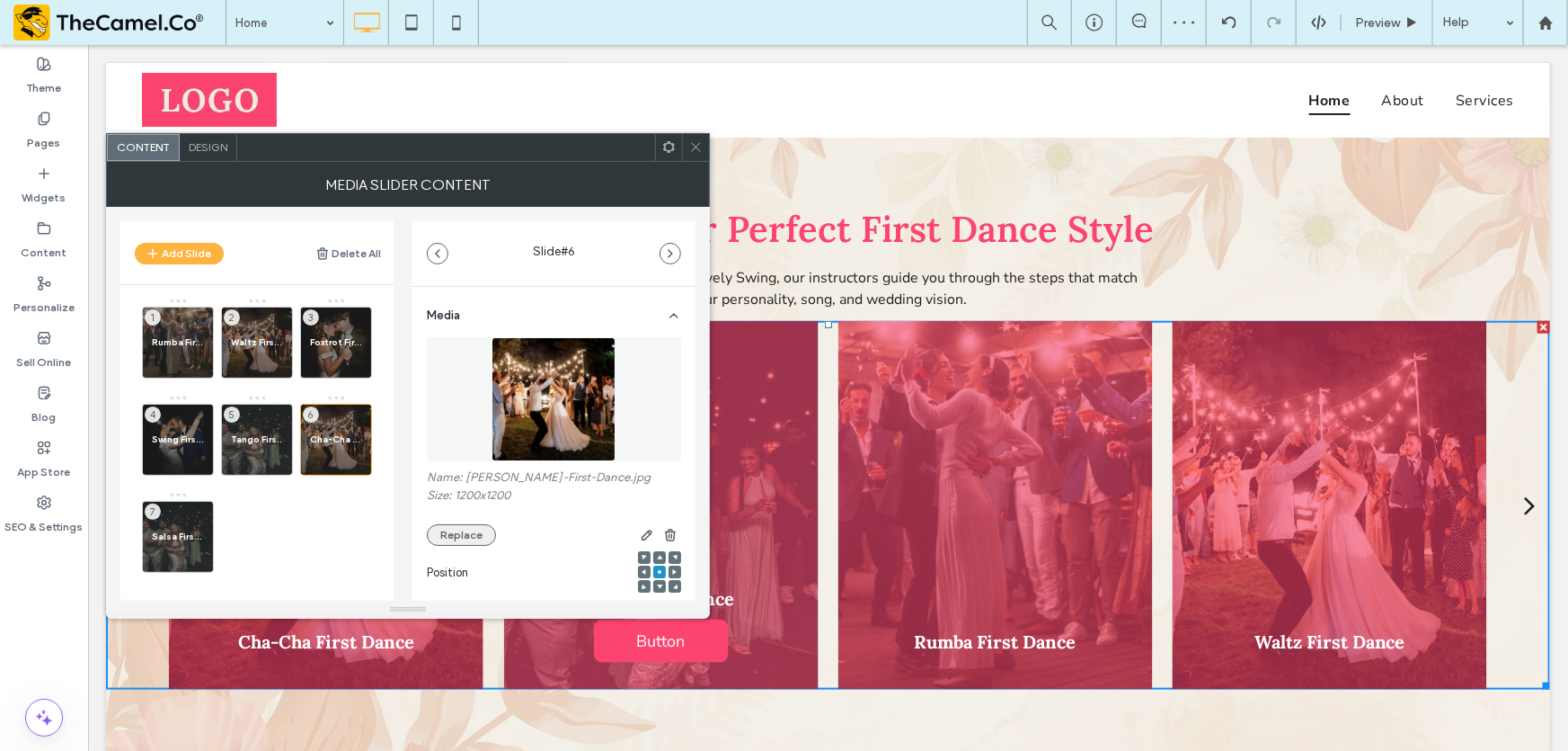
click at [451, 538] on button "Replace" at bounding box center [461, 535] width 69 height 22
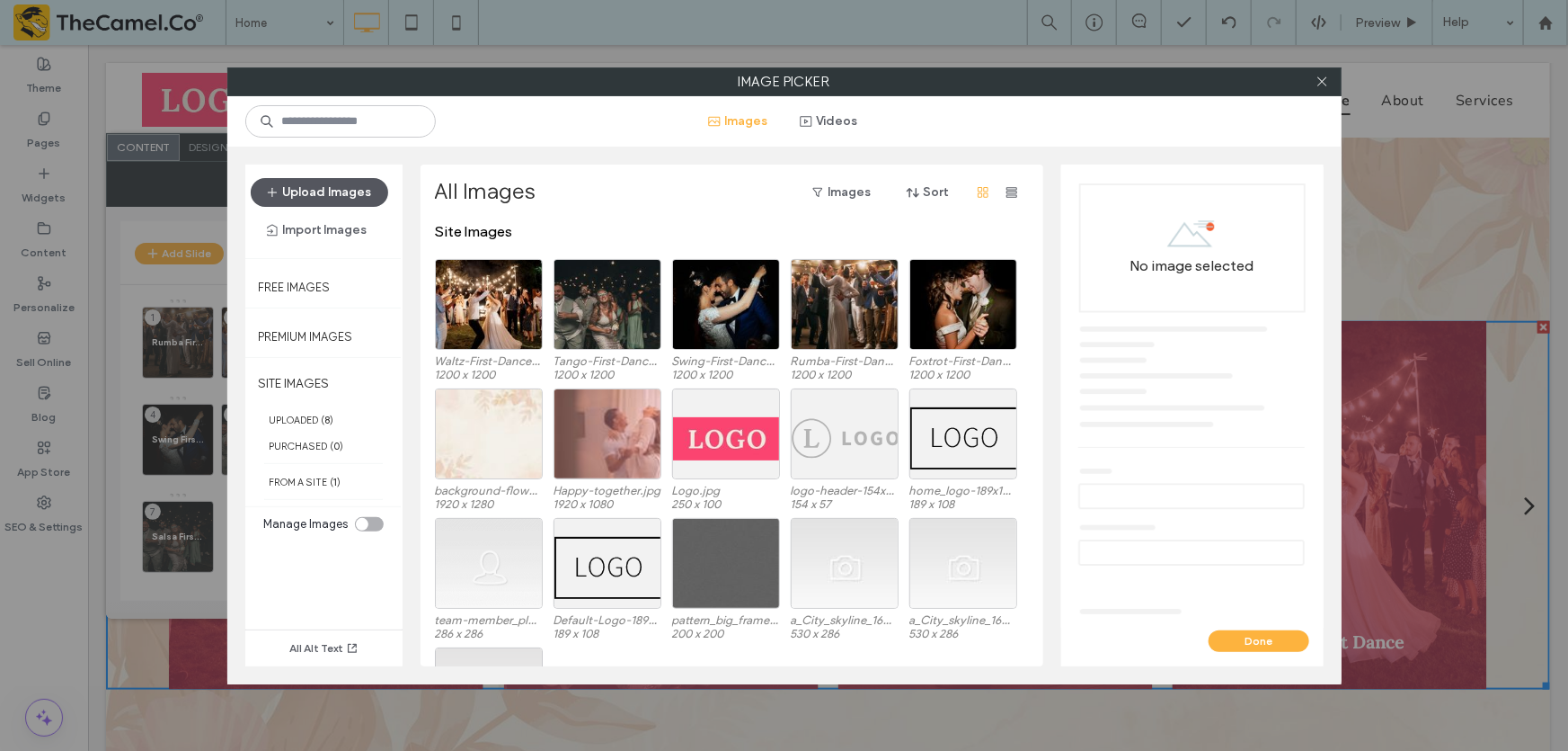
click at [351, 198] on button "Upload Images" at bounding box center [319, 192] width 138 height 28
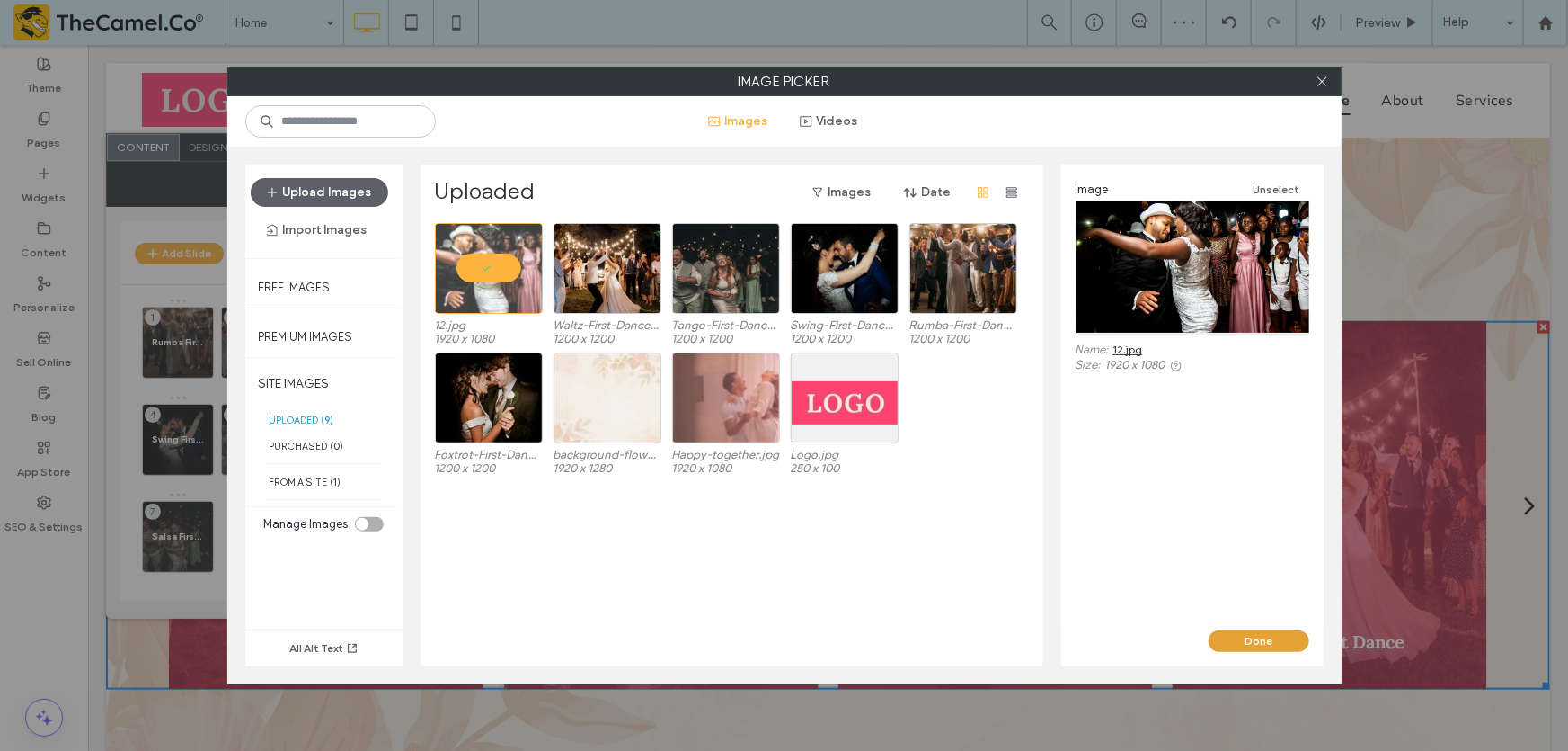
click at [1246, 645] on button "Done" at bounding box center [1259, 641] width 101 height 22
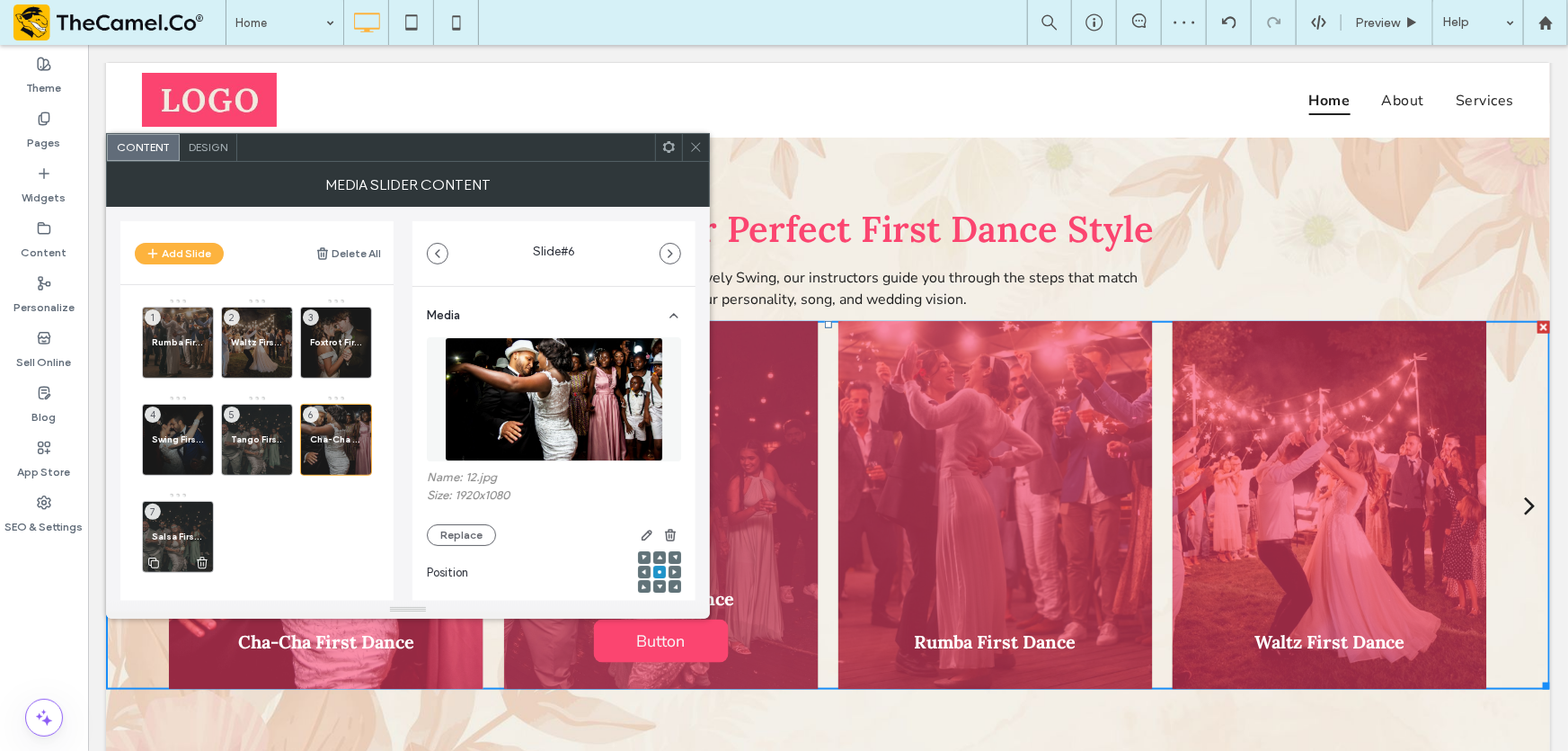
click at [180, 527] on div "Salsa First Dance 7" at bounding box center [178, 536] width 72 height 72
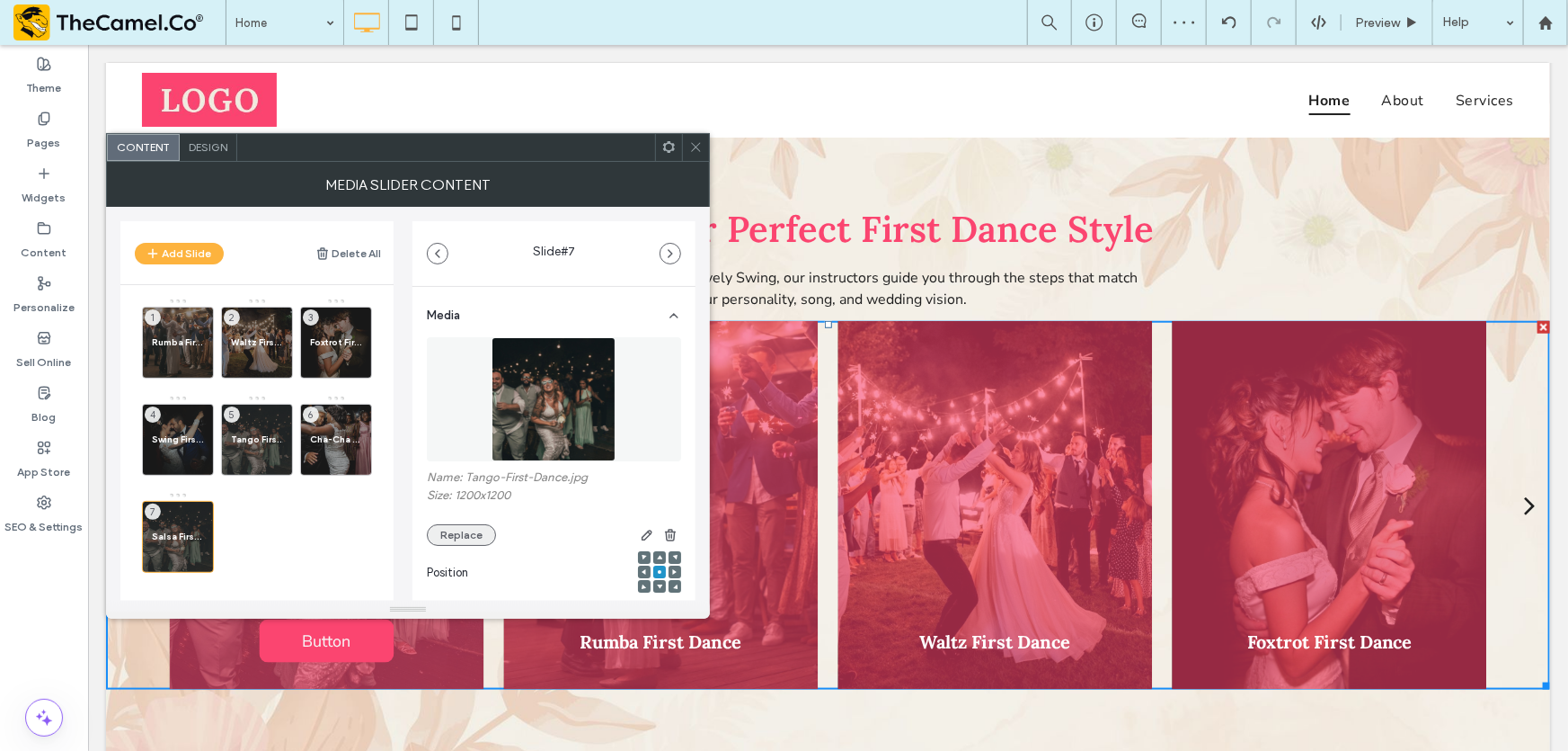
click at [459, 532] on button "Replace" at bounding box center [461, 535] width 69 height 22
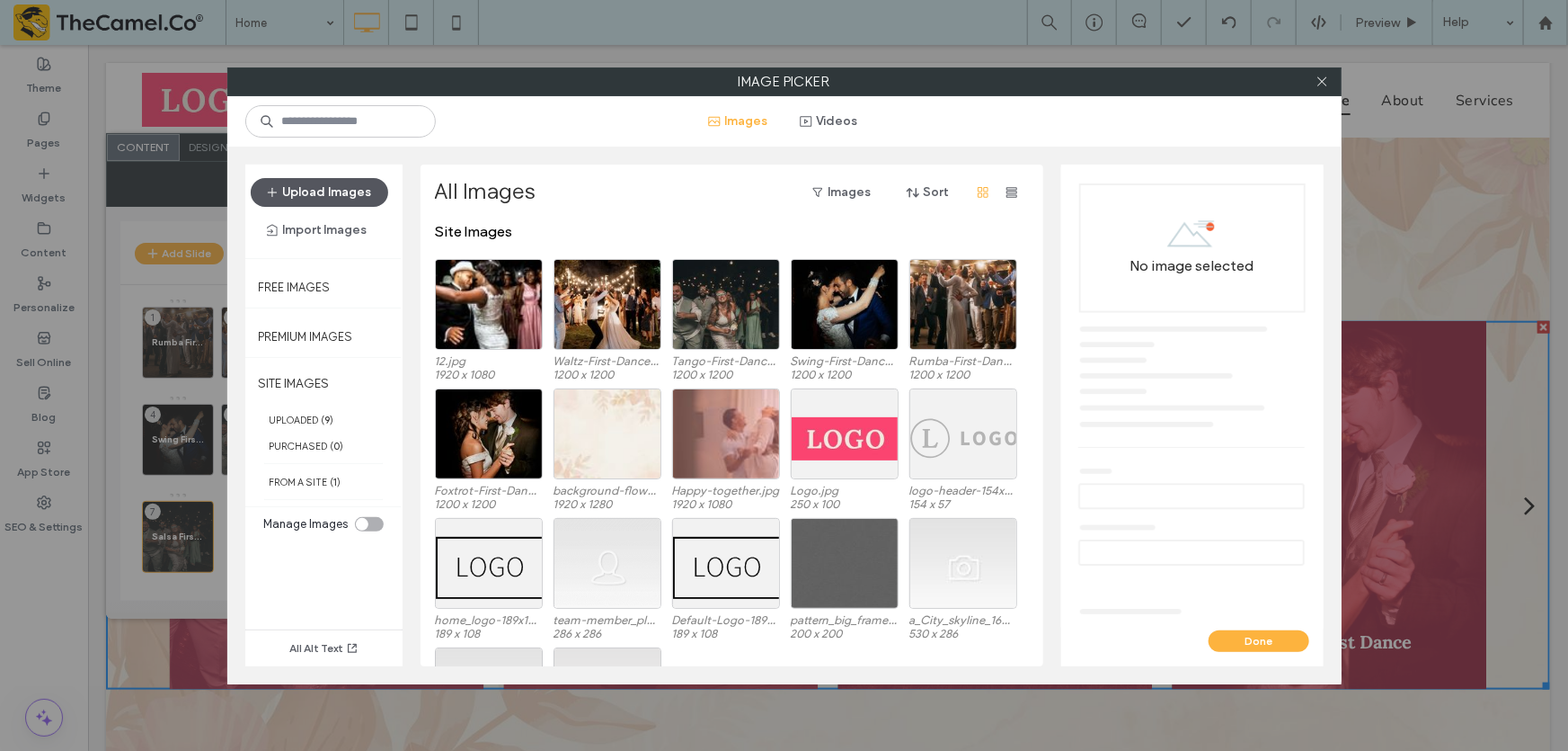
click at [343, 197] on button "Upload Images" at bounding box center [319, 192] width 138 height 28
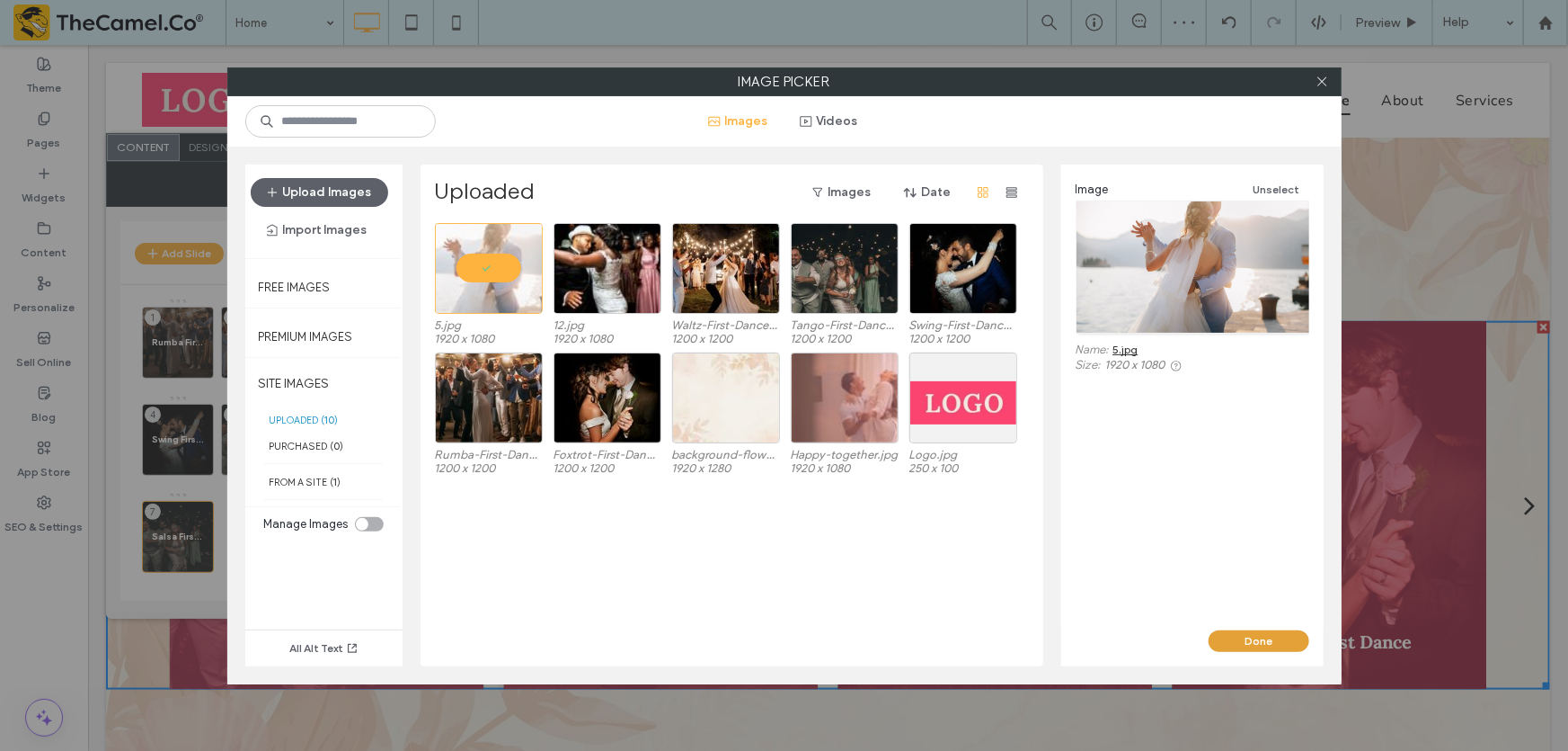
click at [1270, 642] on button "Done" at bounding box center [1259, 641] width 101 height 22
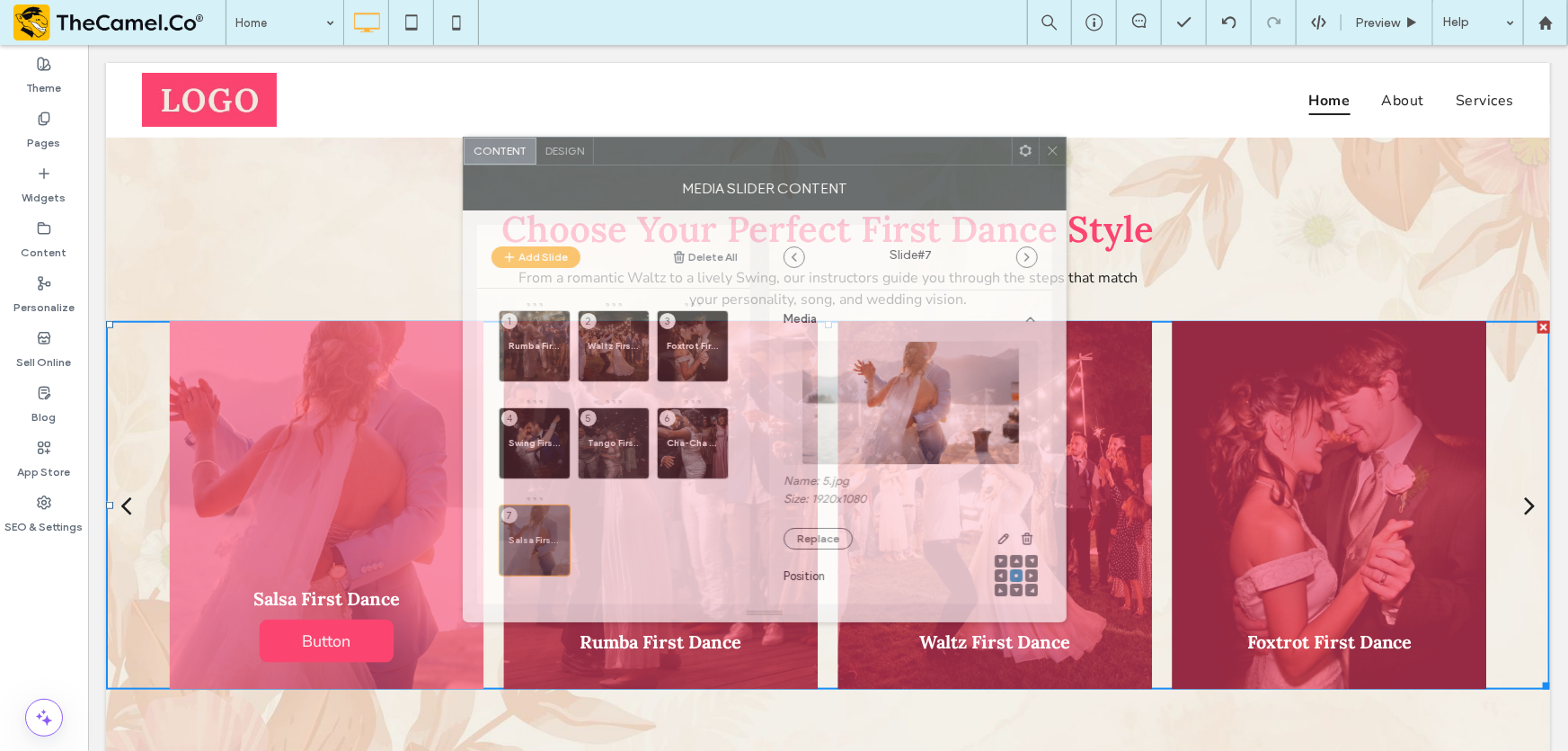
drag, startPoint x: 505, startPoint y: 156, endPoint x: 862, endPoint y: 160, distance: 357.0
click at [862, 160] on div at bounding box center [802, 151] width 417 height 27
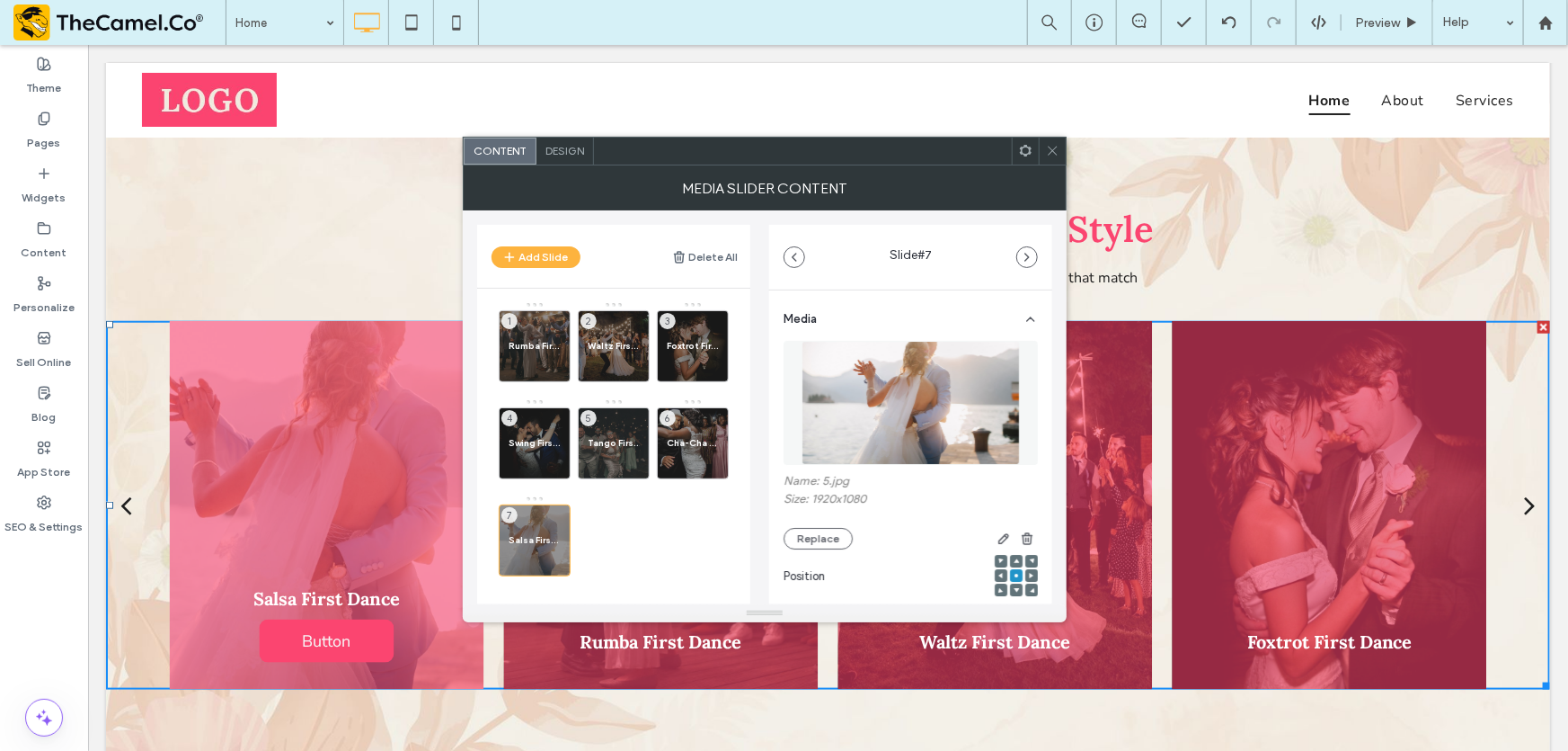
click at [1049, 148] on icon at bounding box center [1052, 151] width 14 height 14
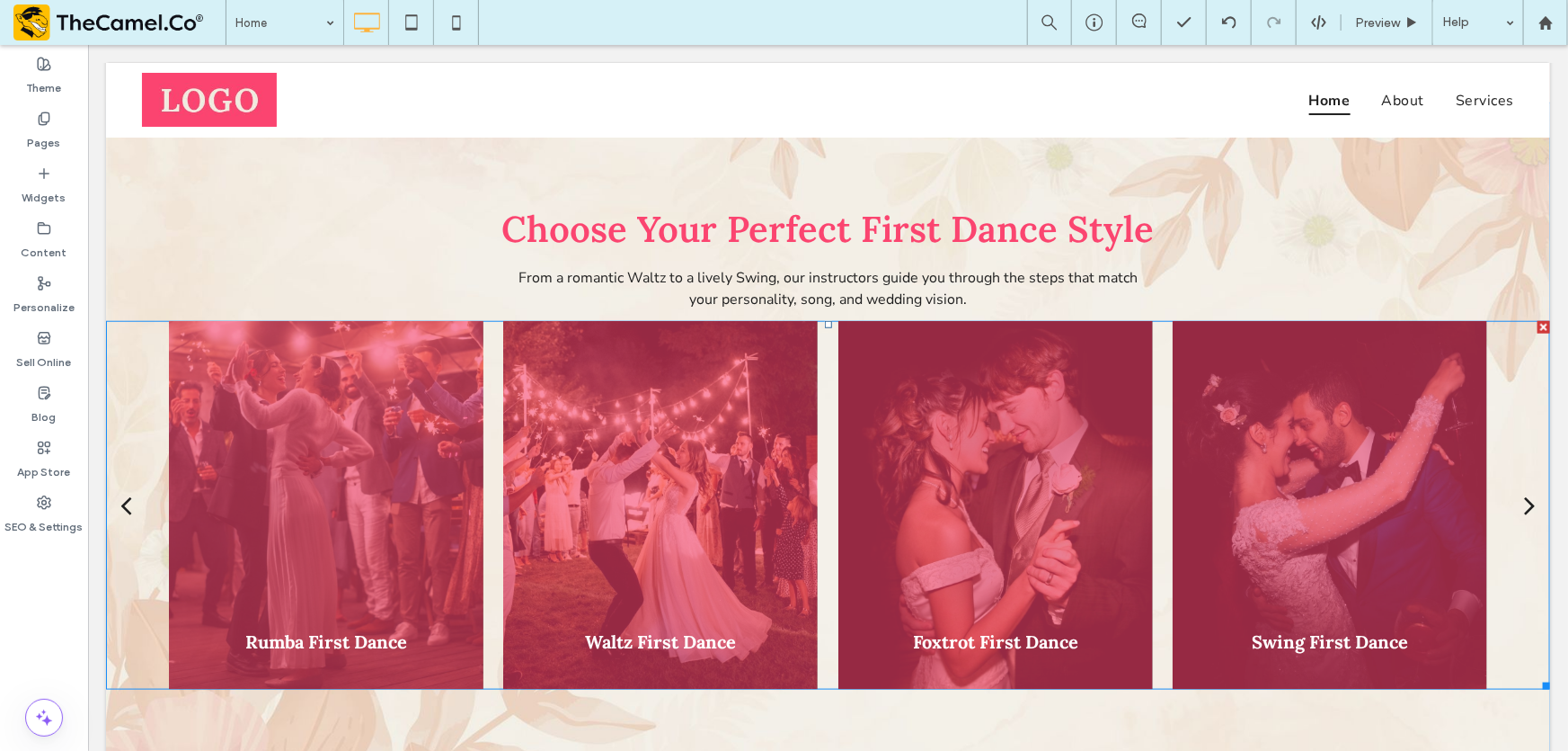
click at [121, 501] on div "back" at bounding box center [125, 504] width 12 height 31
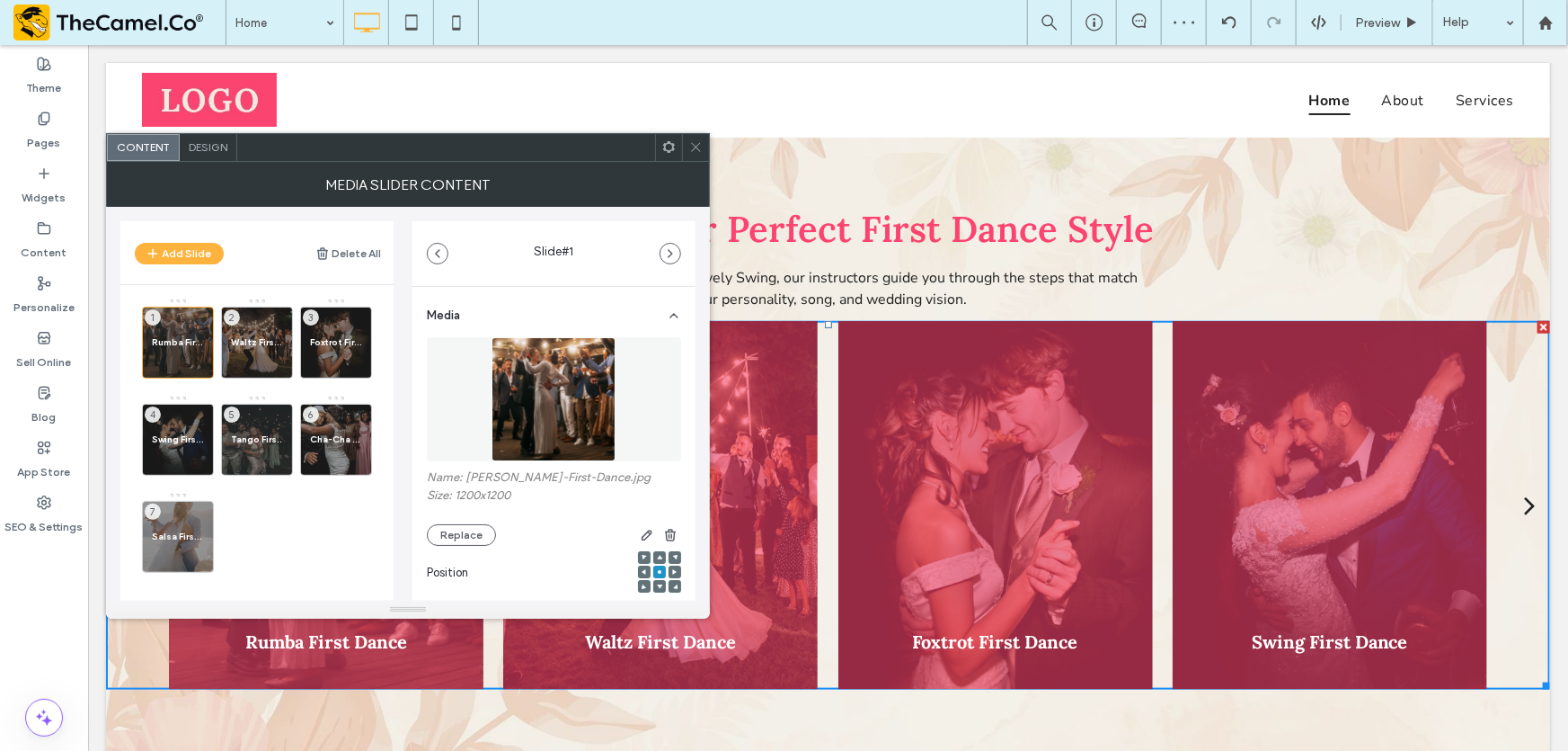
click at [697, 147] on icon at bounding box center [695, 147] width 14 height 14
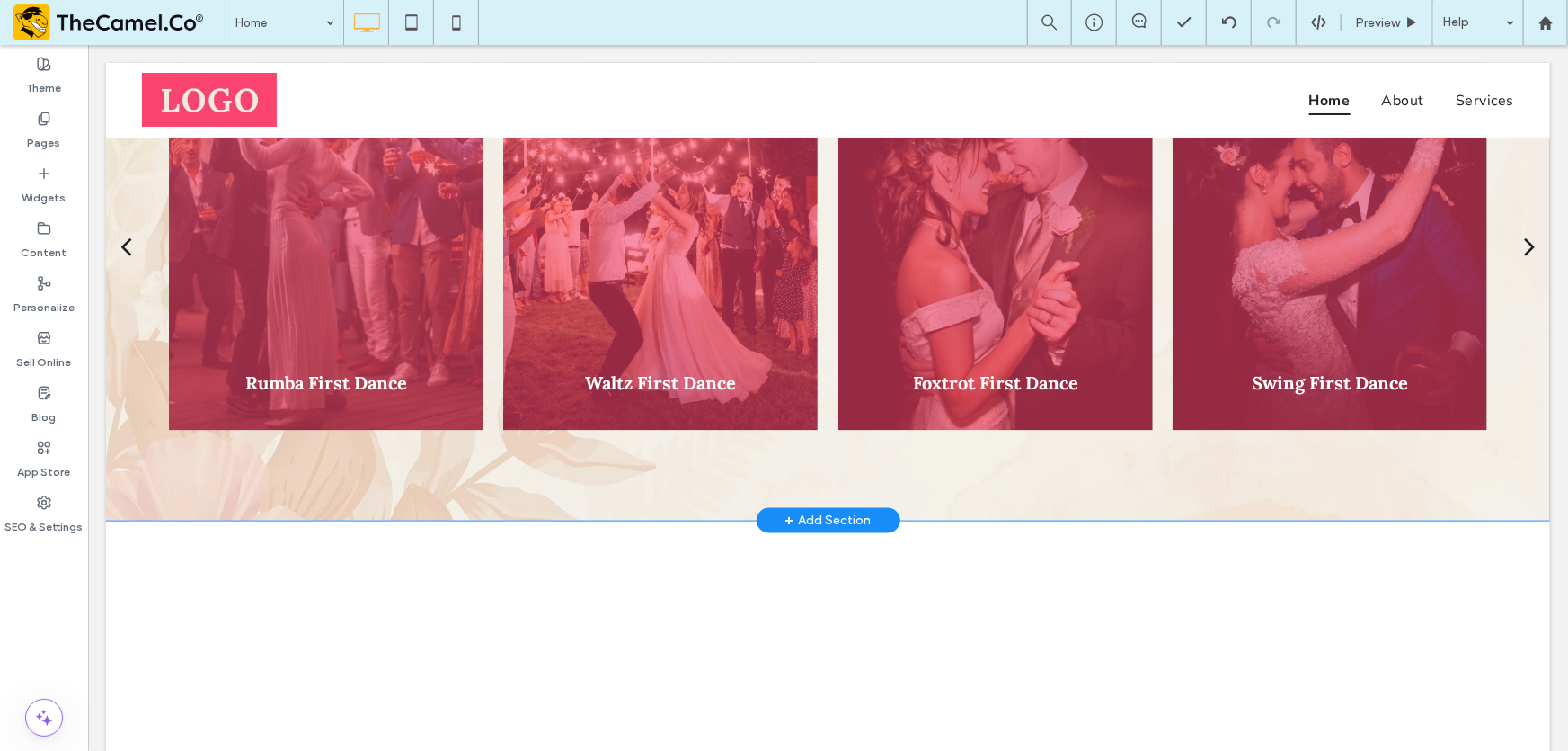
scroll to position [1144, 0]
